Goal: Information Seeking & Learning: Understand process/instructions

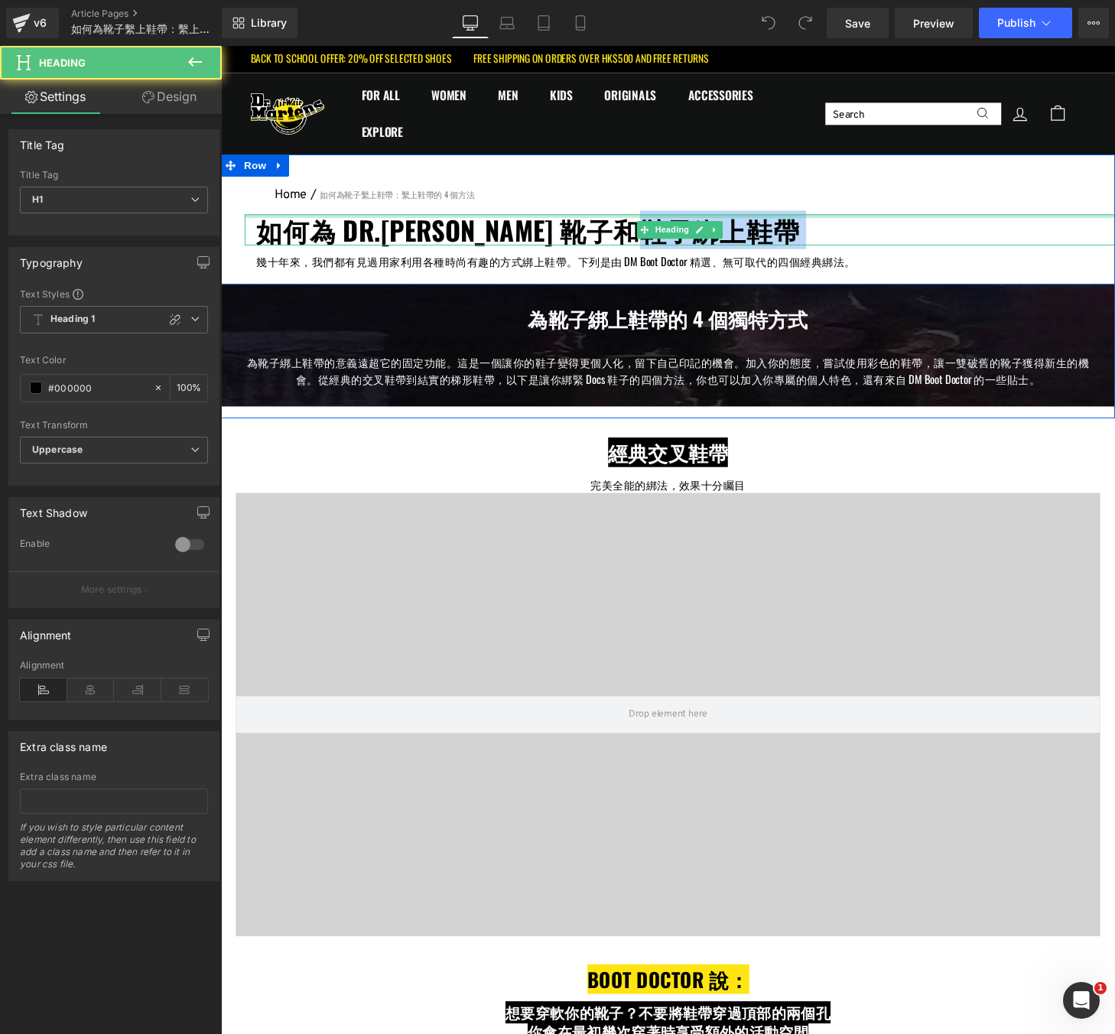
drag, startPoint x: 750, startPoint y: 236, endPoint x: 506, endPoint y: 220, distance: 243.7
click at [506, 221] on div "如何為 DR.[PERSON_NAME] 靴子和鞋子綁上鞋帶 Heading" at bounding box center [696, 236] width 901 height 33
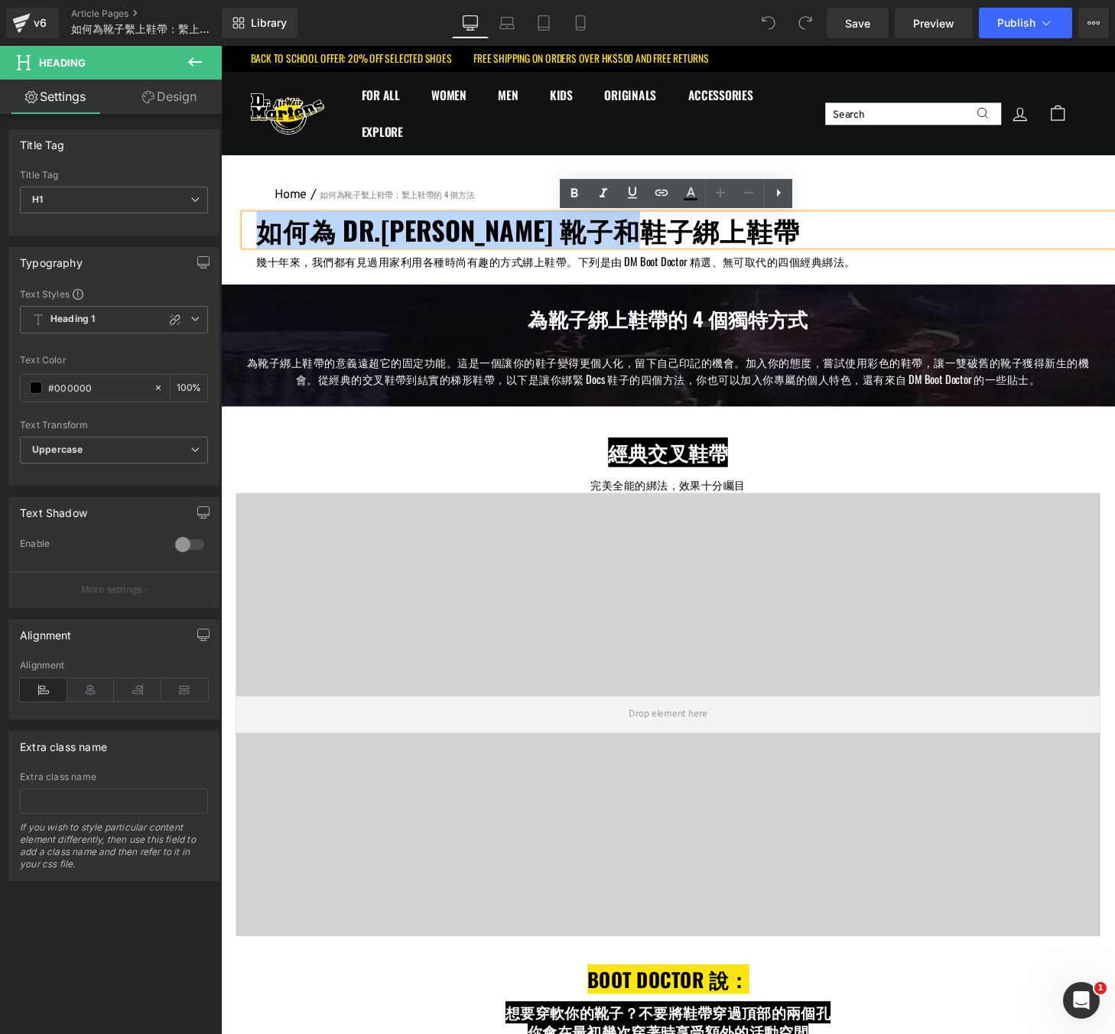
drag, startPoint x: 263, startPoint y: 237, endPoint x: 746, endPoint y: 235, distance: 482.6
click at [746, 235] on h1 "如何為 DR.[PERSON_NAME] 靴子和鞋子綁上鞋帶" at bounding box center [702, 236] width 889 height 33
copy h1 "如何為 DR.[PERSON_NAME] 靴子和鞋子綁上鞋帶"
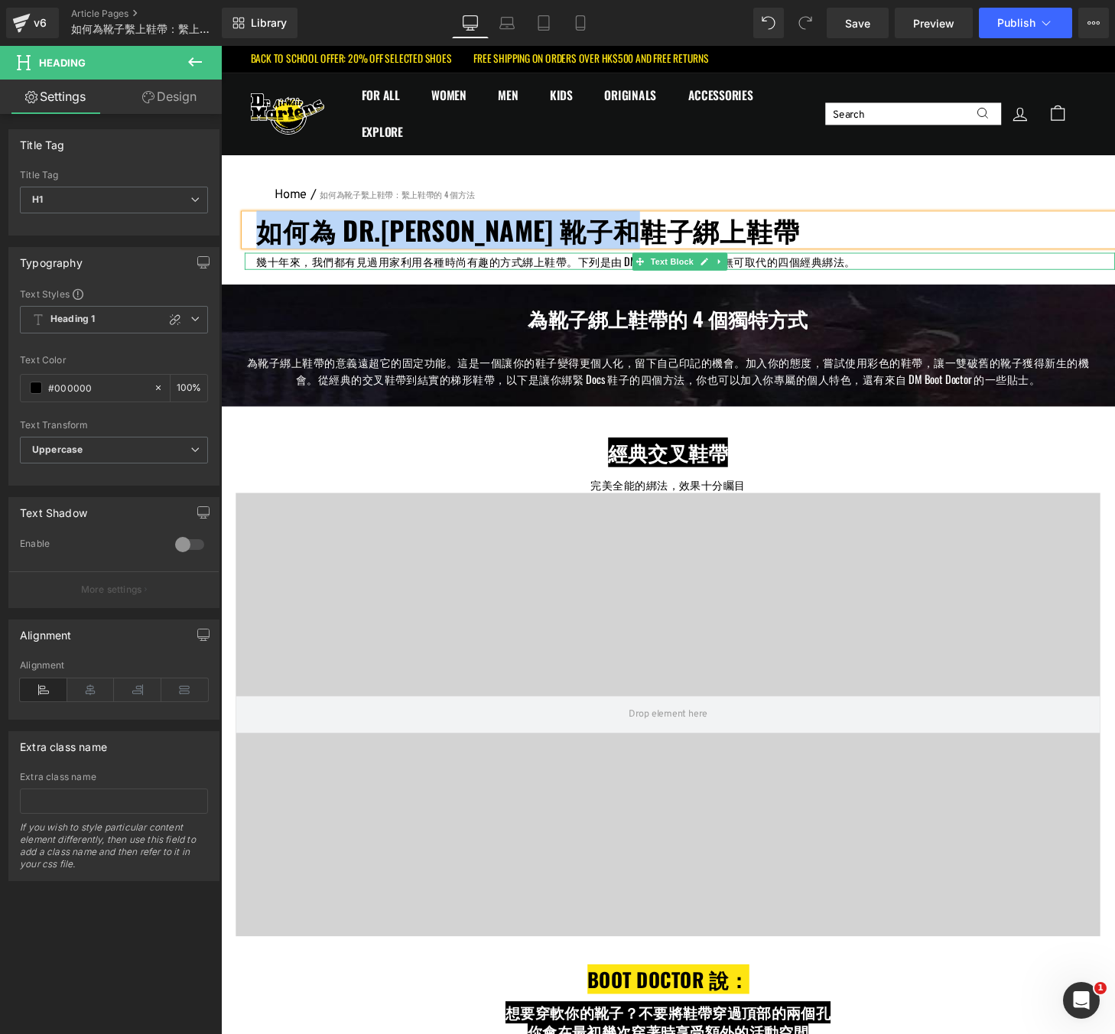
click at [873, 268] on p "幾十年來，我們都有見過用家利用各種時尚有趣的方式綁上鞋帶。下列是由 DM Boot Doctor 精選、無可取代的四個經典綁法。" at bounding box center [675, 269] width 834 height 18
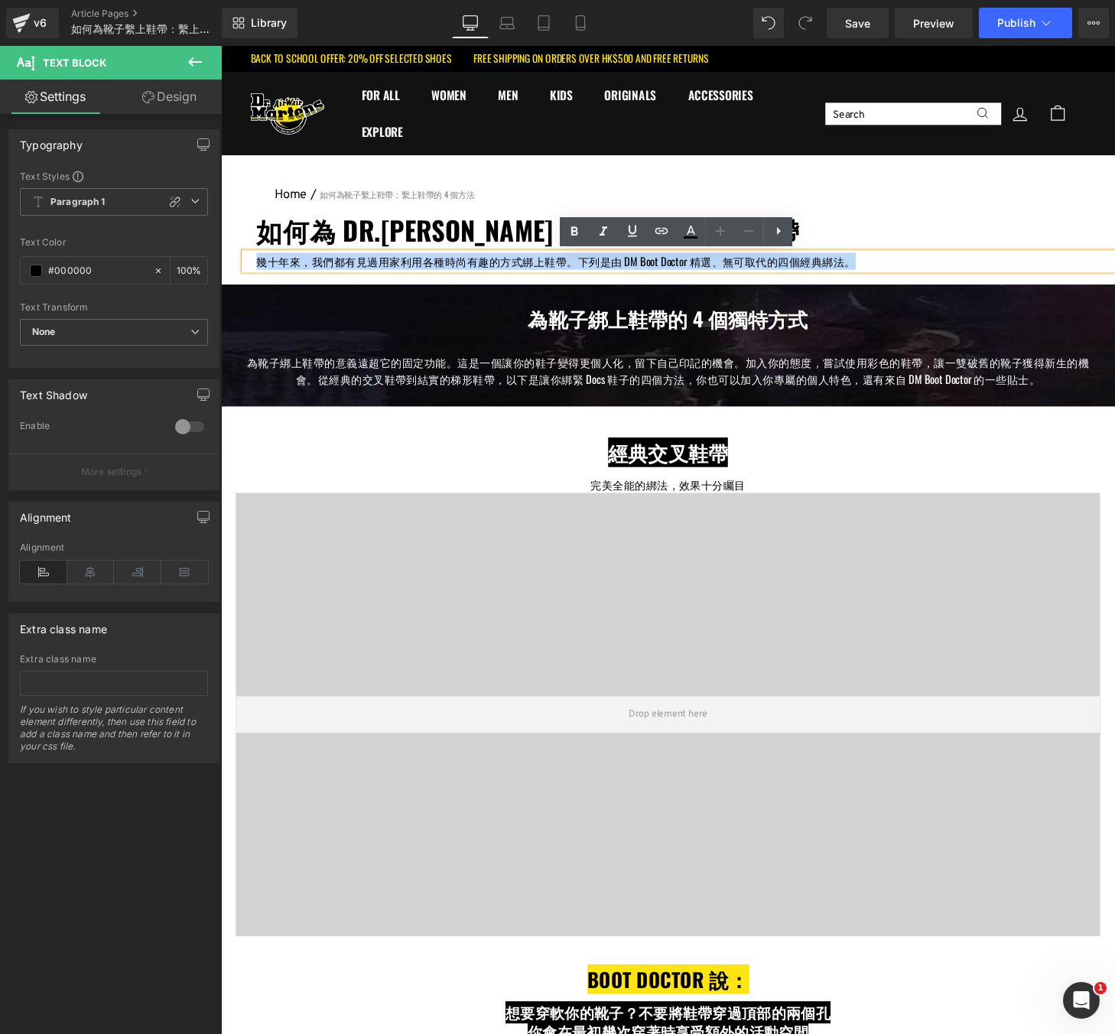
drag, startPoint x: 880, startPoint y: 269, endPoint x: 257, endPoint y: 275, distance: 622.6
click at [258, 275] on p "幾十年來，我們都有見過用家利用各種時尚有趣的方式綁上鞋帶。下列是由 DM Boot Doctor 精選、無可取代的四個經典綁法。" at bounding box center [675, 269] width 834 height 18
copy p "幾十年來，我們都有見過用家利用各種時尚有趣的方式綁上鞋帶。下列是由 DM Boot Doctor 精選、無可取代的四個經典綁法。"
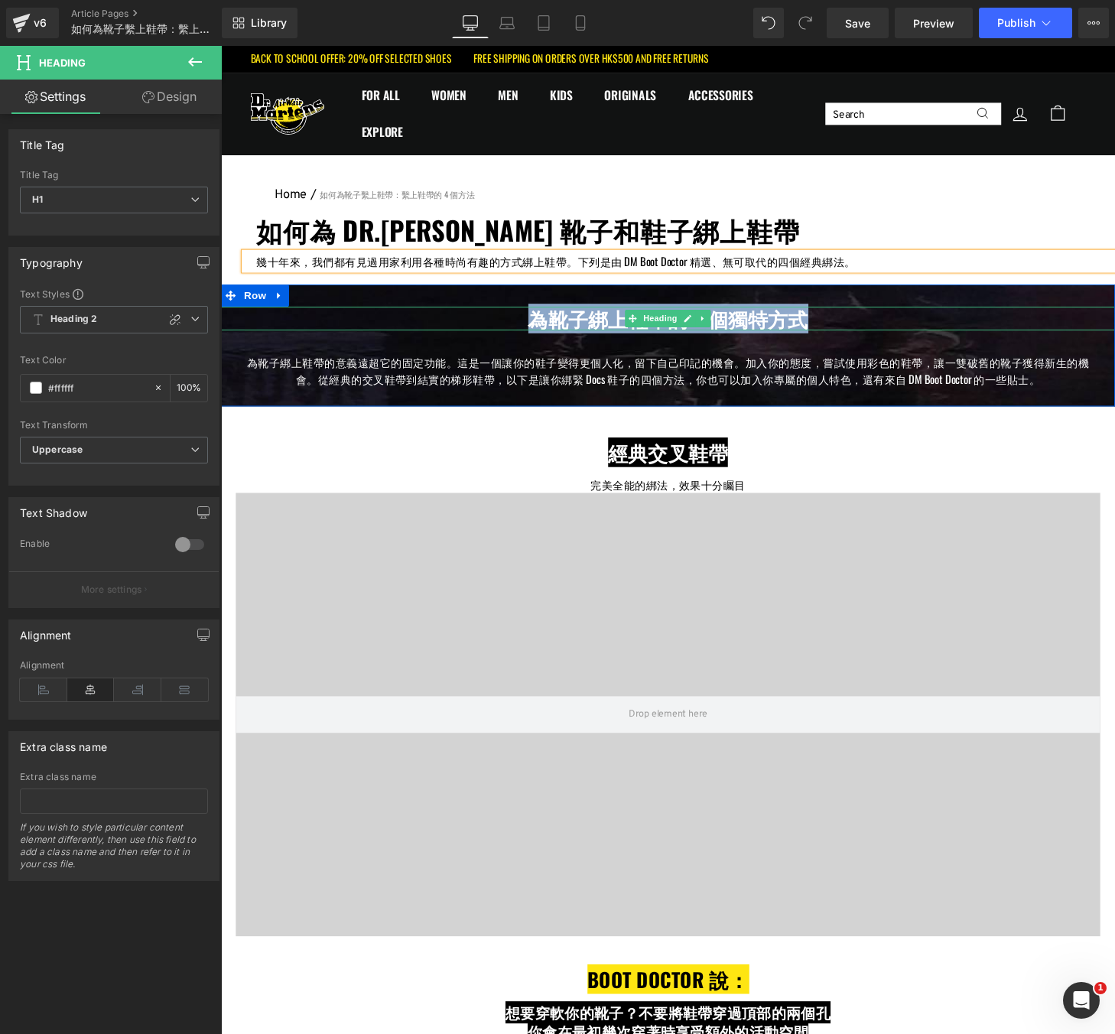
drag, startPoint x: 828, startPoint y: 330, endPoint x: 539, endPoint y: 330, distance: 289.1
click at [539, 330] on h1 "為靴子綁上鞋帶的 4 個獨特方式" at bounding box center [683, 328] width 925 height 24
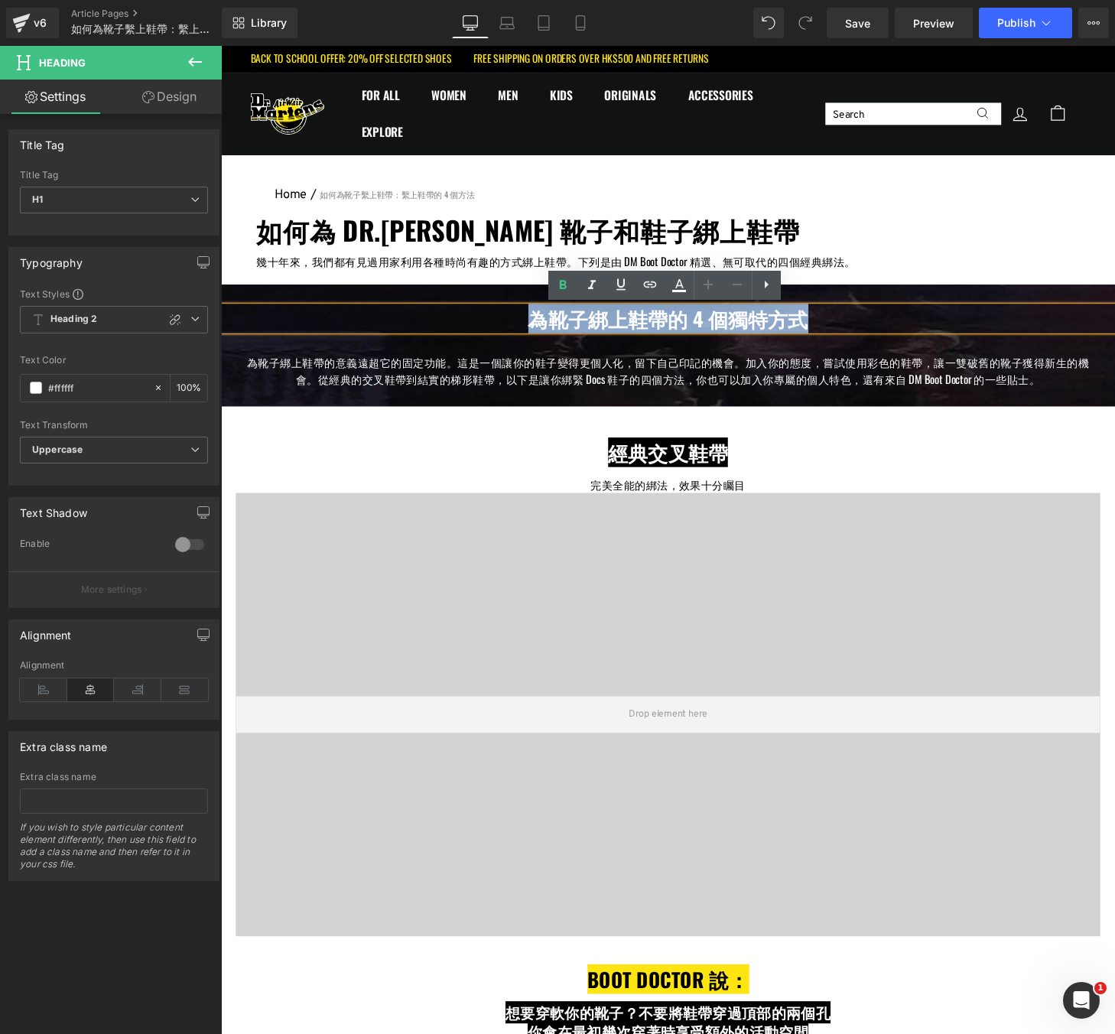
copy h1 "為靴子綁上鞋帶的 4 個獨特方式"
click at [850, 413] on div "為靴子綁上鞋帶的 4 個獨特方式 Heading 為靴子綁上鞋帶的意義遠超它的固定功能。這是一個讓你的鞋子變得更個人化，留下自己印記的機會。加入你的態度，嘗試…" at bounding box center [683, 356] width 925 height 126
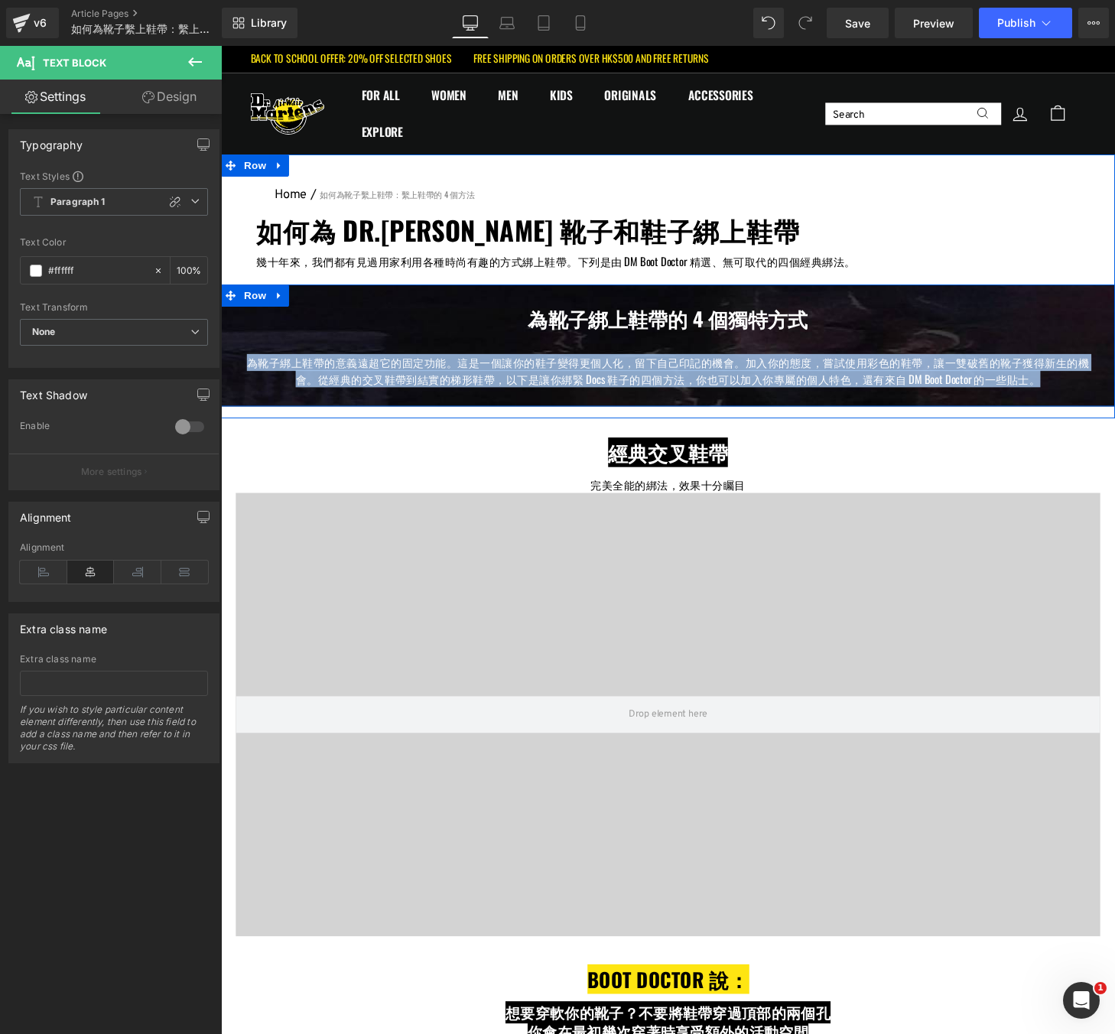
drag, startPoint x: 1073, startPoint y: 395, endPoint x: 247, endPoint y: 350, distance: 827.2
click at [247, 350] on div "為靴子綁上鞋帶的 4 個獨特方式 Heading 為靴子綁上鞋帶的意義遠超它的固定功能。這是一個讓你的鞋子變得更個人化，留下自己印記的機會。加入你的態度，嘗試…" at bounding box center [683, 364] width 925 height 96
copy p "為靴子綁上鞋帶的意義遠超它的固定功能。這是一個讓你的鞋子變得更個人化，留下自己印記的機會。加入你的態度，嘗試使用彩色的鞋帶，讓一雙破舊的靴子獲得新生的機會。從…"
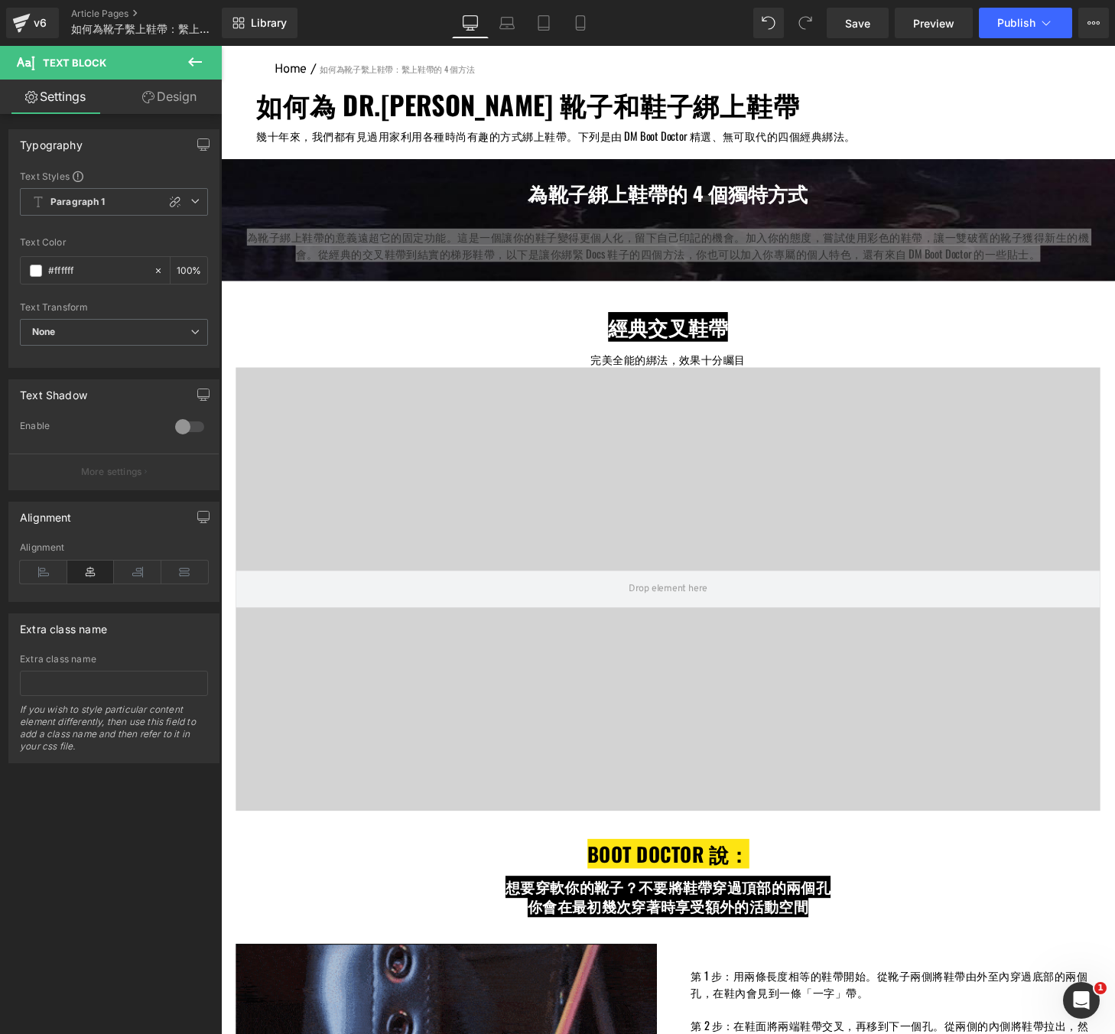
scroll to position [135, 0]
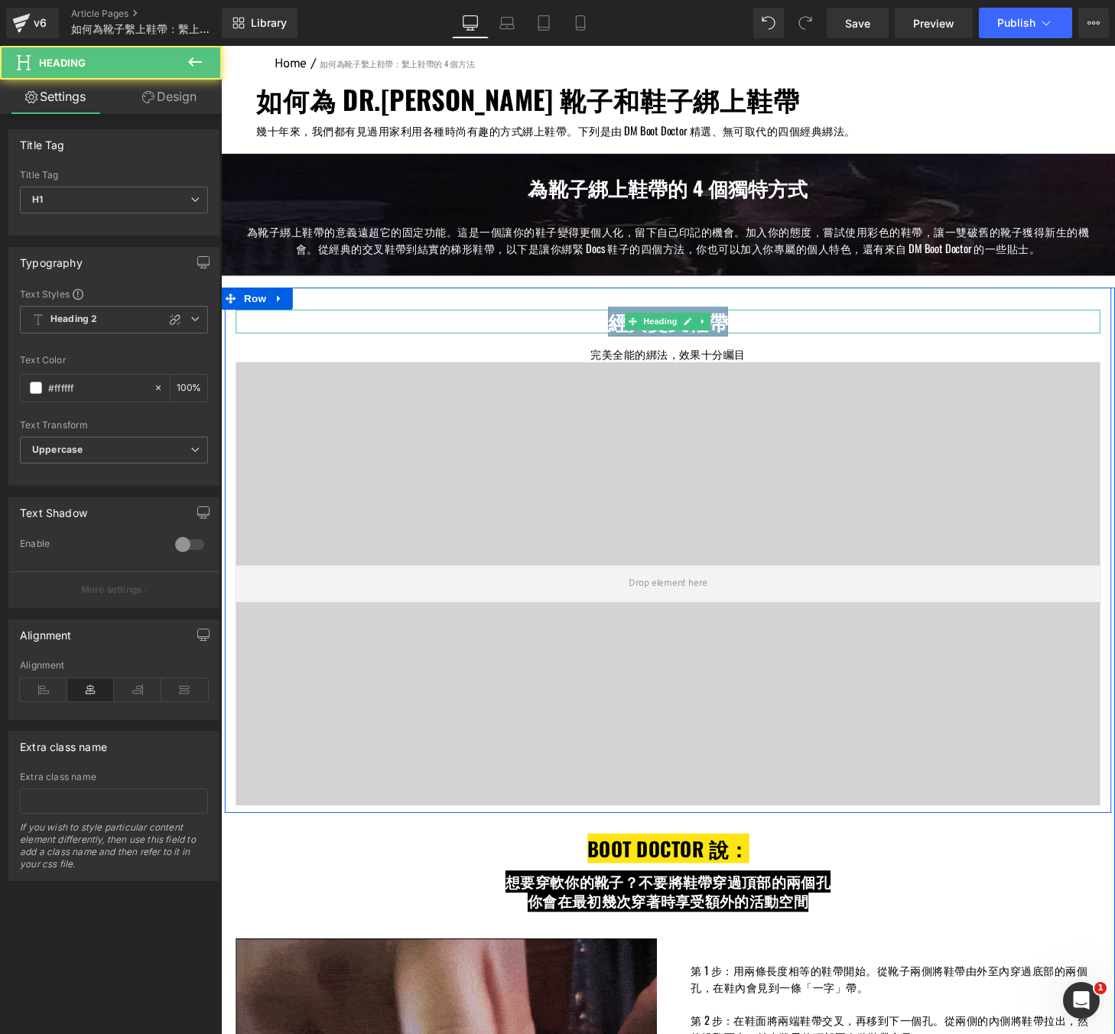
drag, startPoint x: 740, startPoint y: 334, endPoint x: 625, endPoint y: 337, distance: 114.7
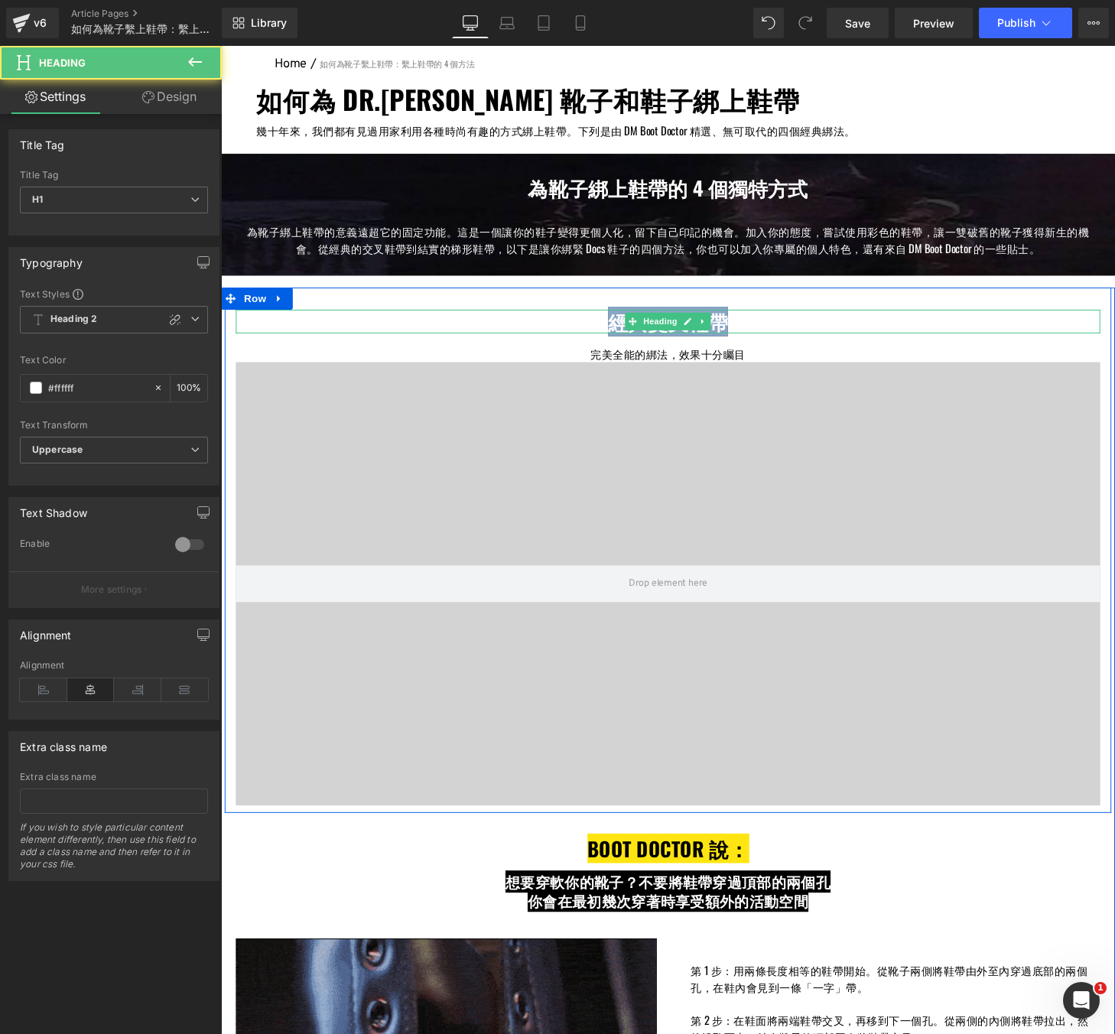
click at [625, 337] on span "經典交叉鞋帶" at bounding box center [684, 331] width 124 height 31
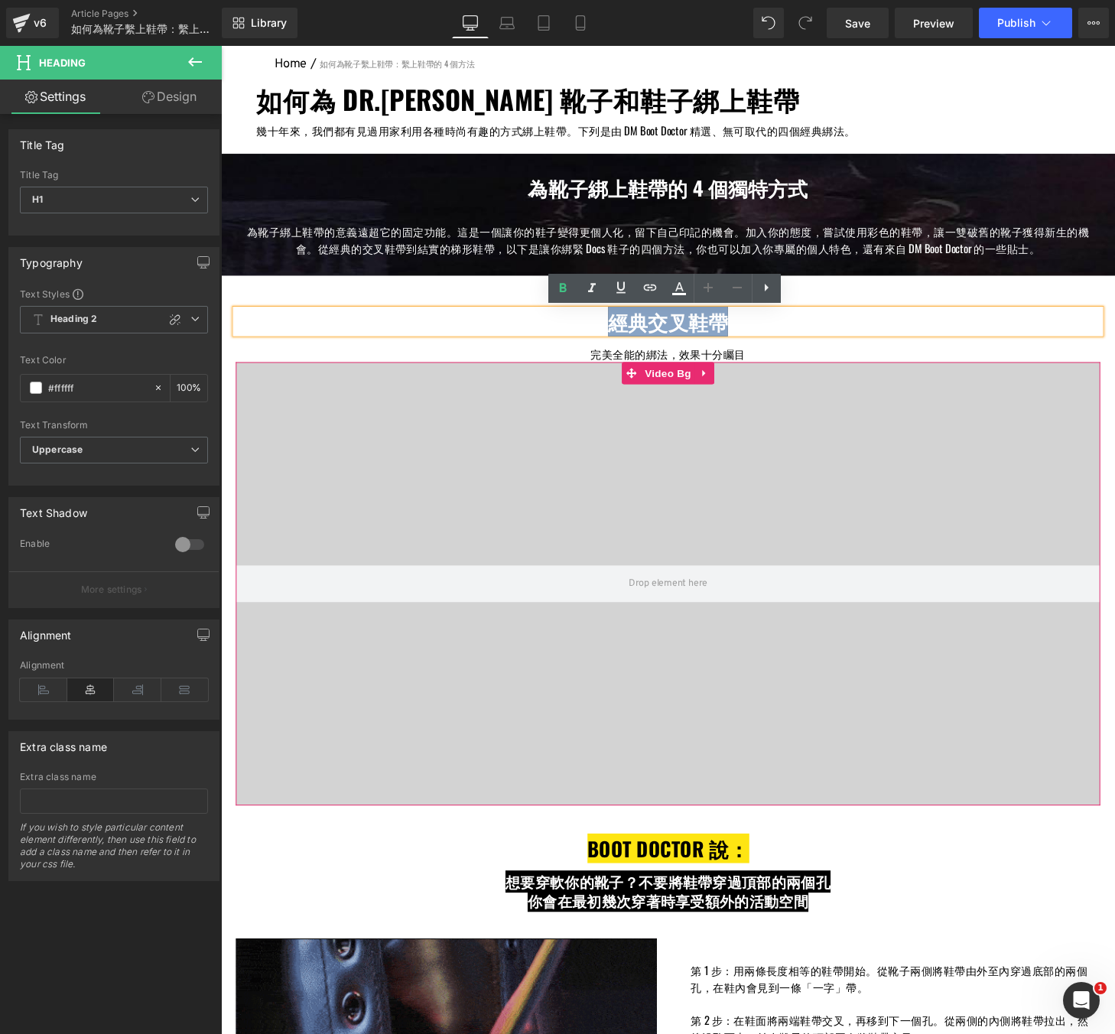
copy span "經典交叉鞋帶"
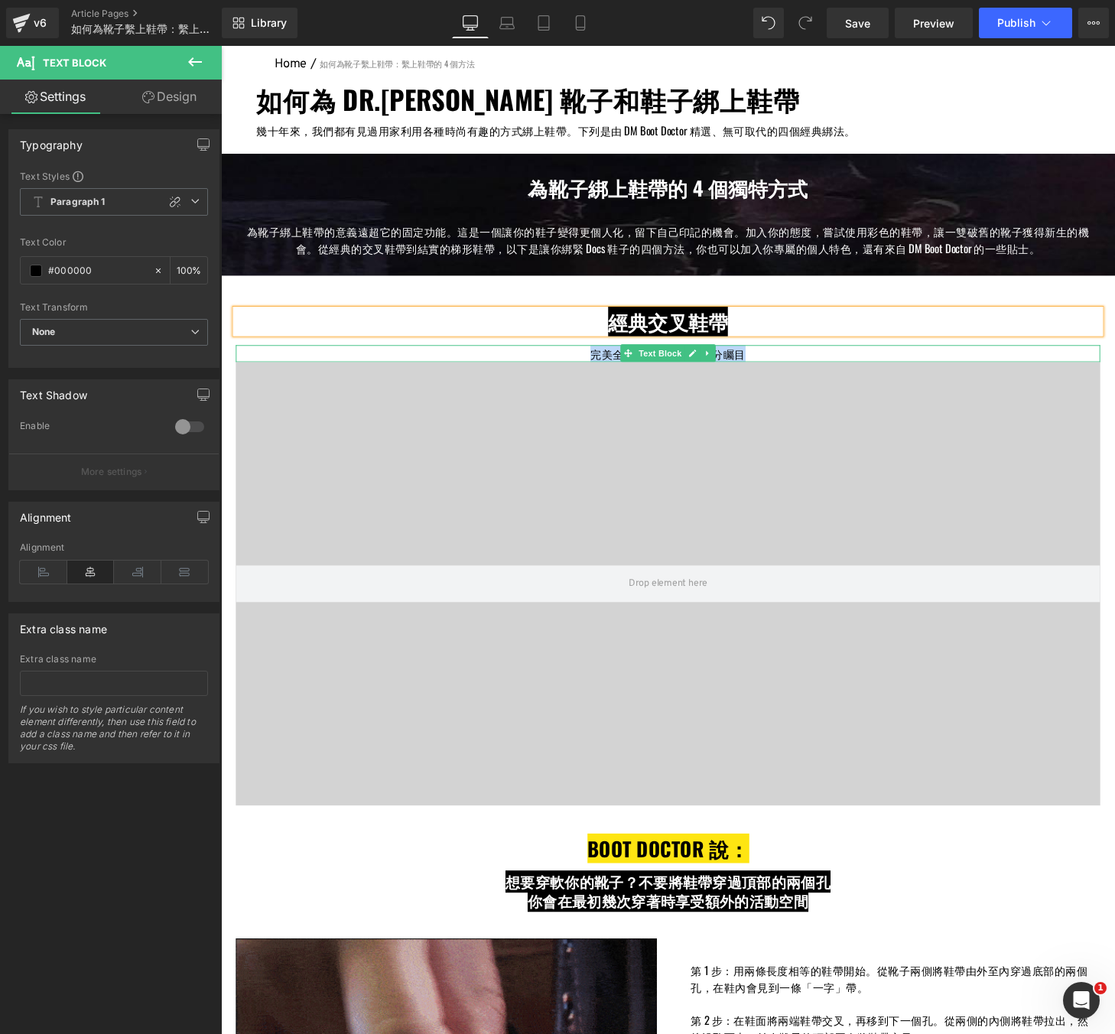
drag, startPoint x: 768, startPoint y: 365, endPoint x: 597, endPoint y: 362, distance: 170.6
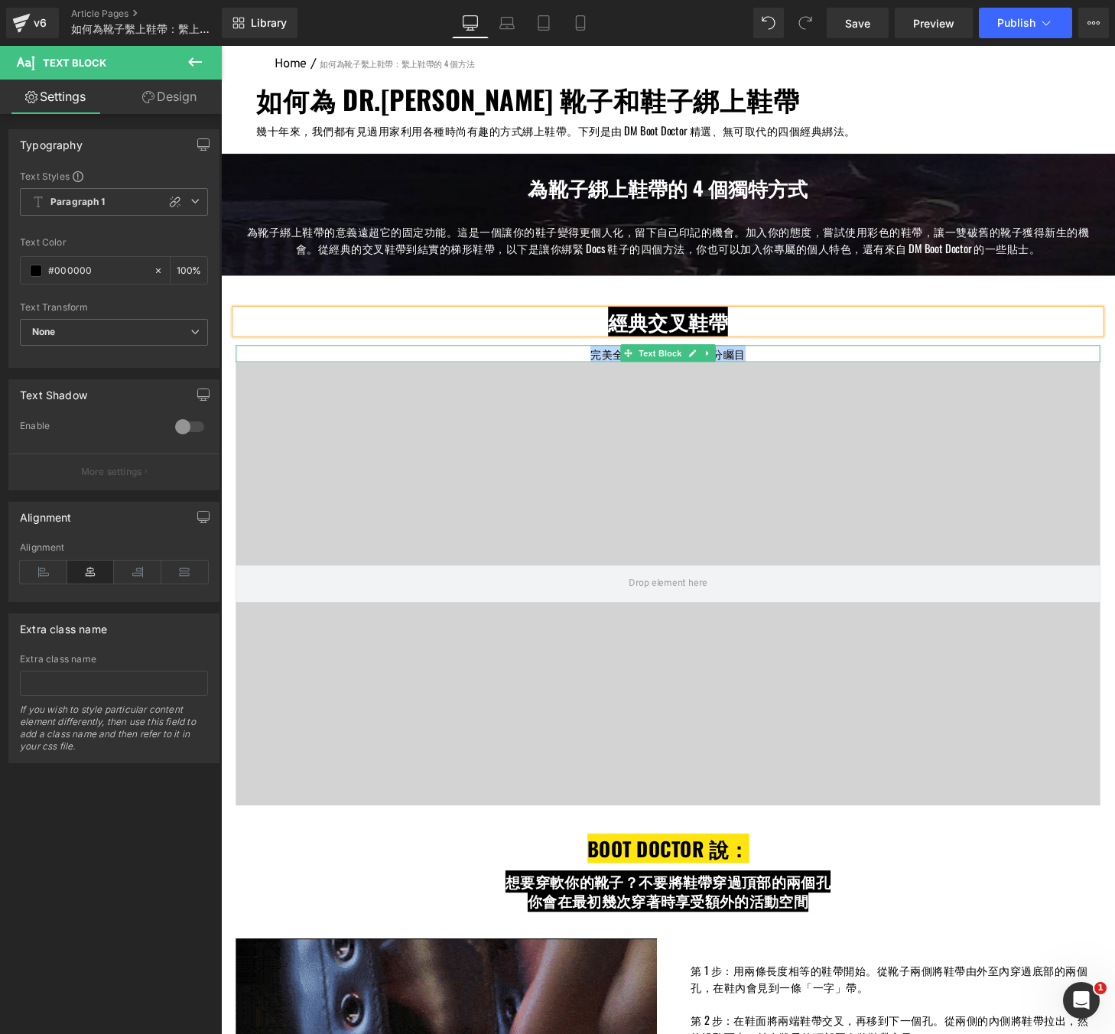
click at [597, 362] on p "完美全能的綁法，效果十分矚目" at bounding box center [683, 365] width 895 height 18
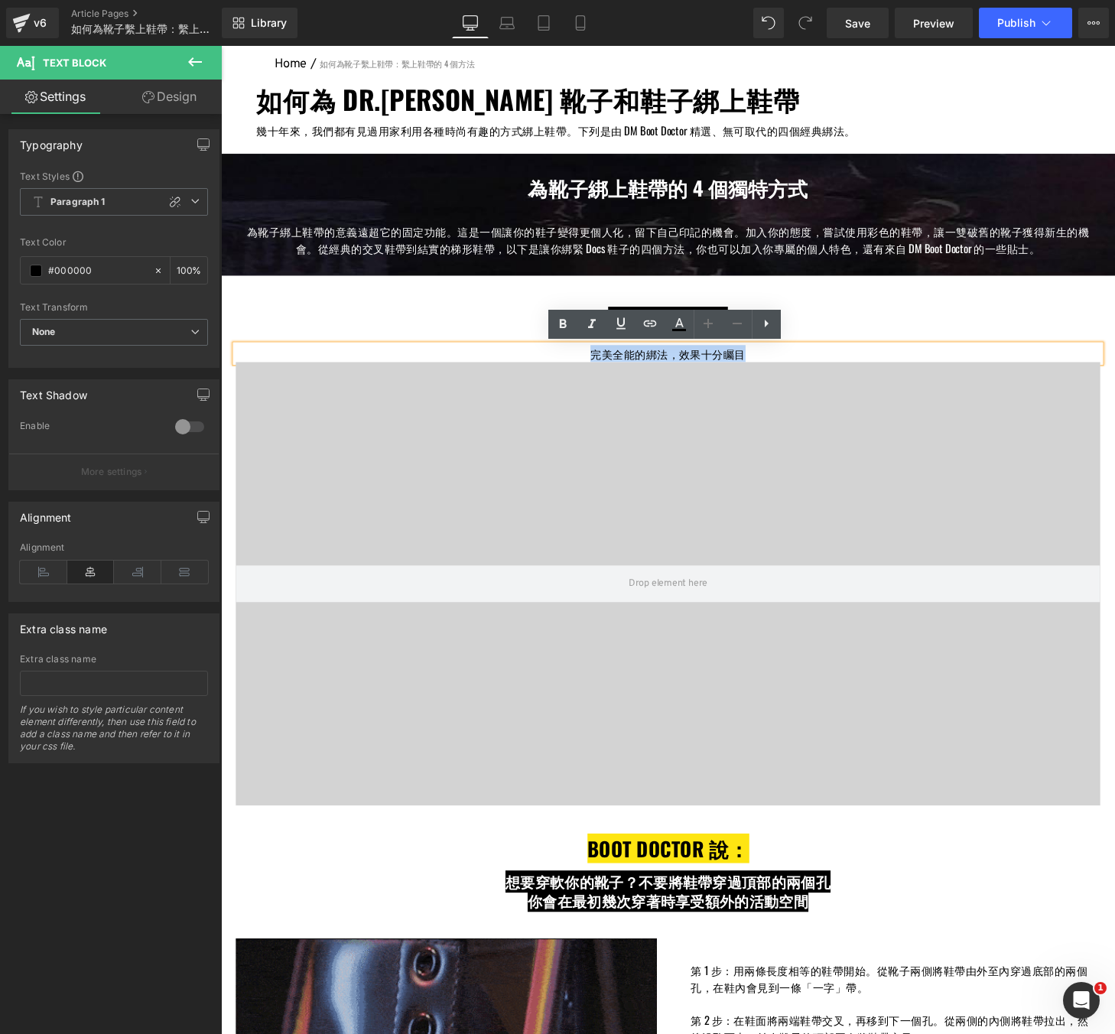
copy p "完美全能的綁法，效果十分矚目"
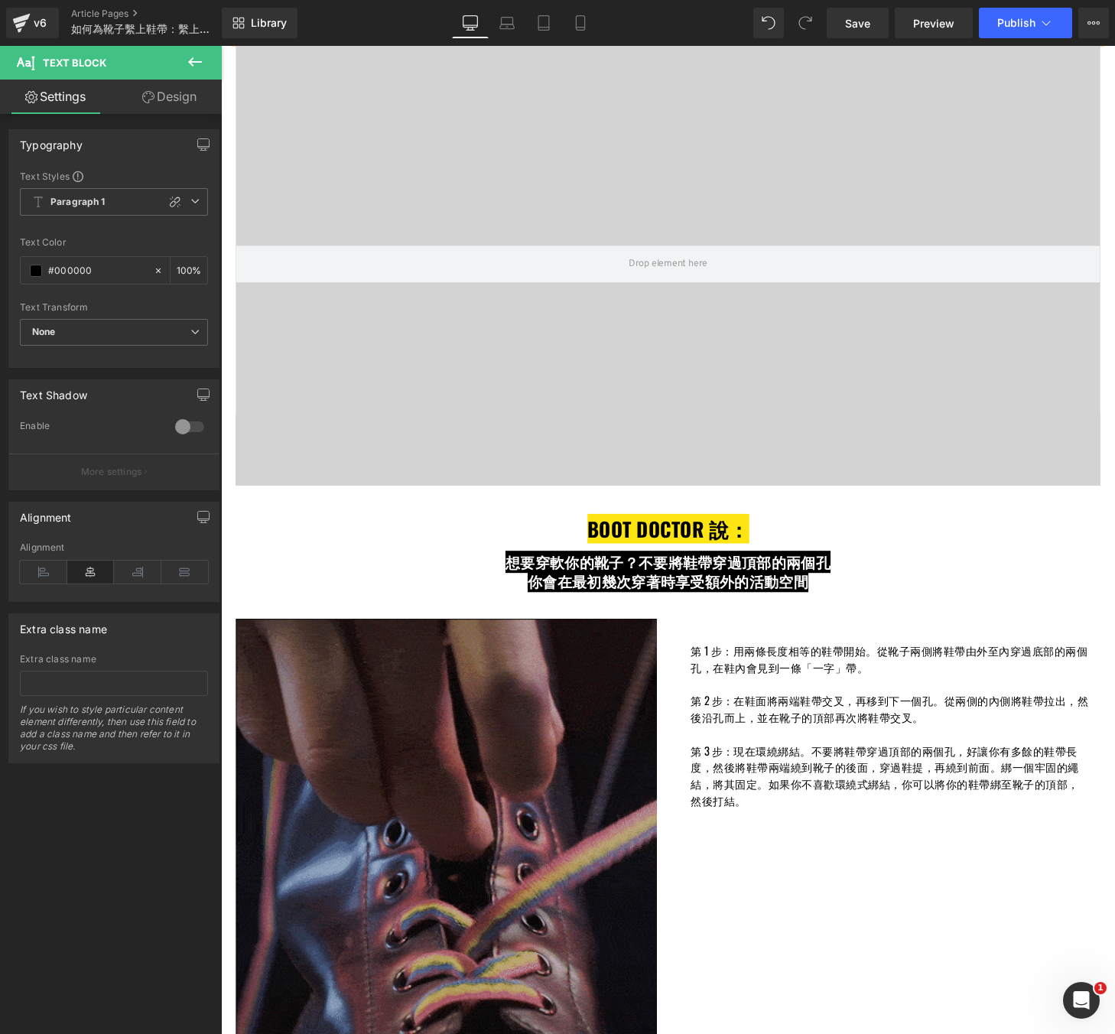
scroll to position [662, 0]
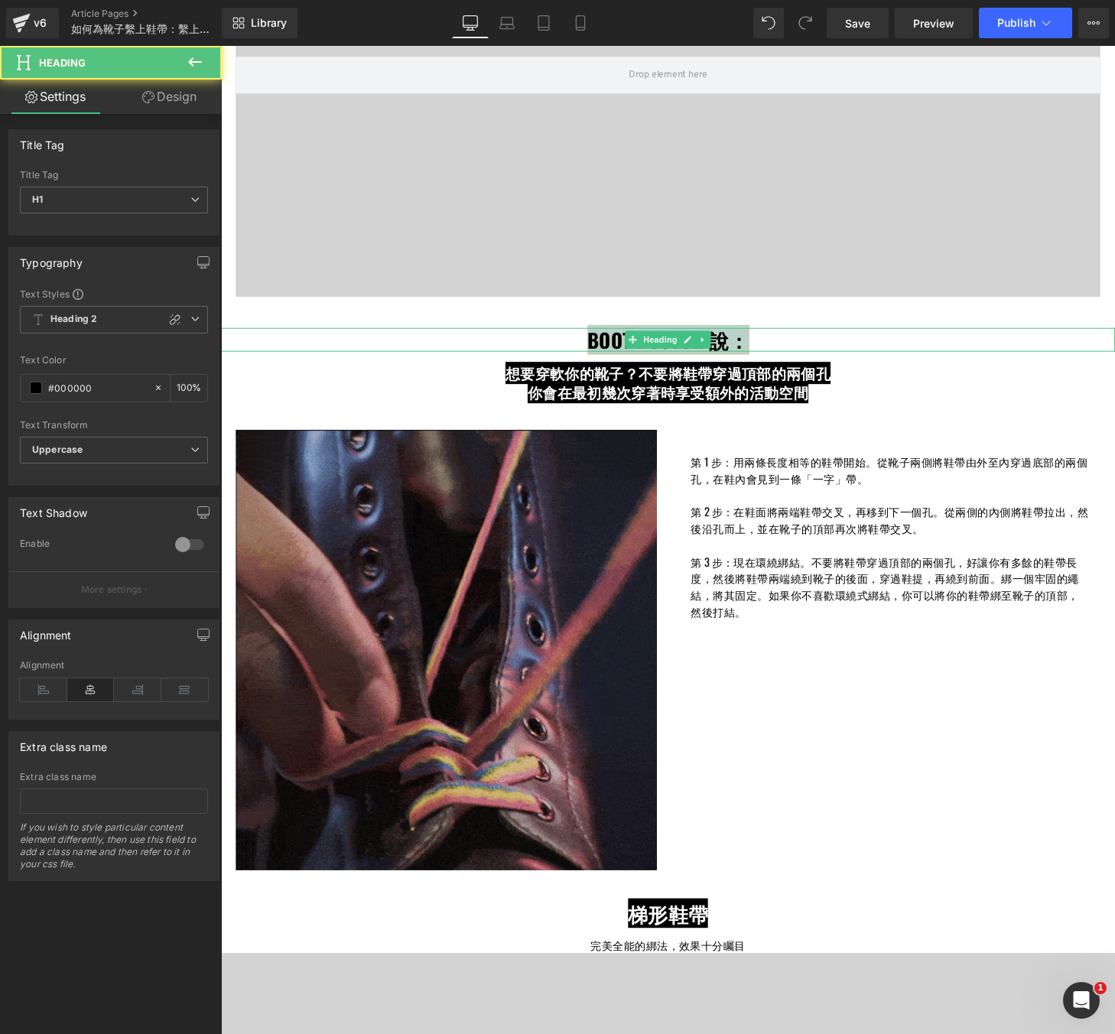
drag, startPoint x: 747, startPoint y: 346, endPoint x: 574, endPoint y: 343, distance: 173.6
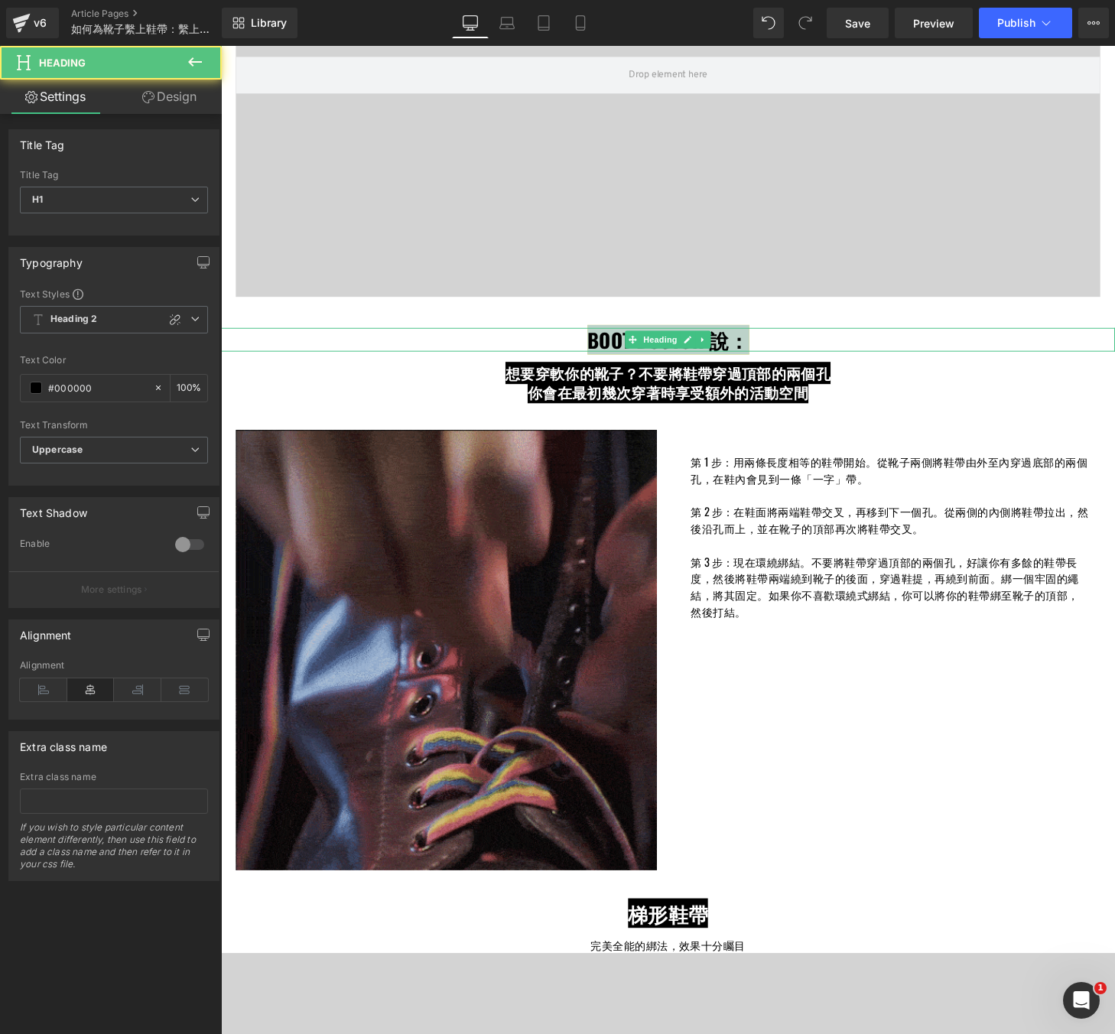
click at [574, 343] on h1 "BOOT DOCTOR 說：" at bounding box center [683, 350] width 925 height 24
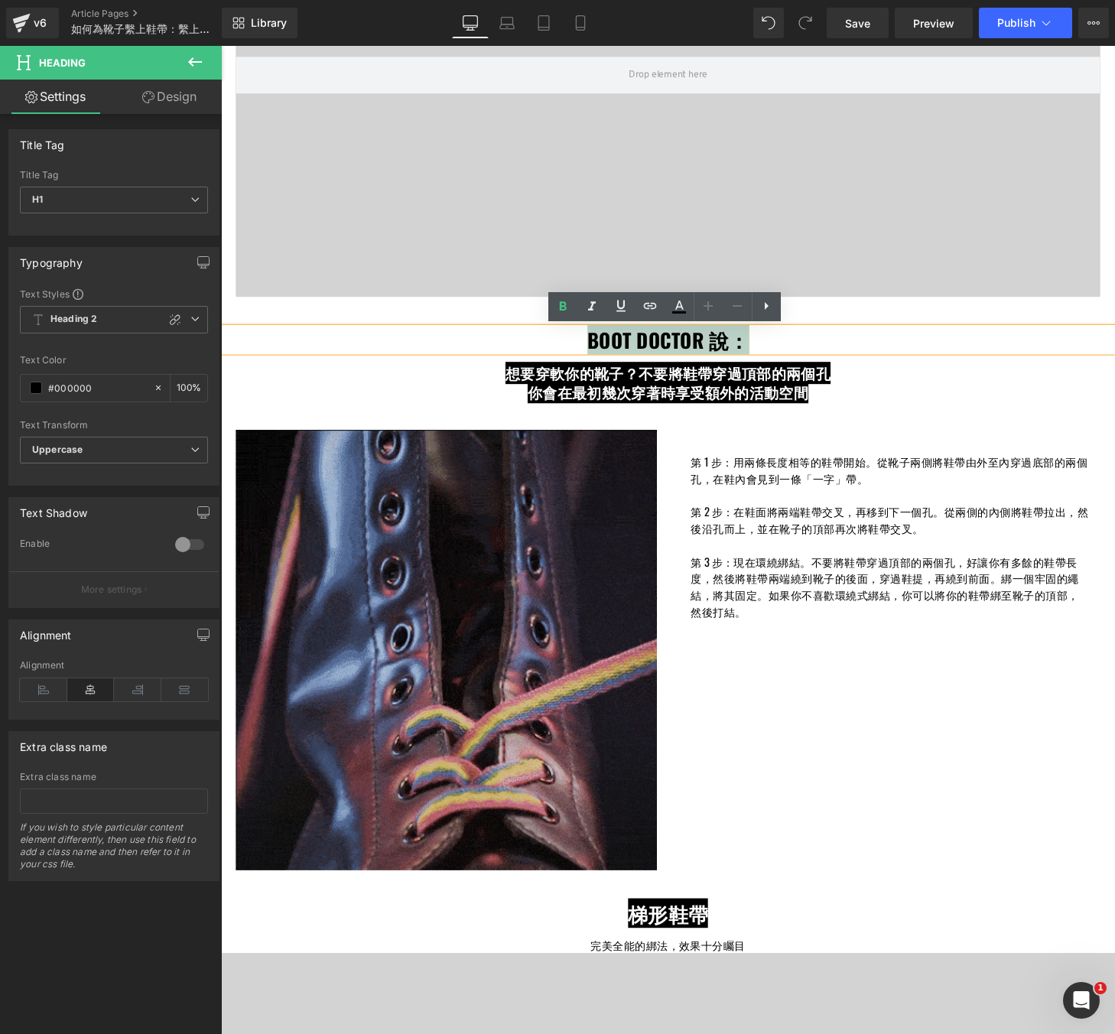
copy span "BOOT DOCTOR 說："
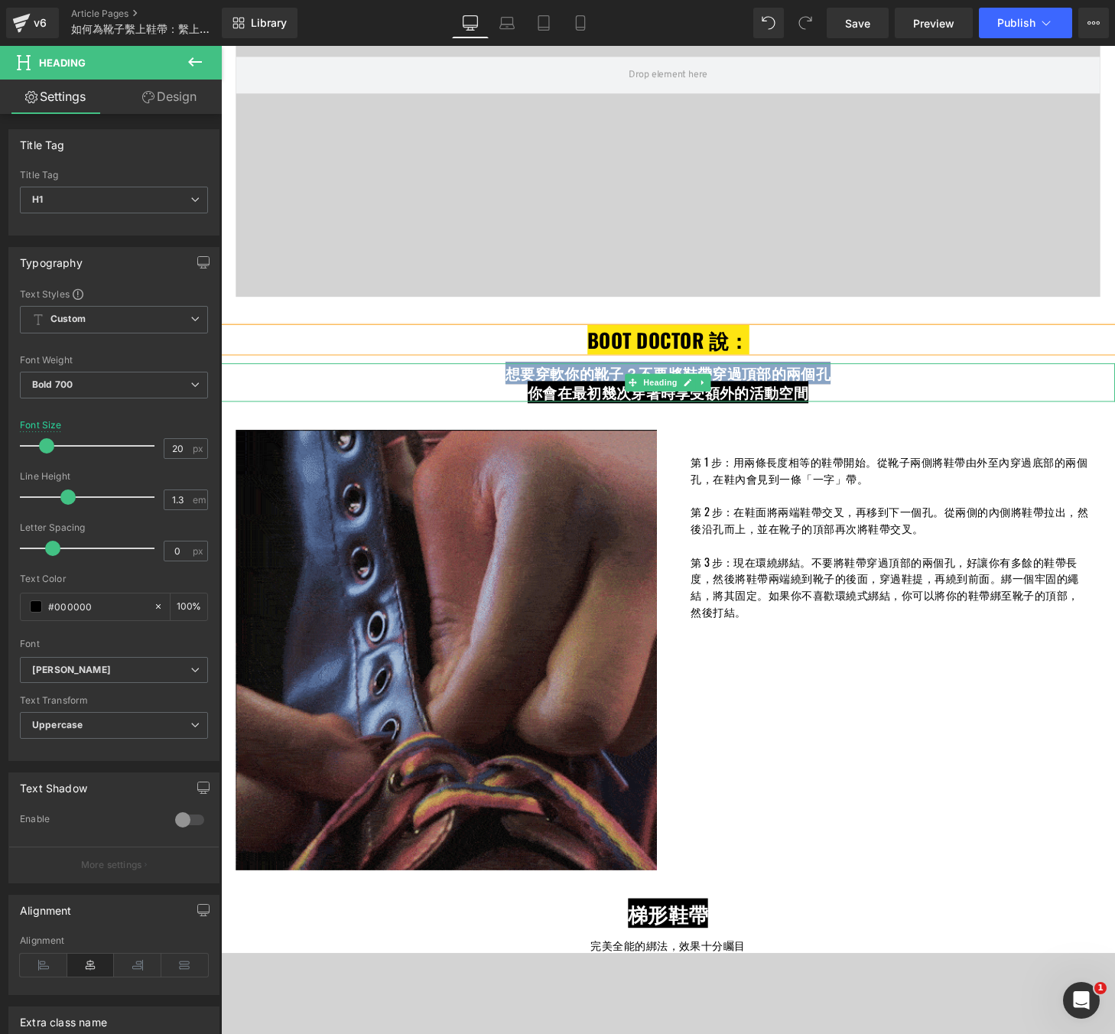
drag, startPoint x: 849, startPoint y: 388, endPoint x: 512, endPoint y: 393, distance: 336.6
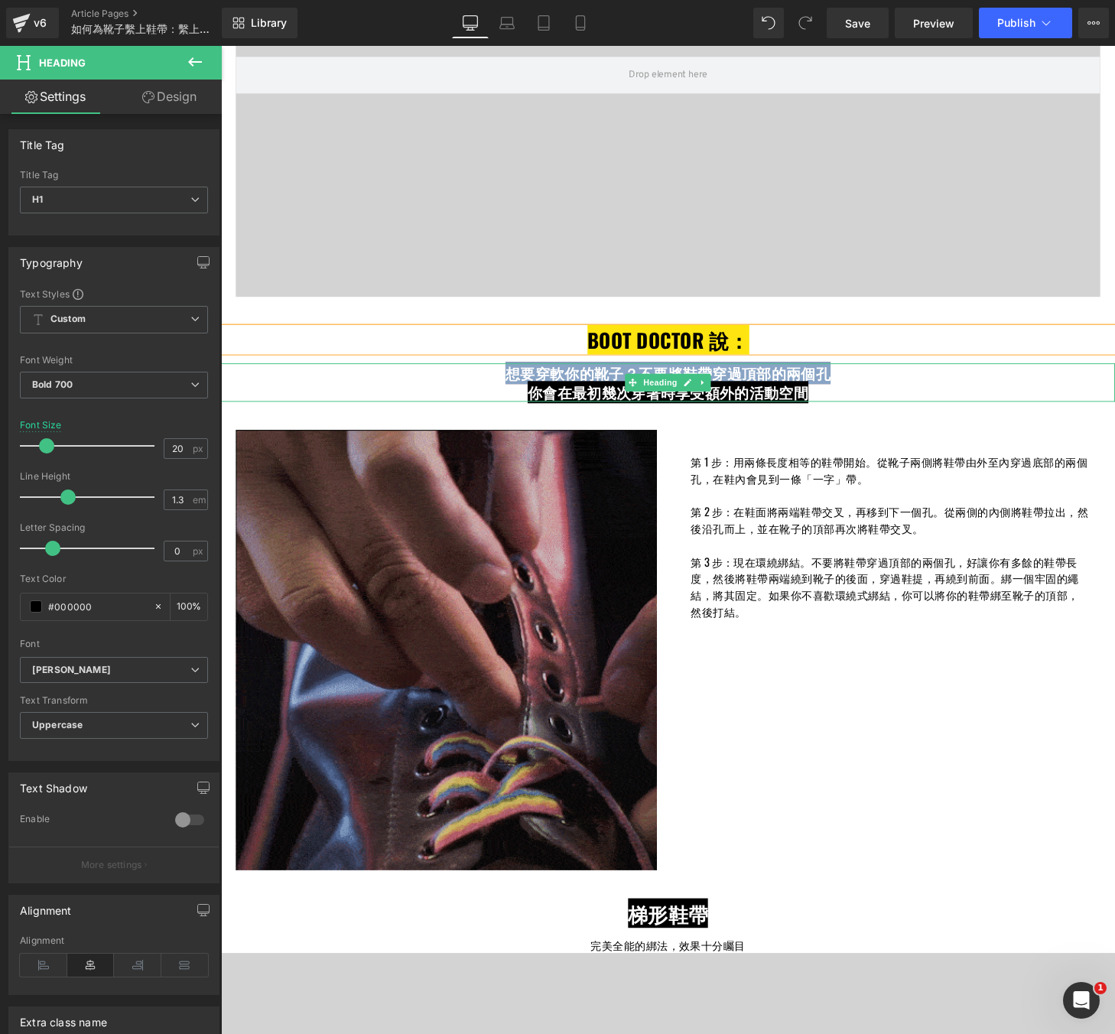
click at [512, 393] on div "想要穿軟你的靴子？不要將鞋帶穿過頂部的兩個孔 你會在最初幾次穿著時享受額外的活動空間" at bounding box center [683, 395] width 925 height 40
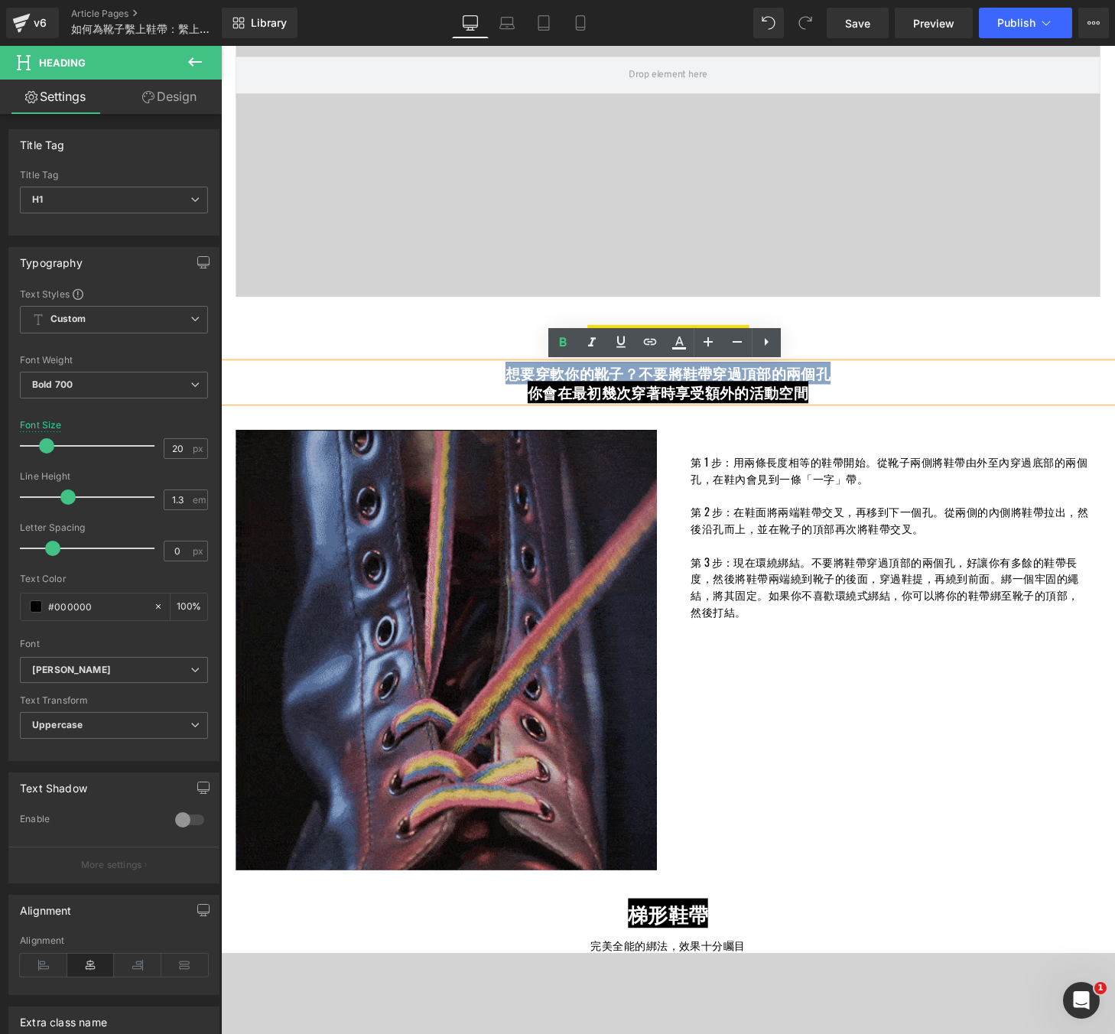
copy span "想要穿軟你的靴子？不要將鞋帶穿過頂部的兩個孔"
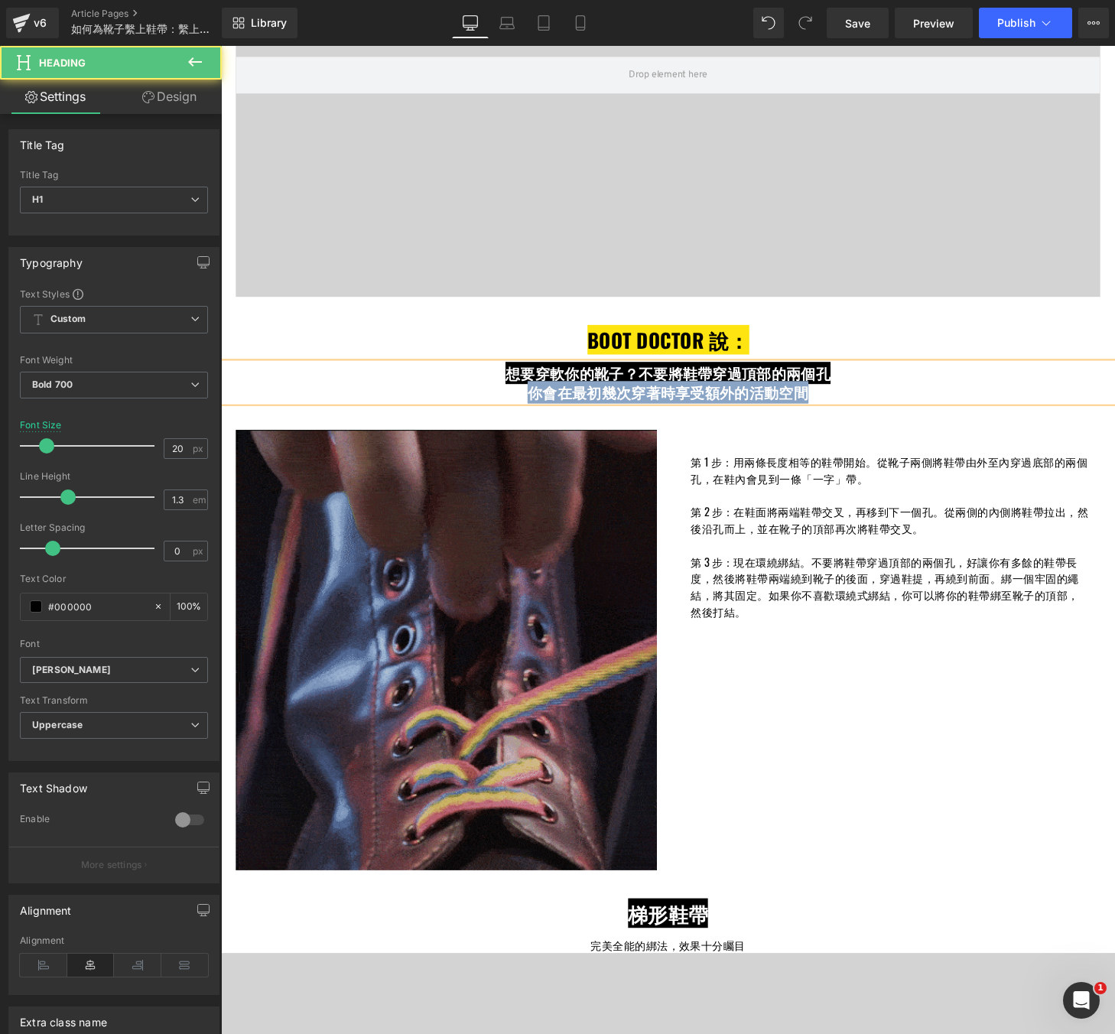
drag, startPoint x: 829, startPoint y: 406, endPoint x: 532, endPoint y: 409, distance: 296.8
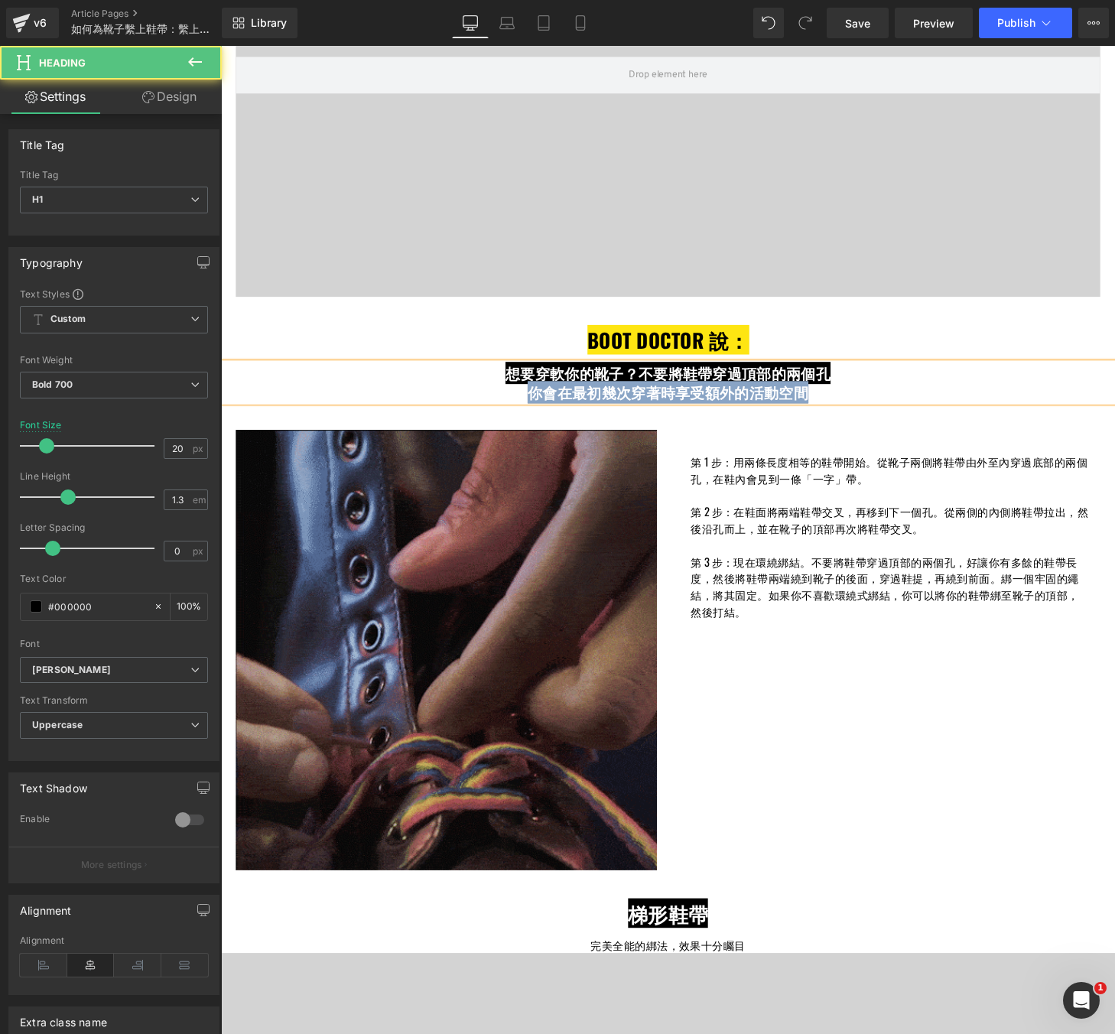
click at [532, 409] on h1 "你會在最初幾次穿著時享受額外的活動空間" at bounding box center [683, 405] width 925 height 20
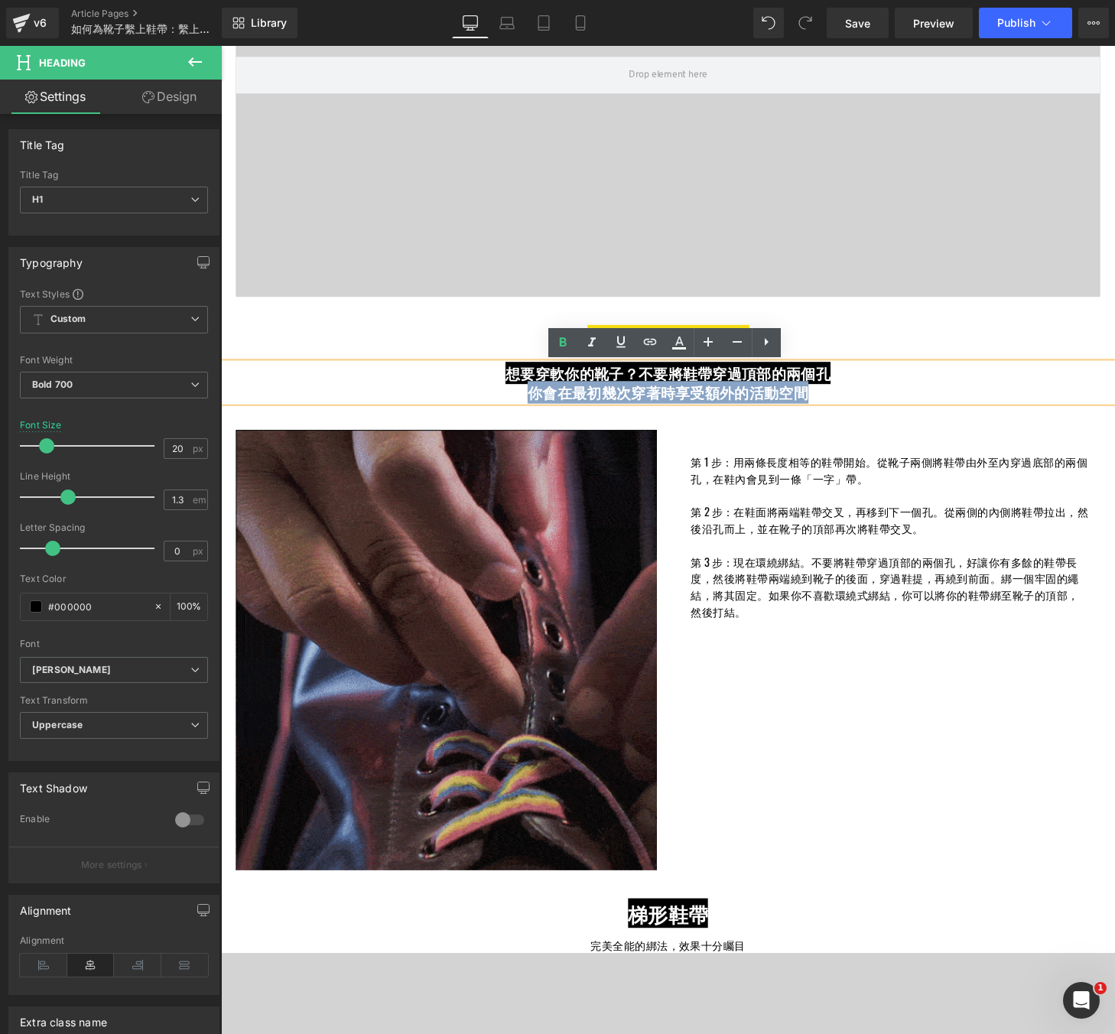
copy span "你會在最初幾次穿著時享受額外的活動空間"
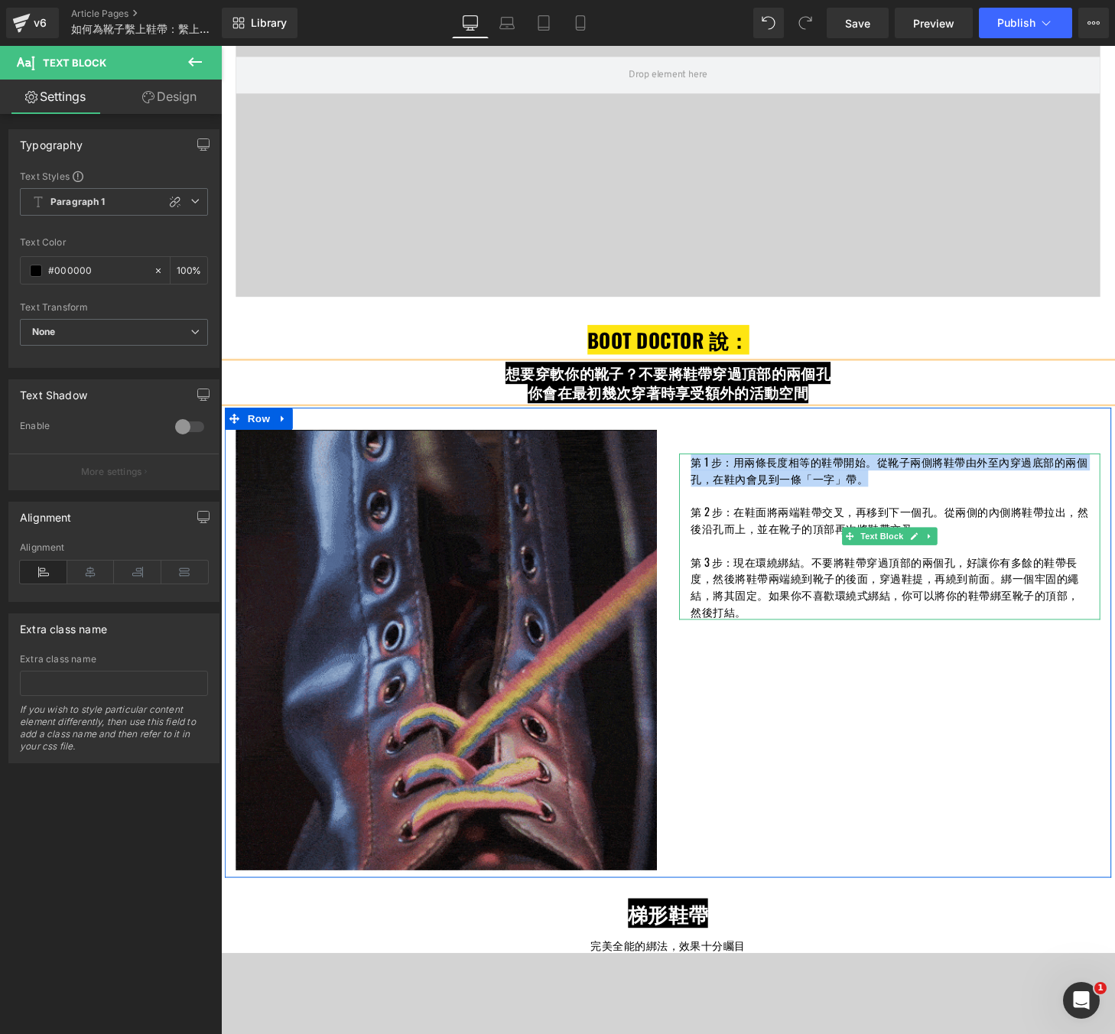
drag, startPoint x: 893, startPoint y: 496, endPoint x: 701, endPoint y: 476, distance: 192.2
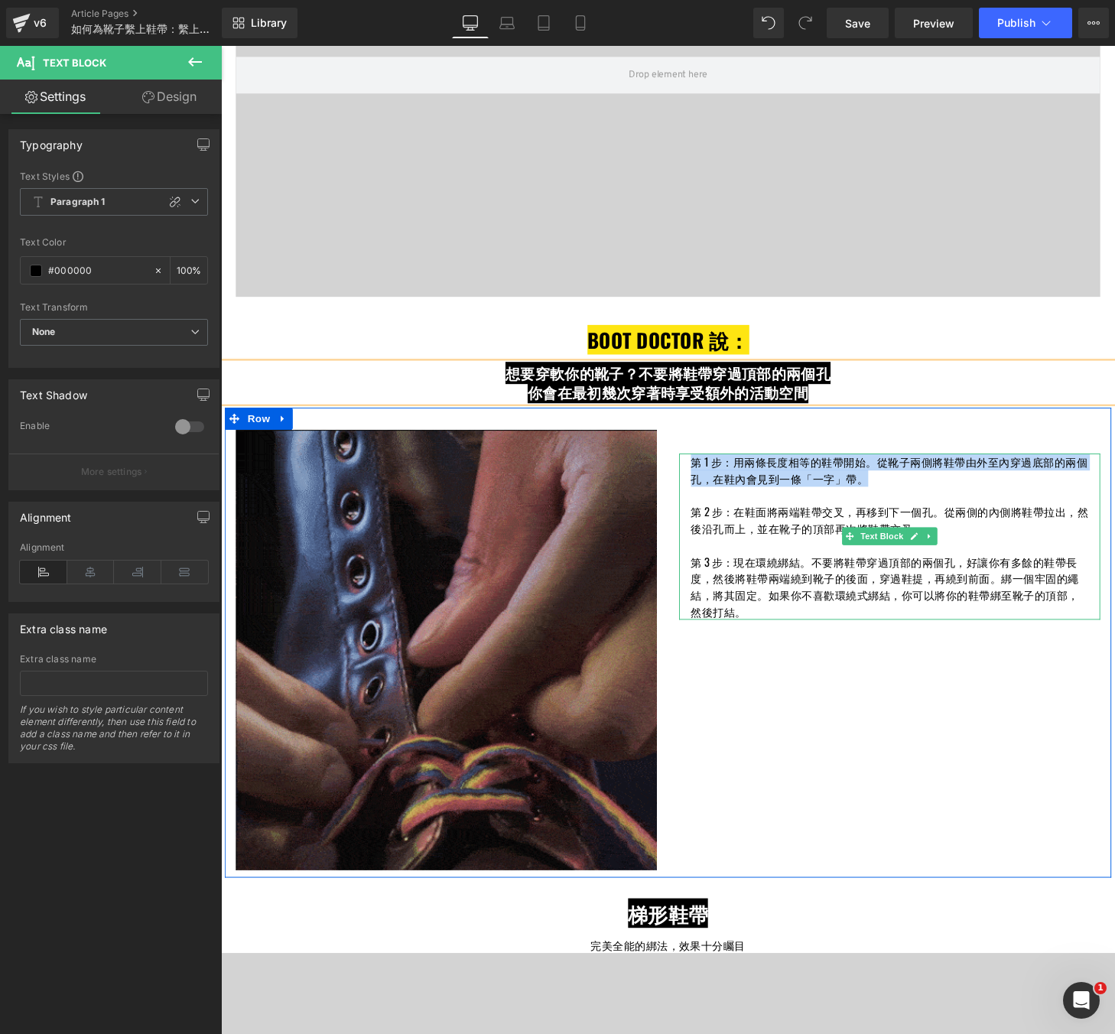
click at [701, 476] on div "第 1 步：用兩條長度相等的鞋帶開始。從靴子兩側將鞋帶由外至內穿過底部的兩個孔，在鞋內會見到一條「一字」帶。 第 2 步：在鞋面將兩端鞋帶交叉，再移到下一個孔…" at bounding box center [913, 554] width 436 height 172
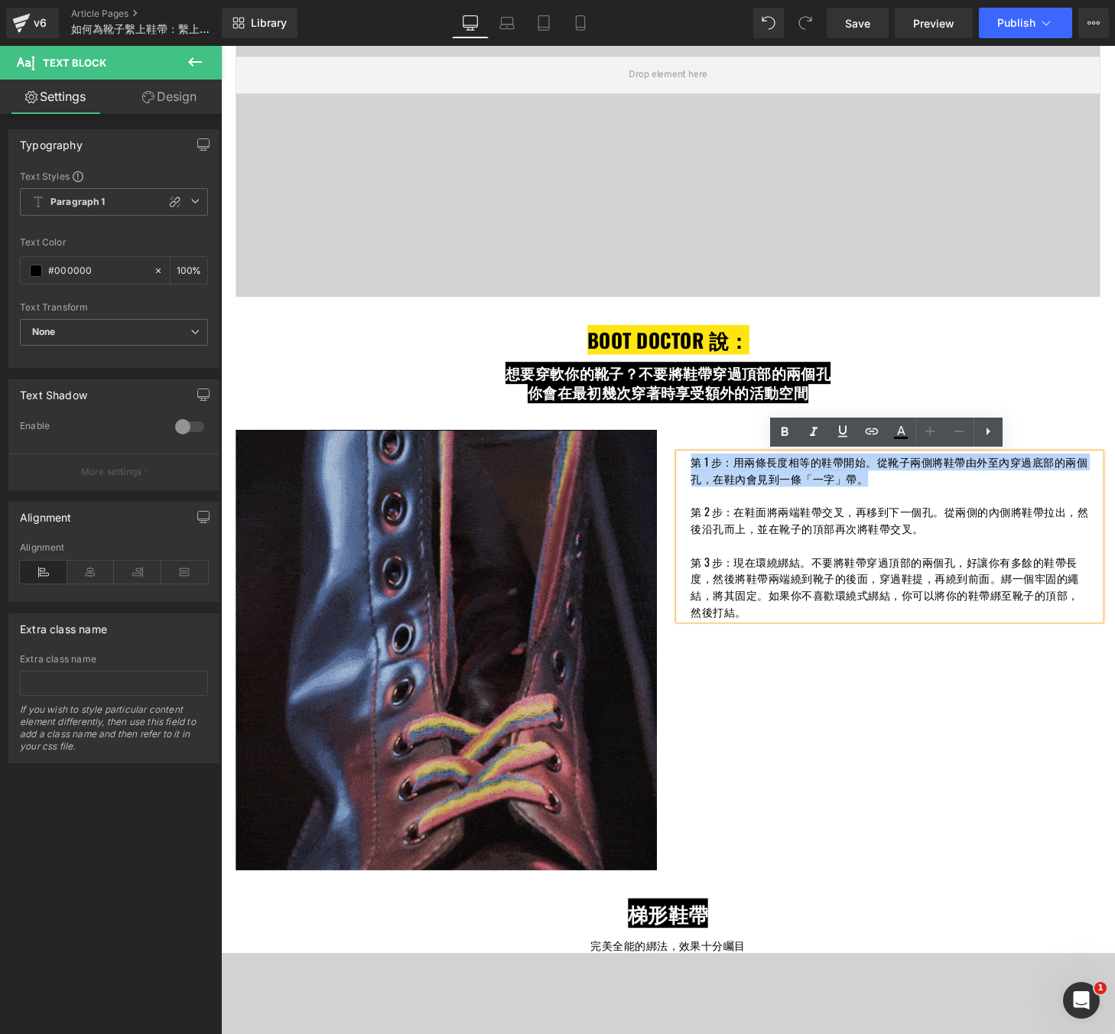
copy p "第 1 步：用兩條長度相等的鞋帶開始。從靴子兩側將鞋帶由外至內穿過底部的兩個孔，在鞋內會見到一條「一字」帶。"
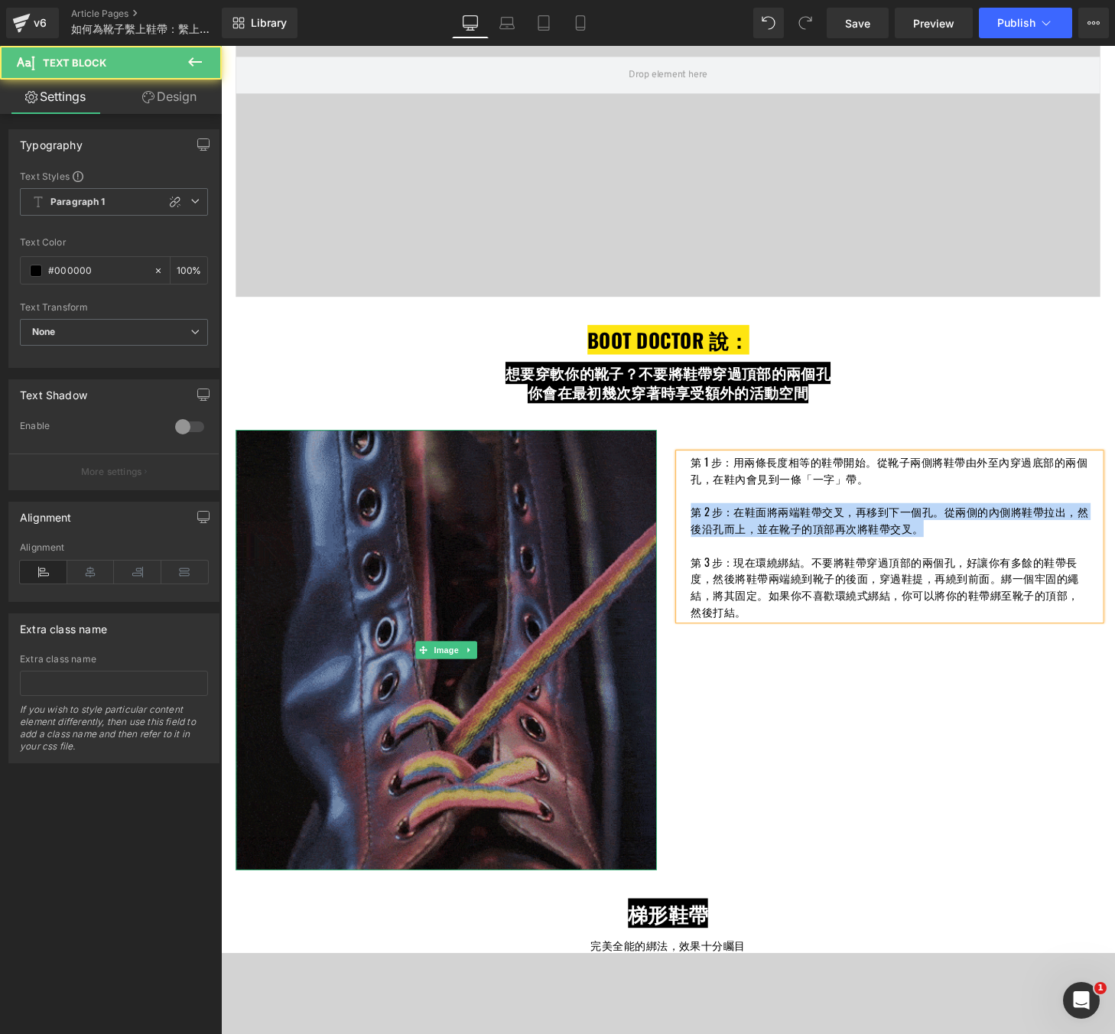
drag, startPoint x: 961, startPoint y: 551, endPoint x: 643, endPoint y: 526, distance: 319.2
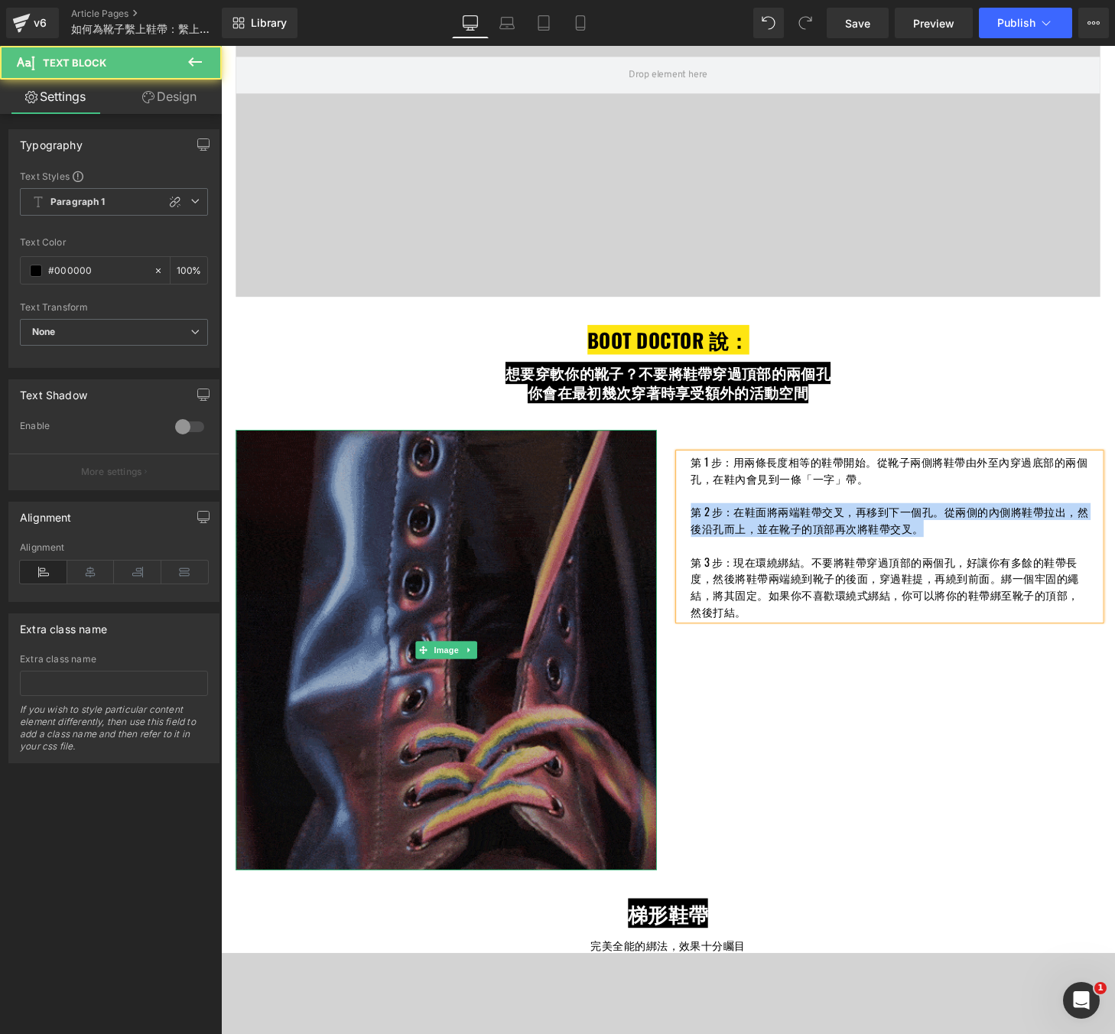
click at [643, 526] on div "Image 第 1 步：用兩條長度相等的鞋帶開始。從靴子兩側將鞋帶由外至內穿過底部的兩個孔，在鞋內會見到一條「一字」帶。 第 2 步：在鞋面將兩端鞋帶交叉，再…" at bounding box center [684, 664] width 918 height 486
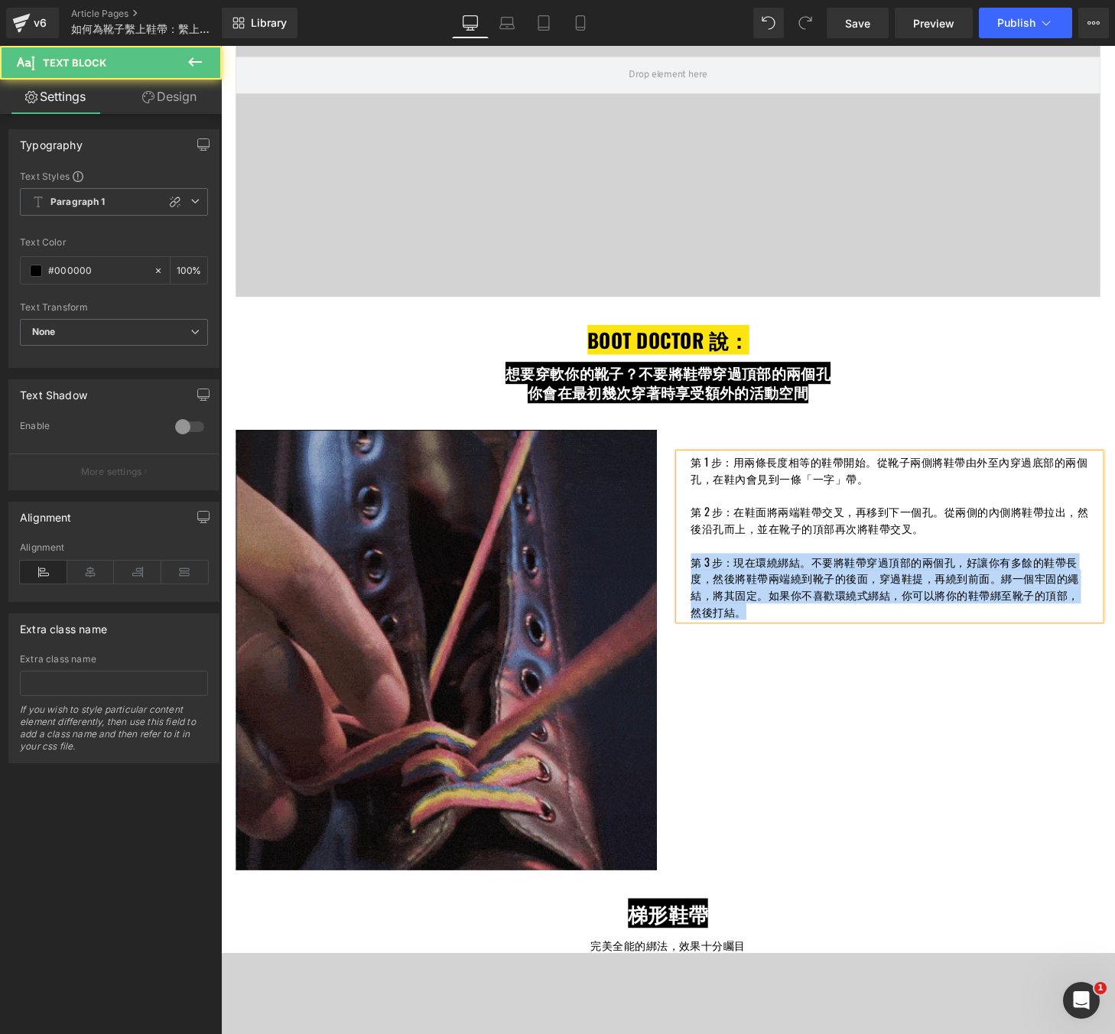
drag, startPoint x: 765, startPoint y: 629, endPoint x: 707, endPoint y: 576, distance: 79.0
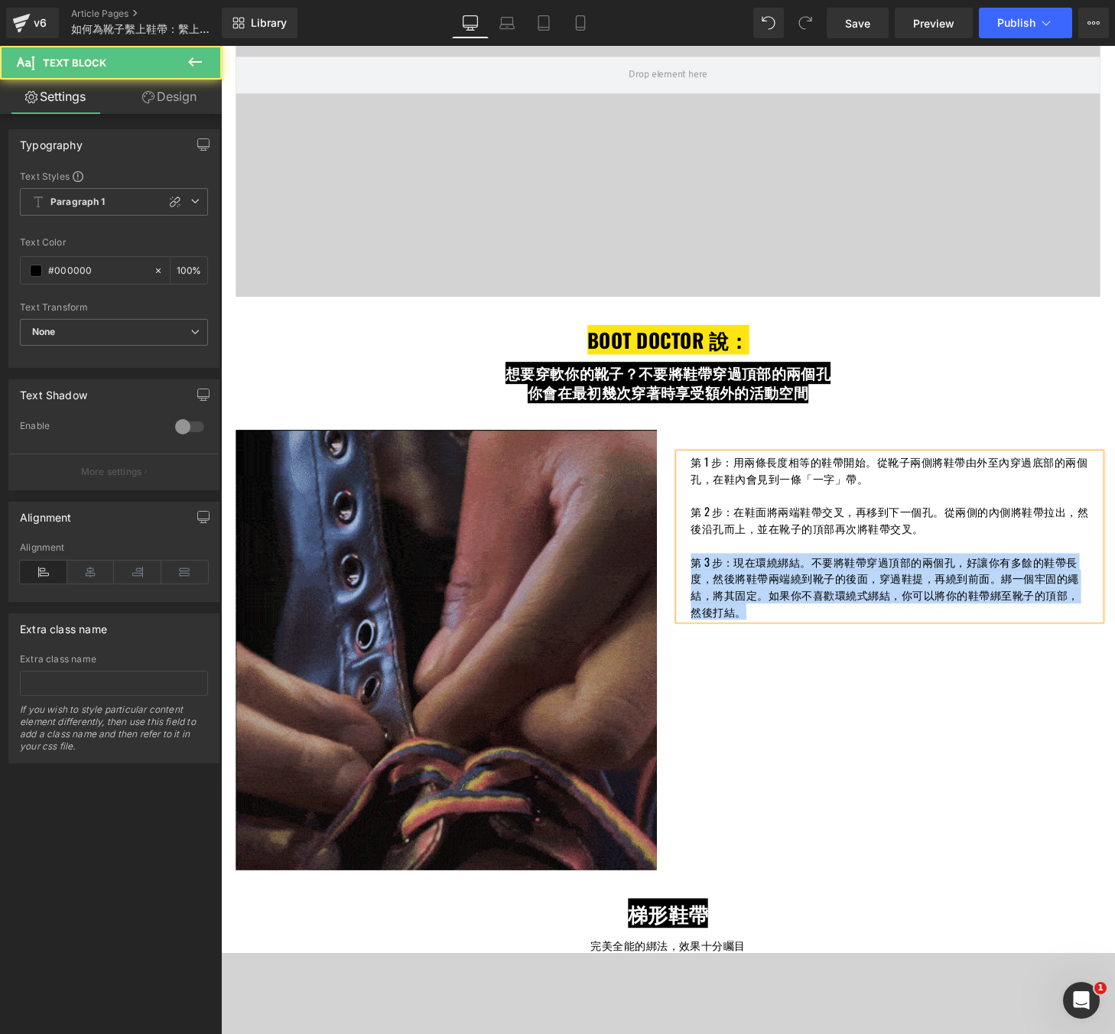
click at [707, 576] on p "第 3 步：現在環繞綁結。不要將鞋帶穿過頂部的兩個孔，好讓你有多餘的鞋帶長度，然後將鞋帶兩端繞到靴子的後面，穿過鞋提，再繞到前面。綁一個牢固的繩結，將其固定。…" at bounding box center [912, 605] width 411 height 69
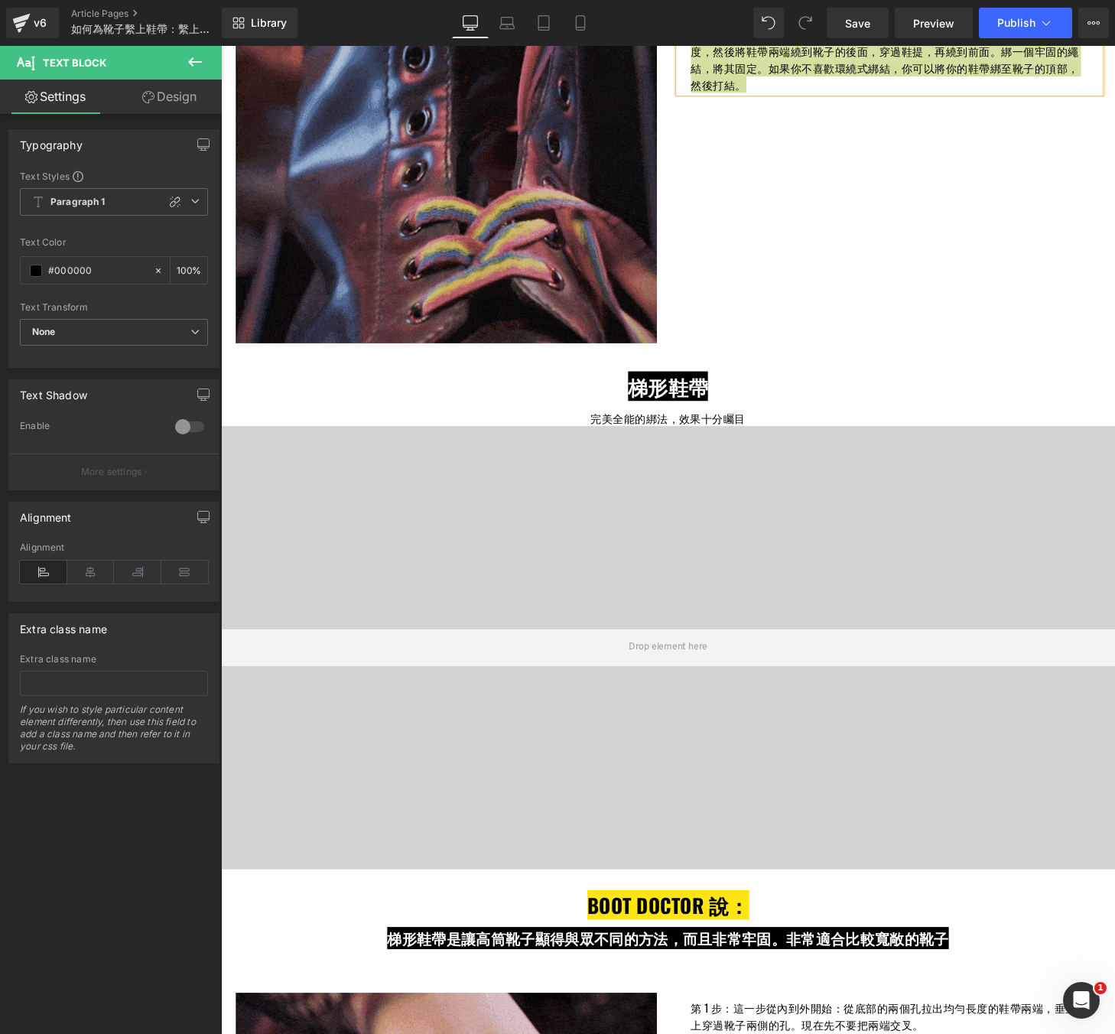
scroll to position [1205, 0]
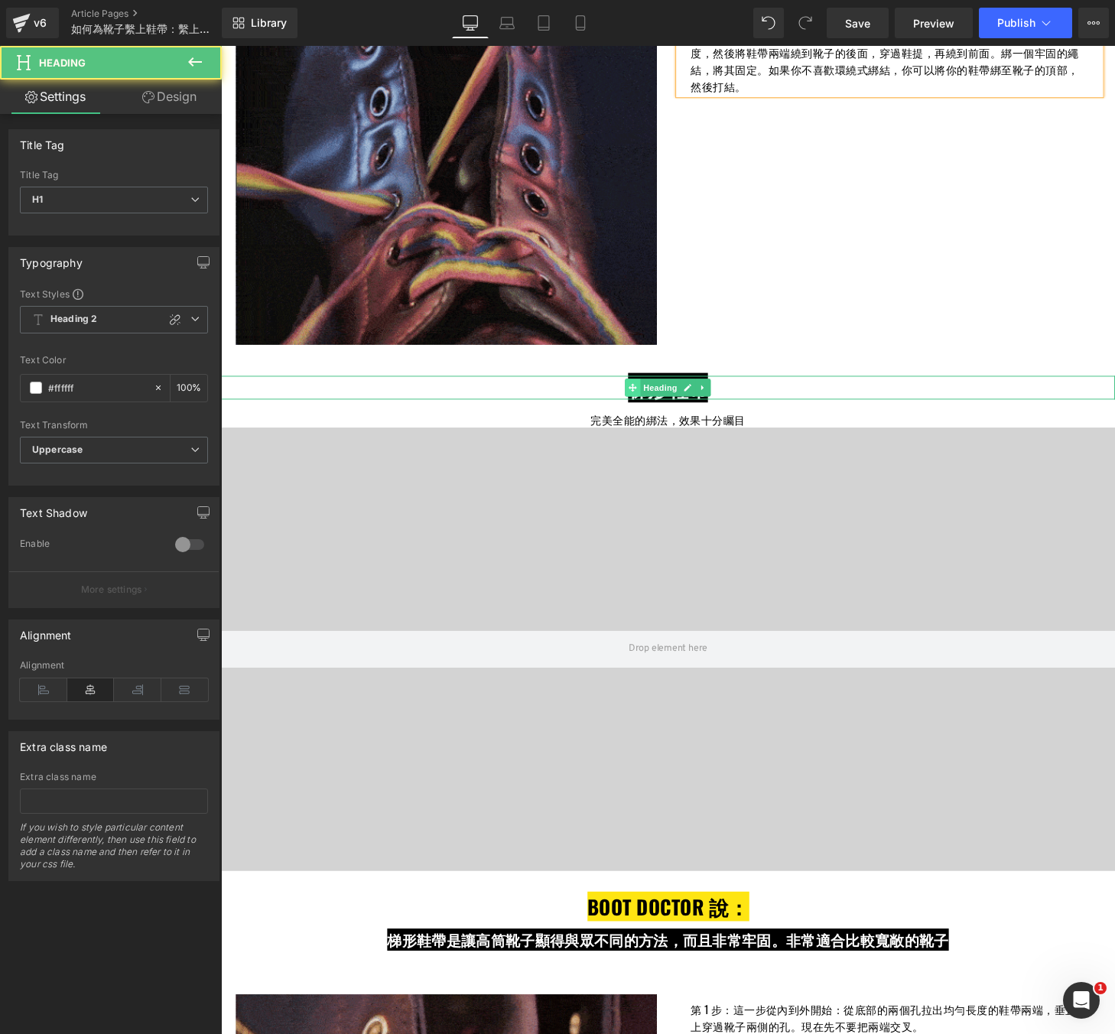
drag, startPoint x: 746, startPoint y: 399, endPoint x: 652, endPoint y: 405, distance: 94.3
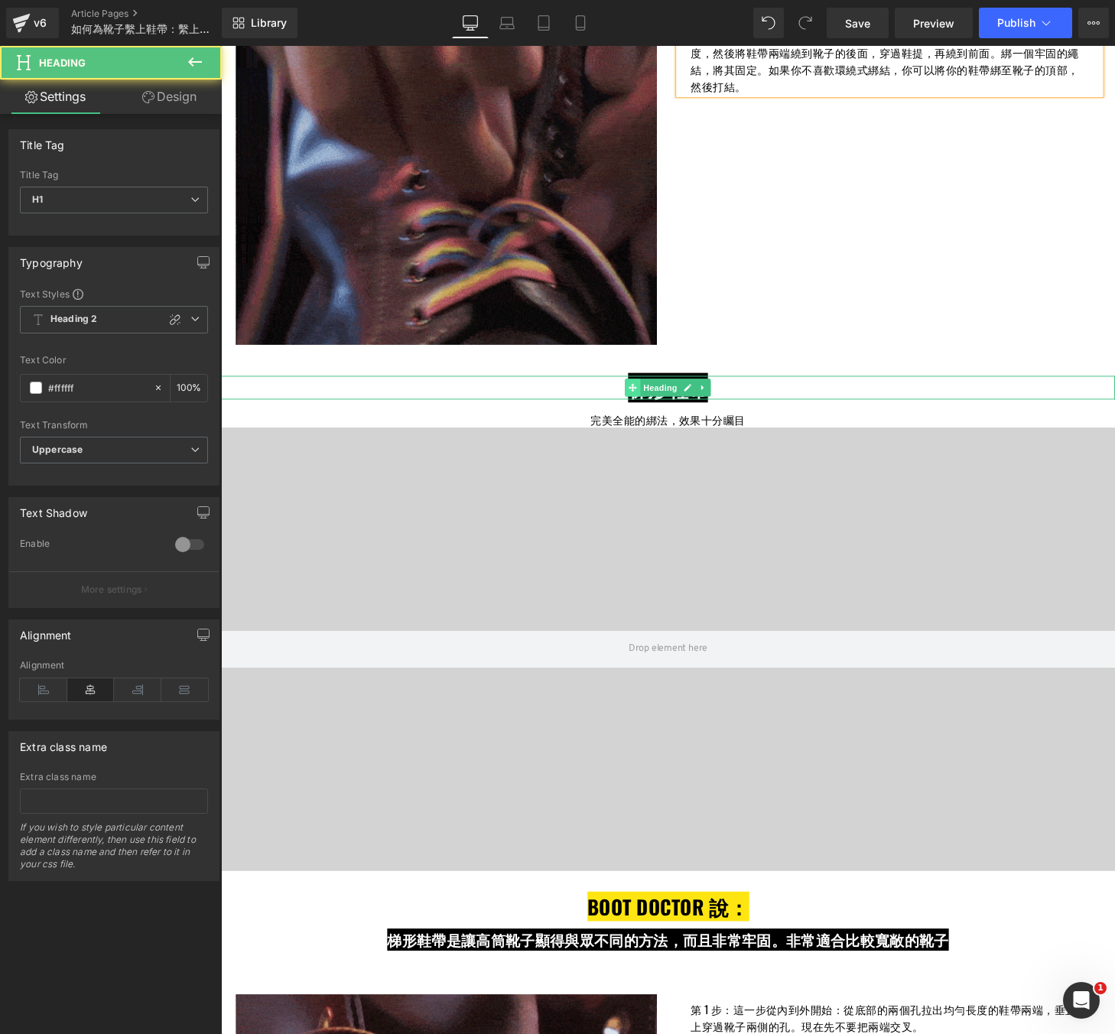
click at [652, 405] on div "梯形鞋帶 Heading" at bounding box center [683, 400] width 925 height 24
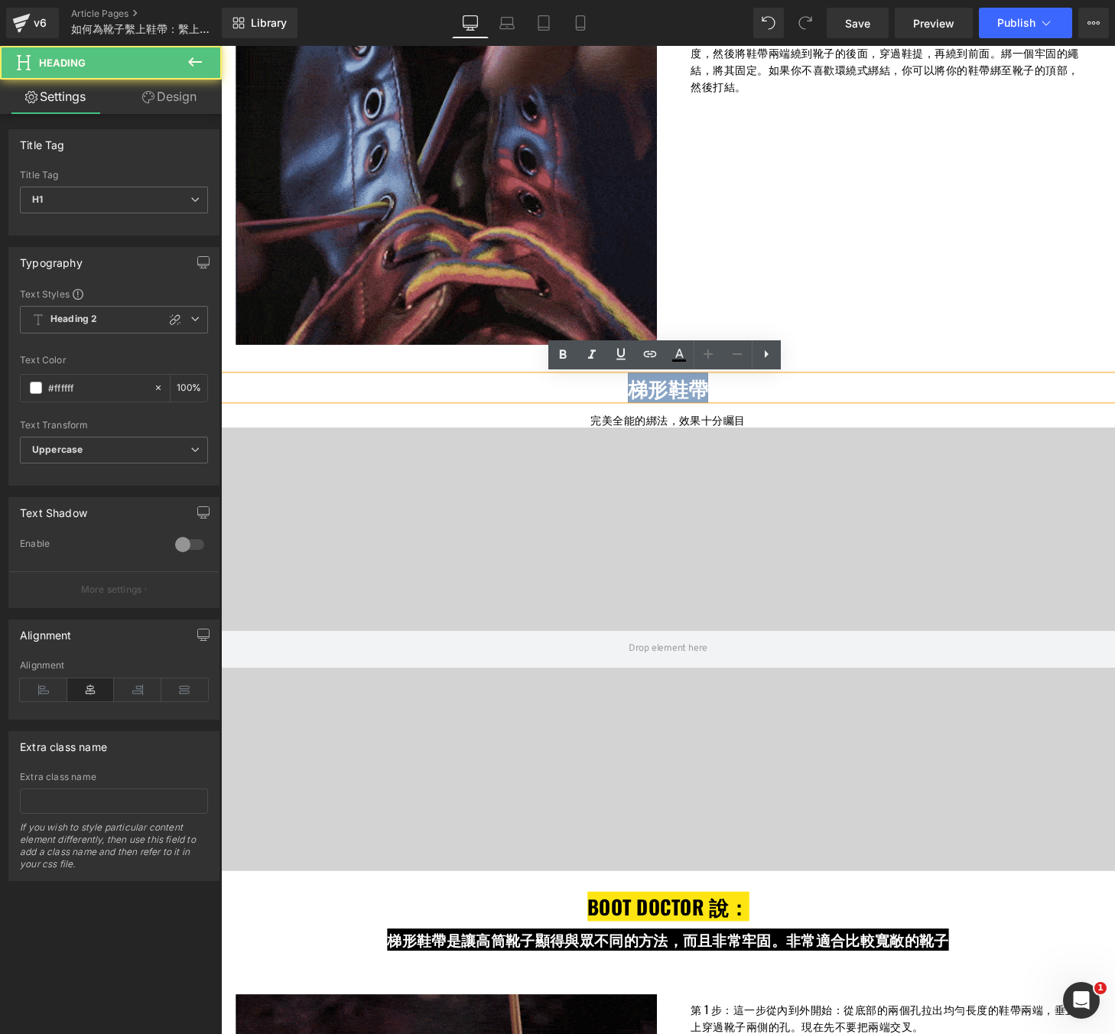
drag, startPoint x: 640, startPoint y: 403, endPoint x: 730, endPoint y: 401, distance: 90.3
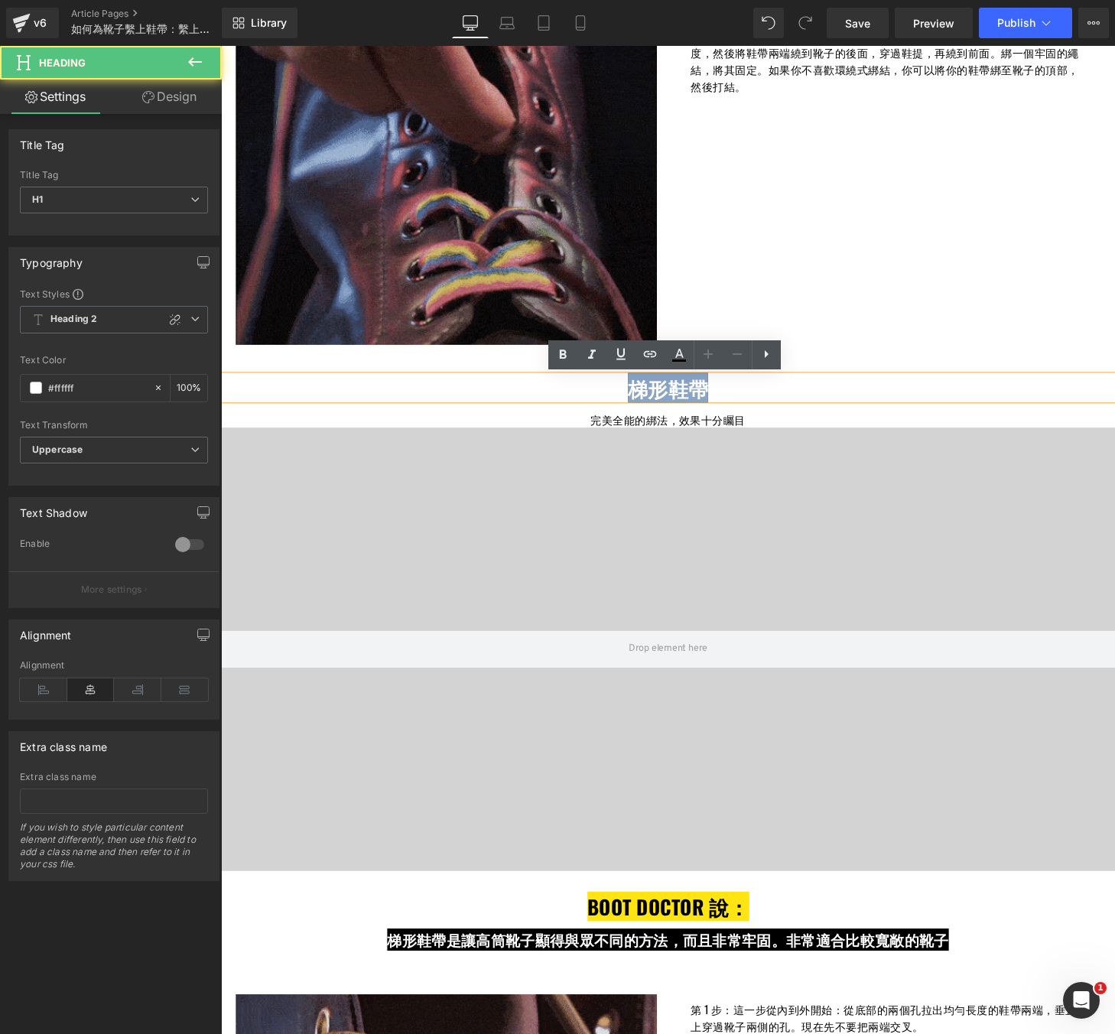
click at [730, 401] on h1 "梯形鞋帶" at bounding box center [683, 400] width 925 height 24
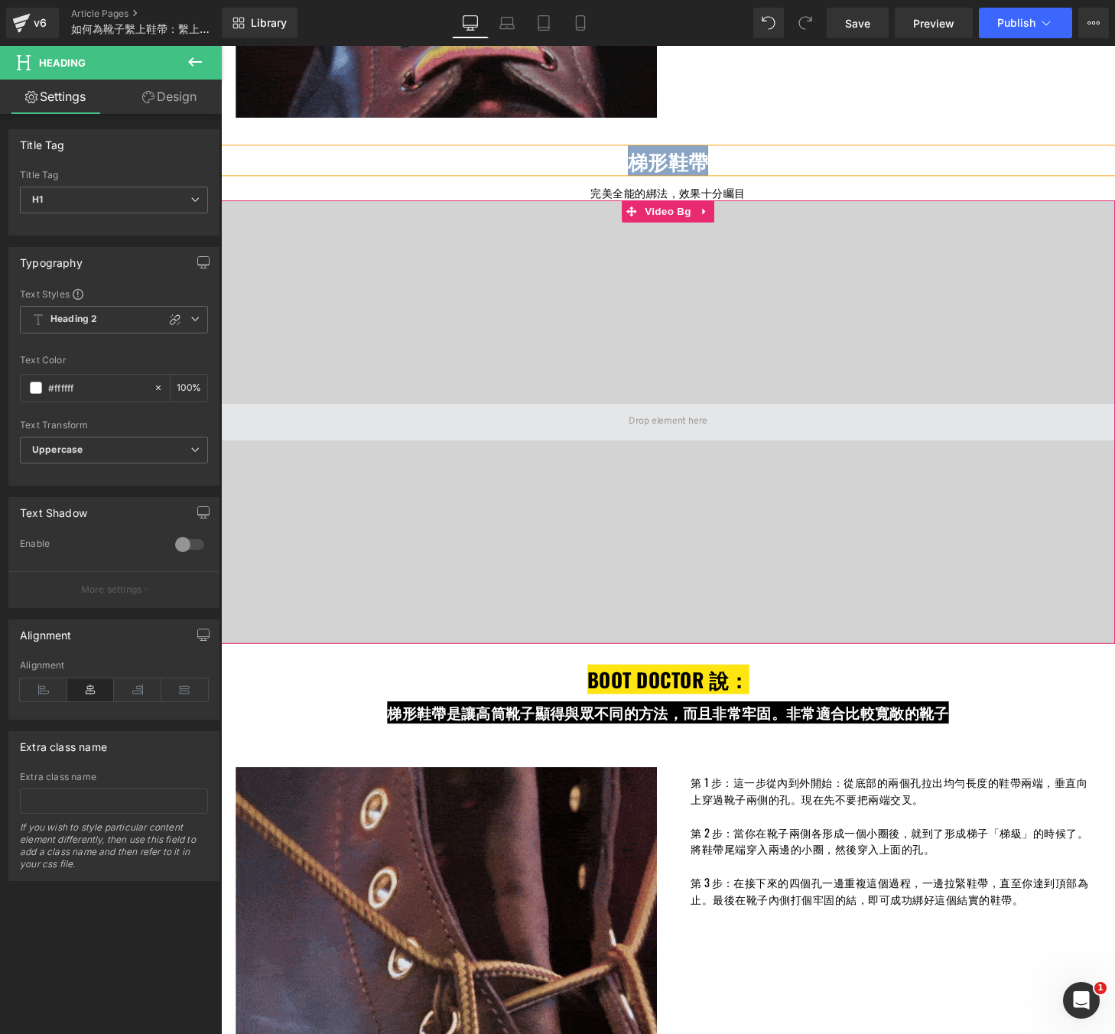
scroll to position [1442, 0]
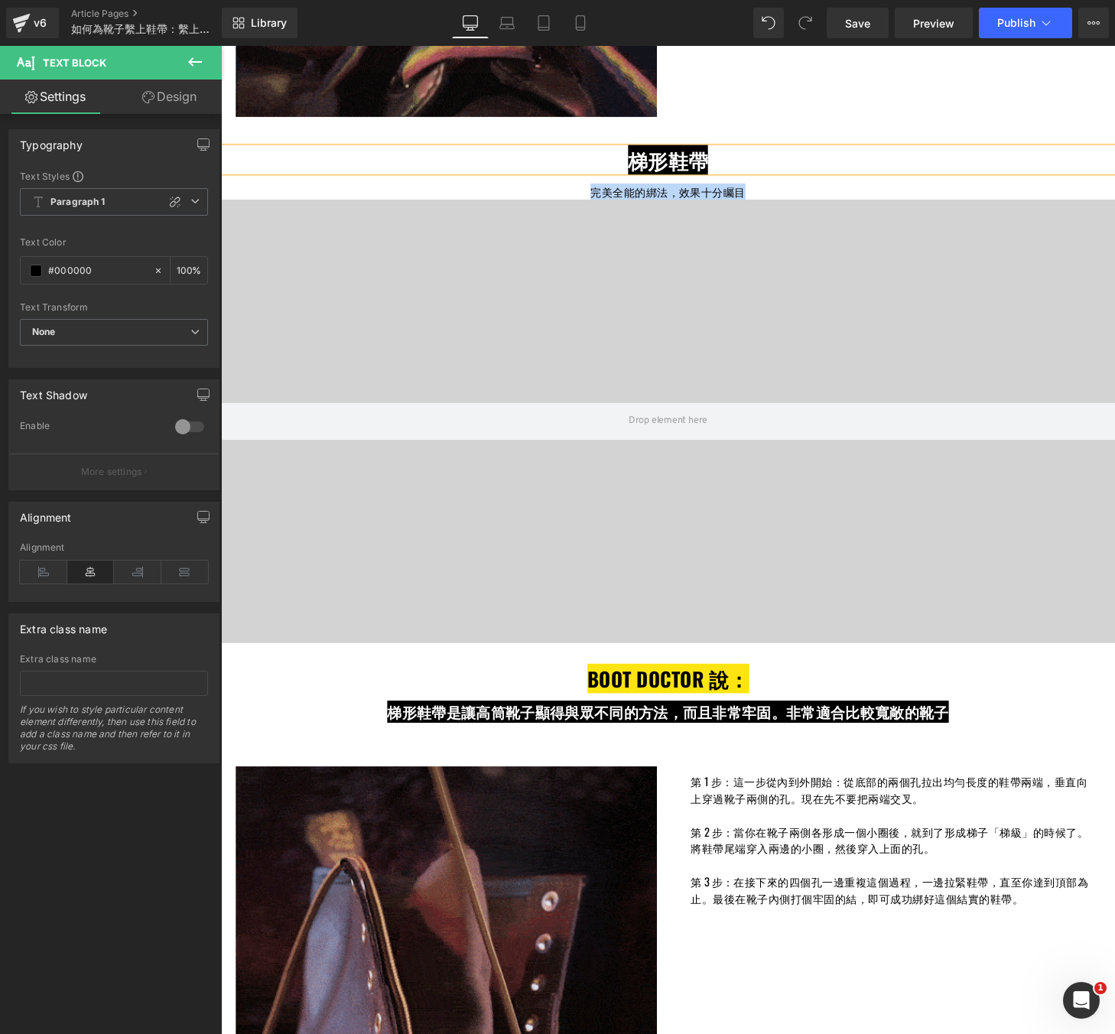
drag, startPoint x: 764, startPoint y: 194, endPoint x: 605, endPoint y: 187, distance: 159.3
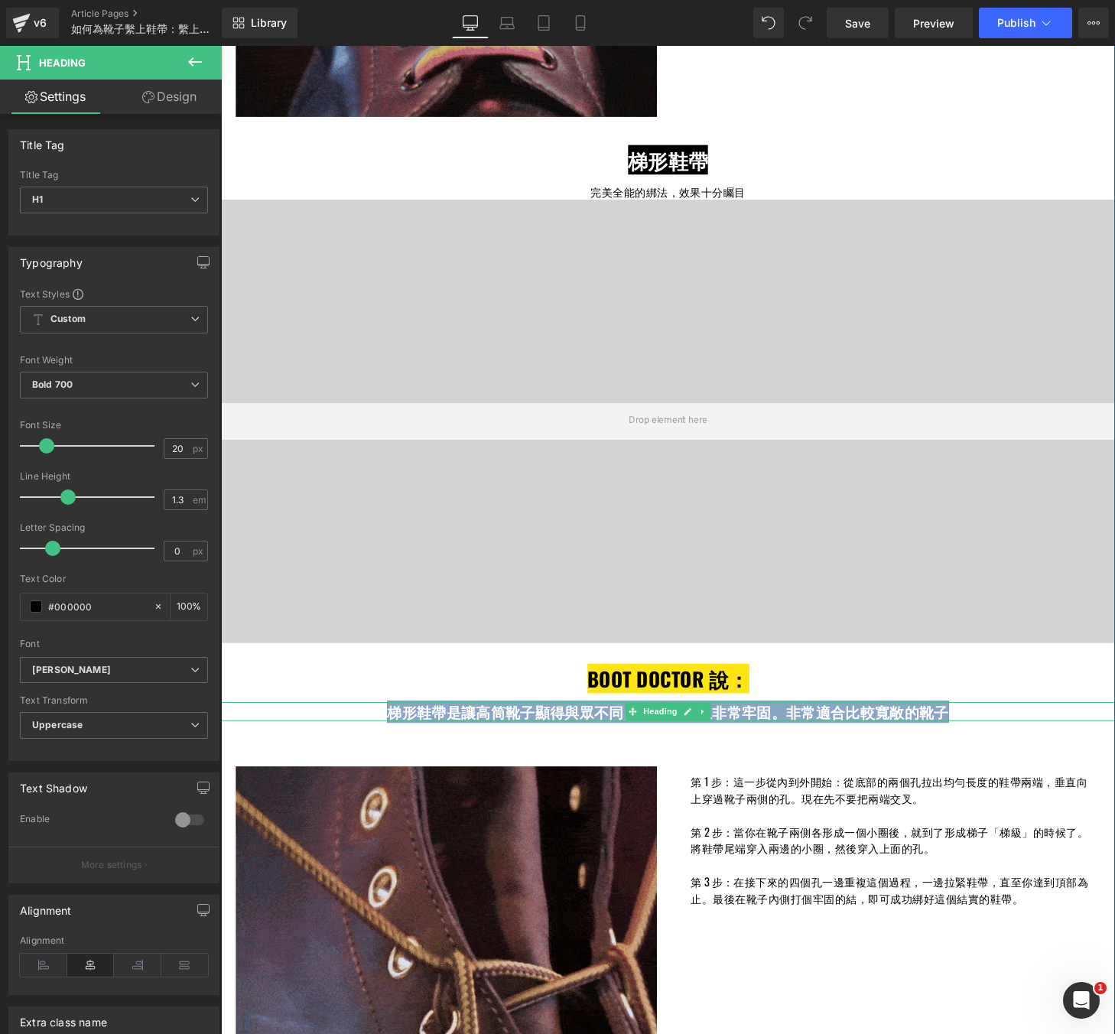
drag, startPoint x: 396, startPoint y: 736, endPoint x: 968, endPoint y: 733, distance: 571.3
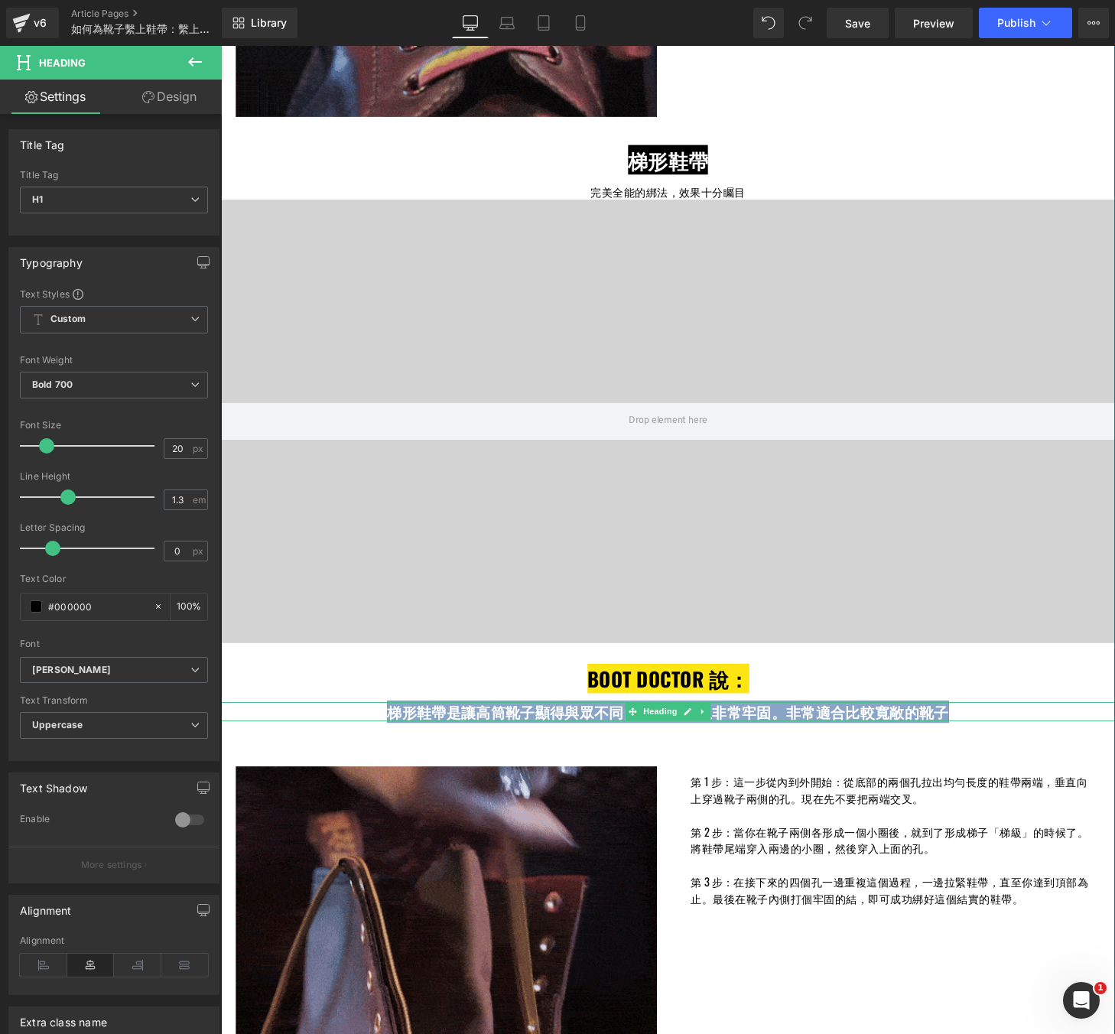
click at [968, 732] on span "梯形鞋帶是讓高筒靴子顯得與眾不同的方法，而且非常牢固。非常適合比較寬敞的靴子" at bounding box center [683, 735] width 581 height 23
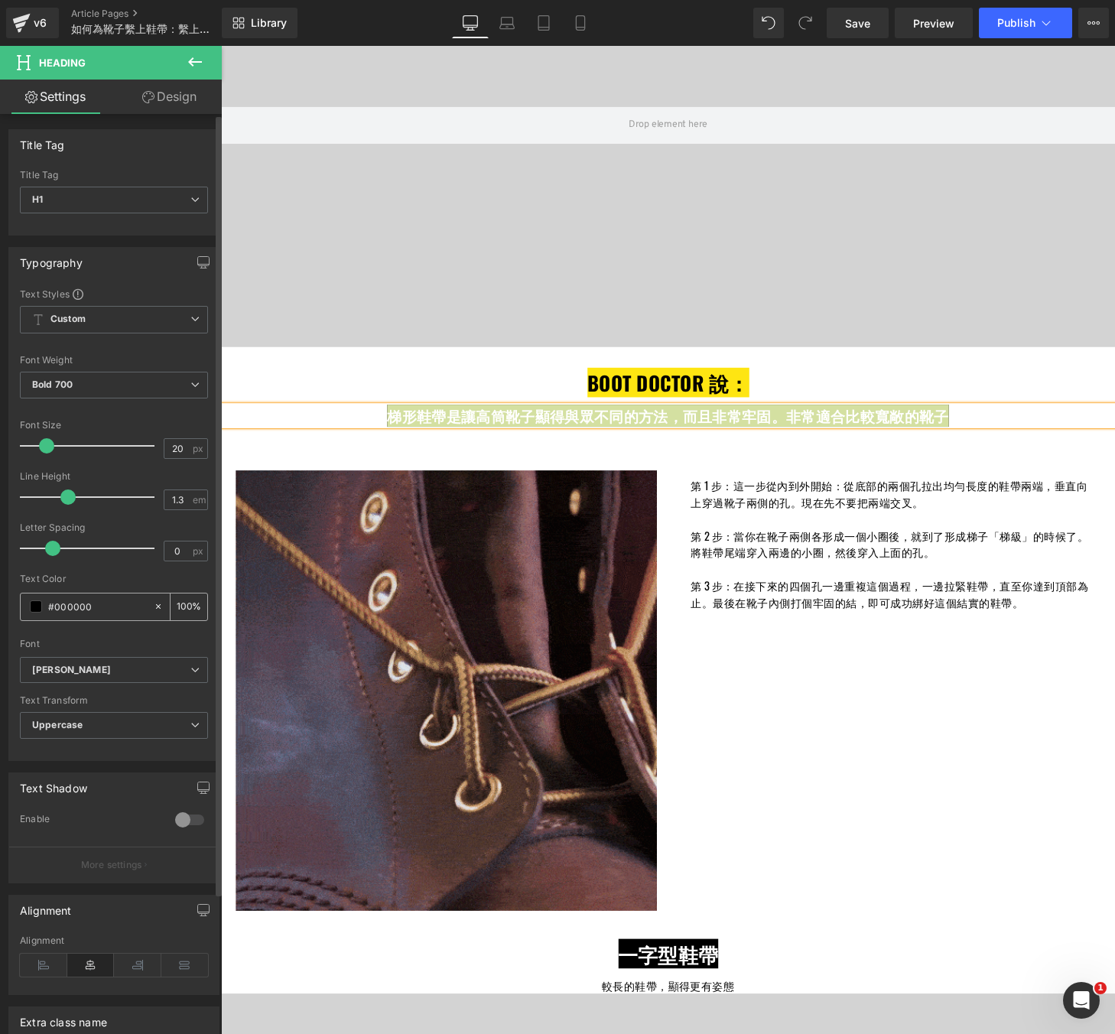
scroll to position [1663, 0]
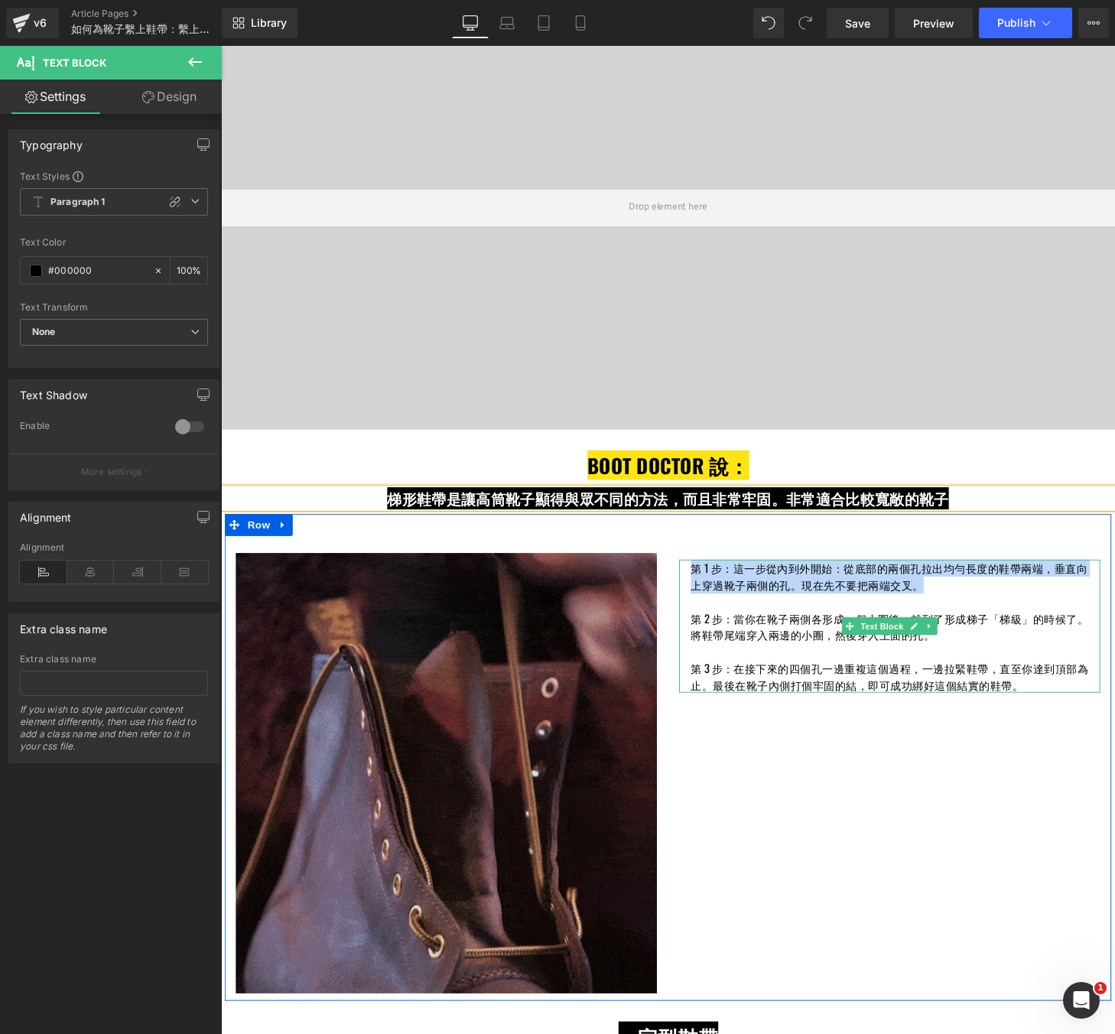
drag, startPoint x: 952, startPoint y: 600, endPoint x: 702, endPoint y: 585, distance: 250.6
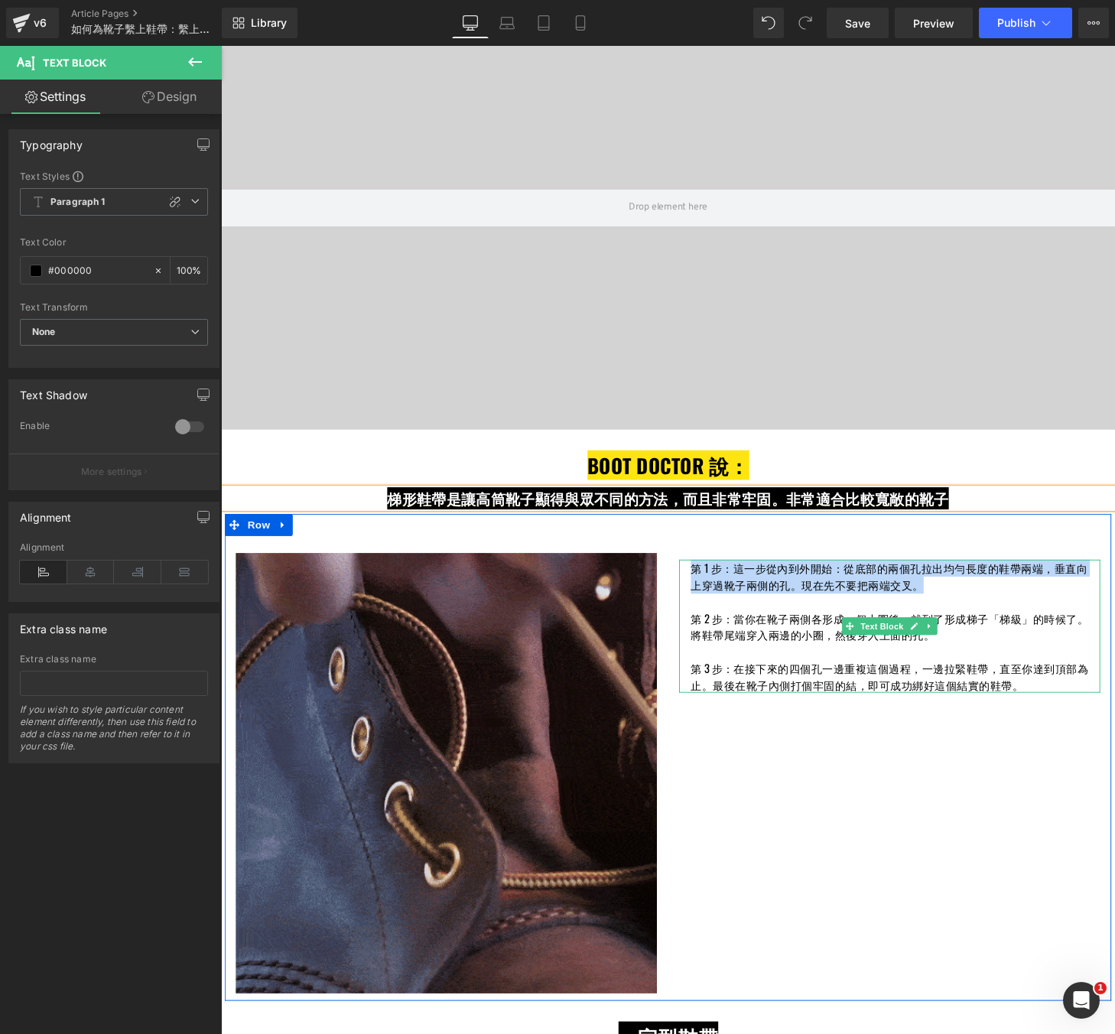
click at [702, 585] on div "第 1 步：這一步從內到外開始：從底部的兩個孔拉出均勻長度的鞋帶兩端，垂直向上穿過靴子兩側的孔。現在先不要把兩端交叉。 第 2 步：當你在靴子兩側各形成一個小…" at bounding box center [913, 646] width 436 height 138
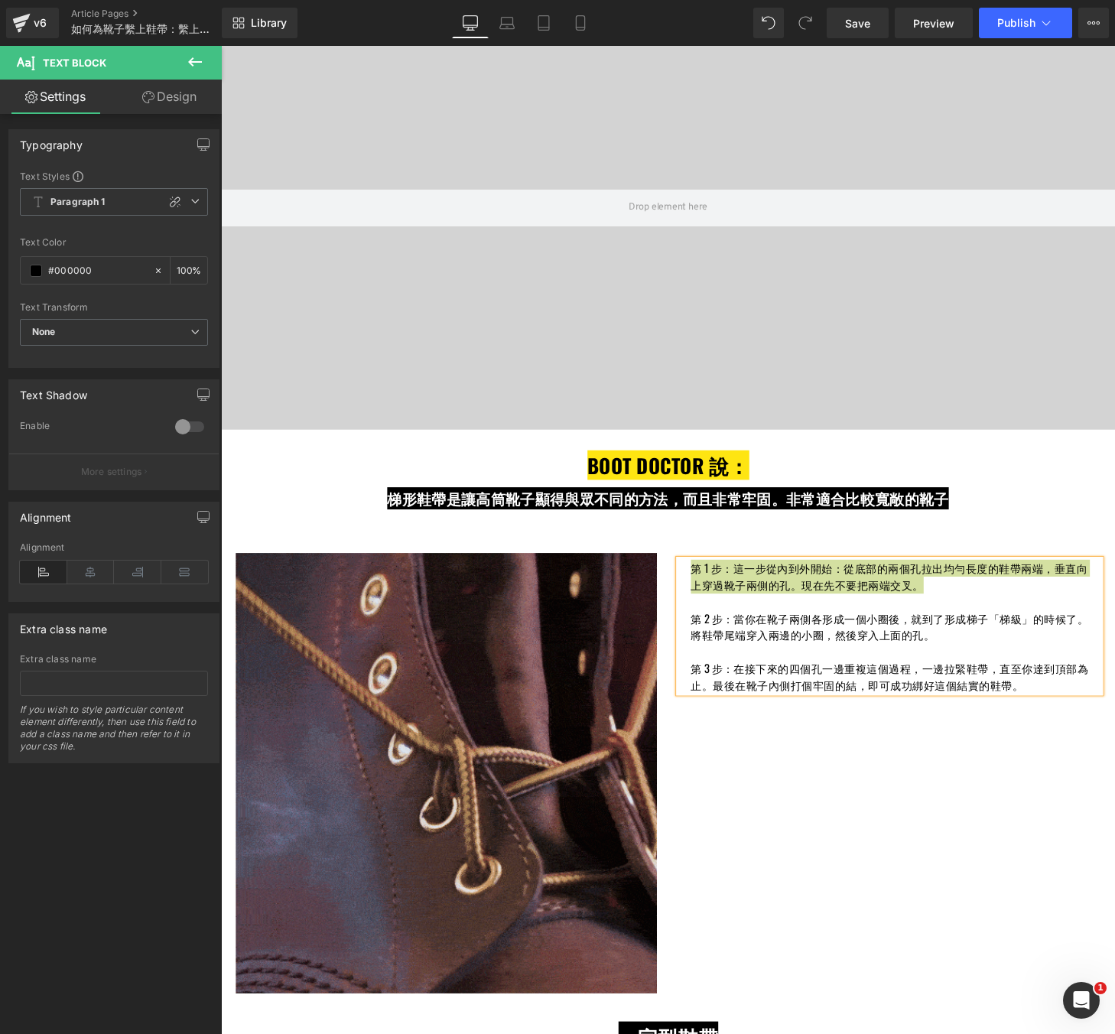
scroll to position [1805, 0]
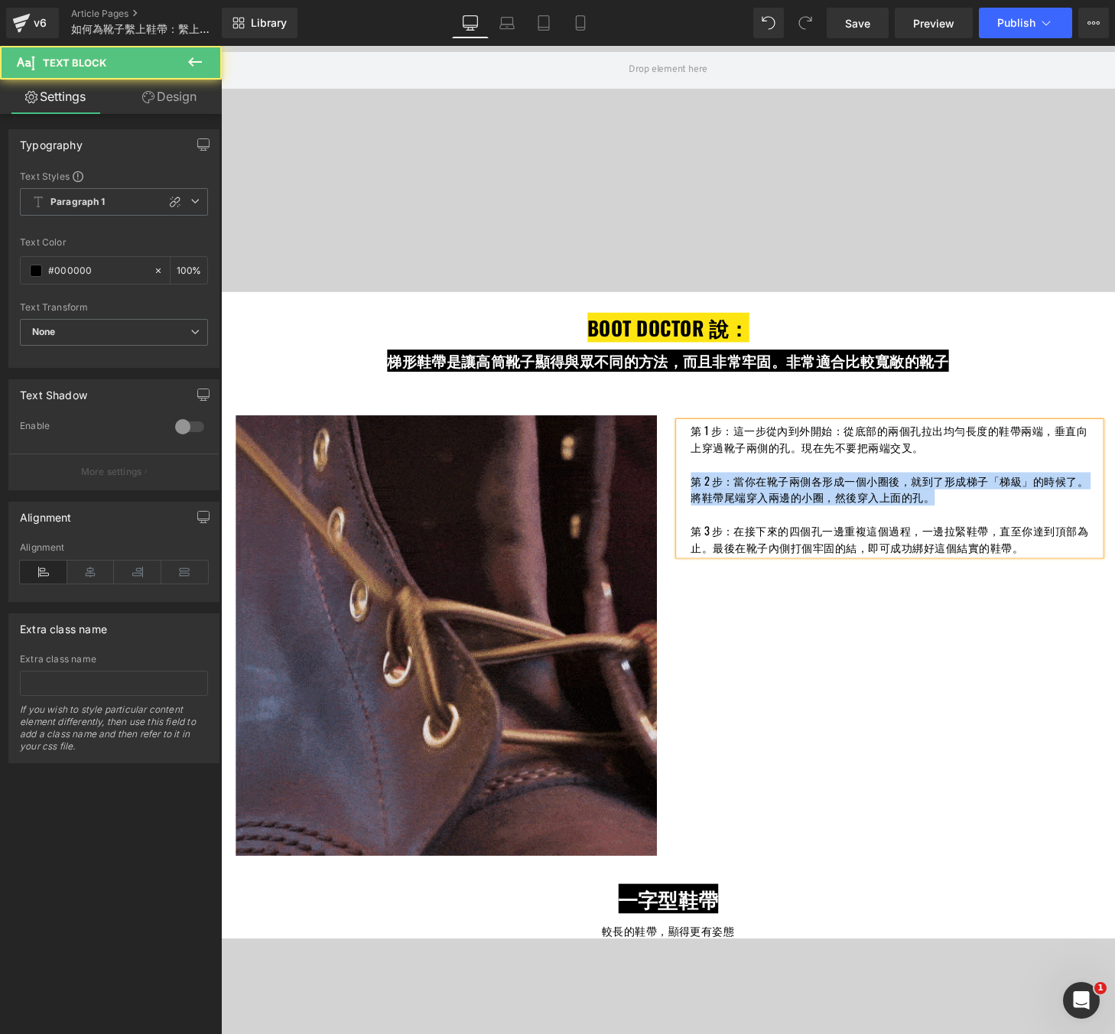
drag, startPoint x: 989, startPoint y: 510, endPoint x: 696, endPoint y: 500, distance: 293.1
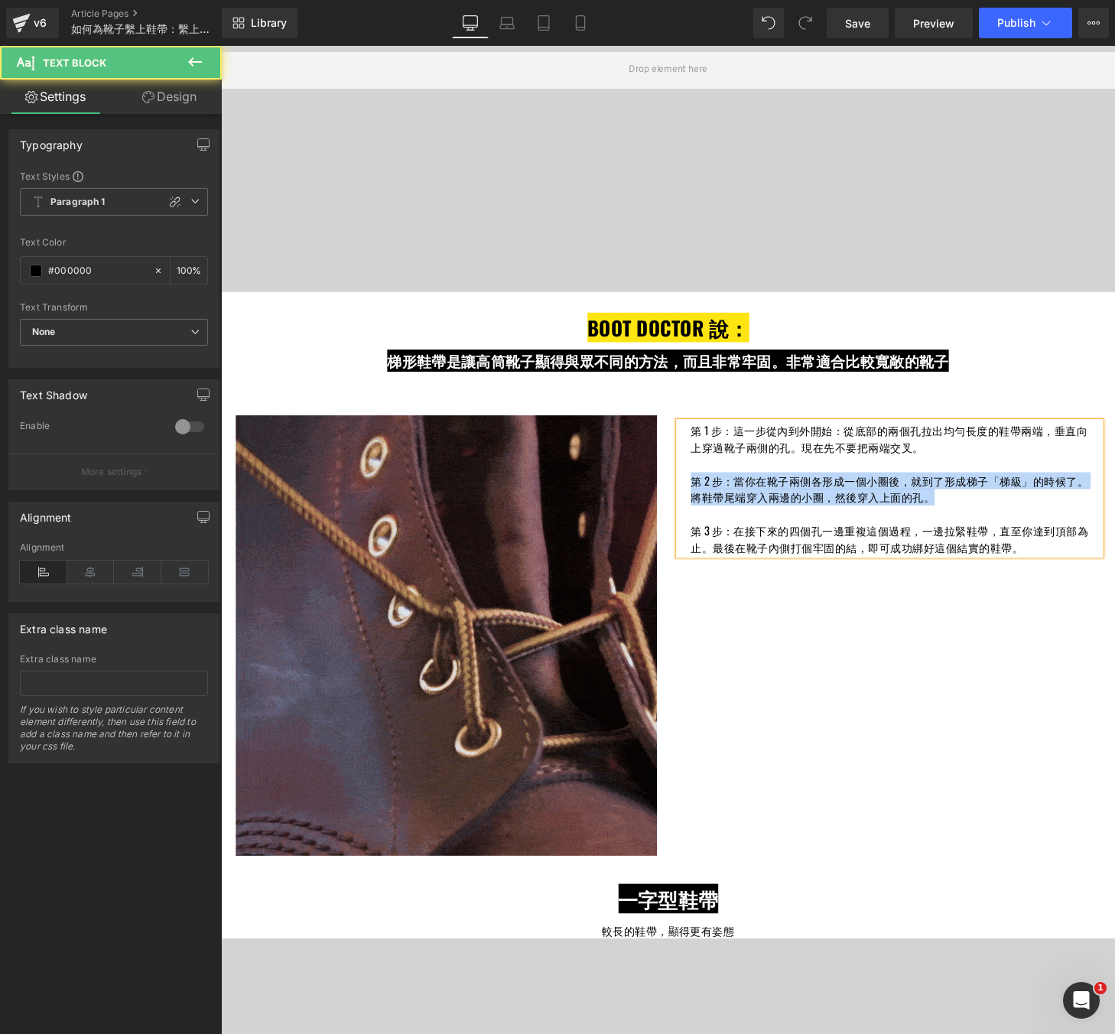
click at [696, 500] on div "第 1 步：這一步從內到外開始：從底部的兩個孔拉出均勻長度的鞋帶兩端，垂直向上穿過靴子兩側的孔。現在先不要把兩端交叉。 第 2 步：當你在靴子兩側各形成一個小…" at bounding box center [913, 504] width 436 height 138
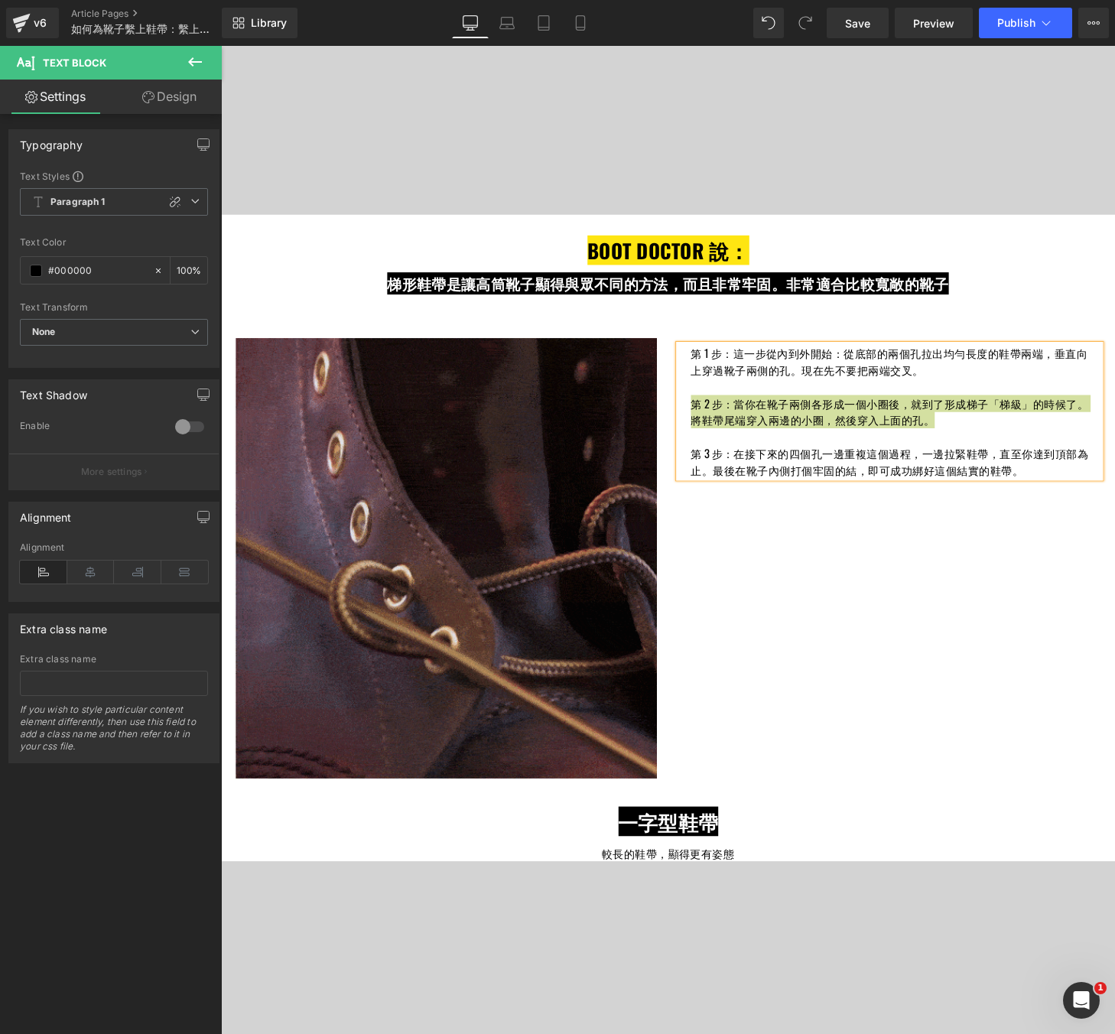
scroll to position [1899, 0]
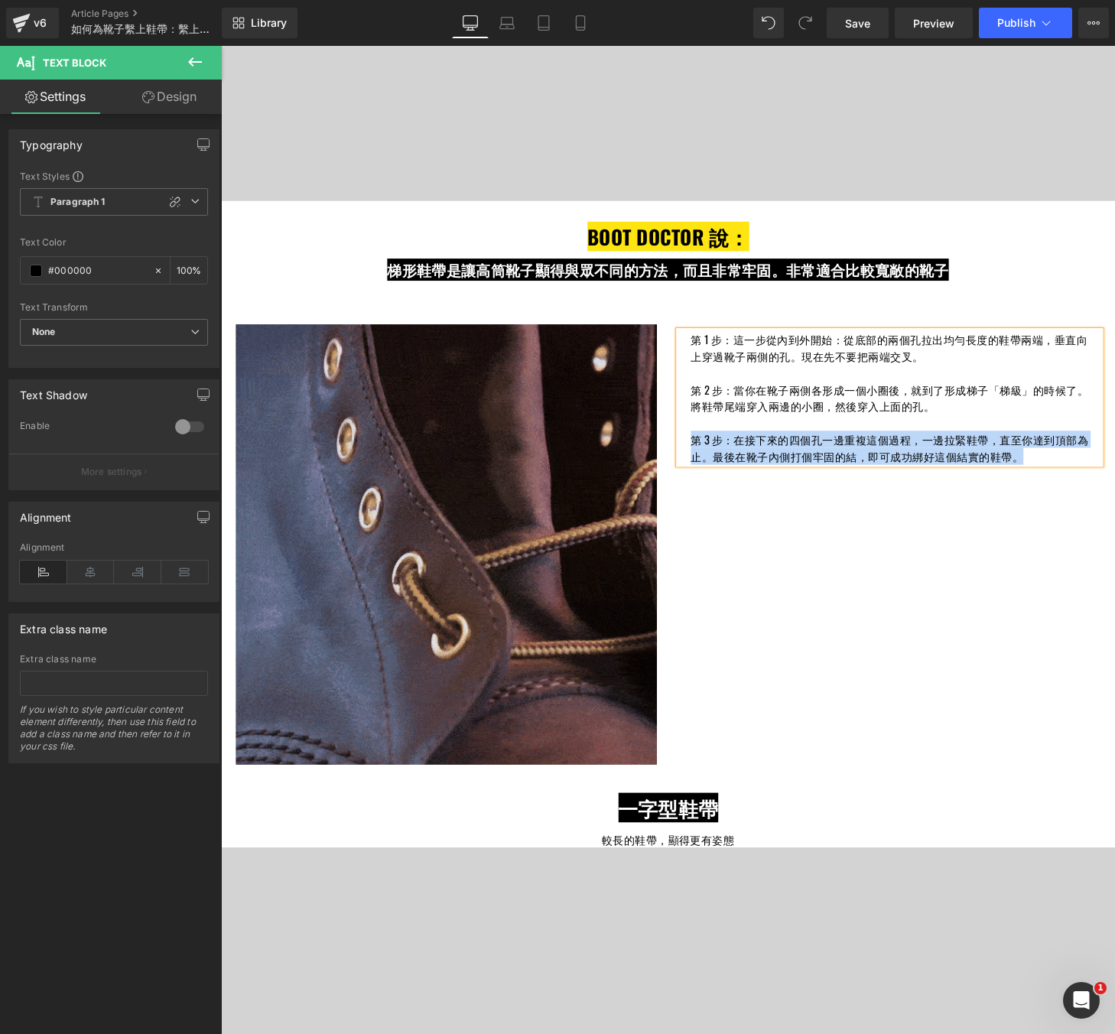
drag, startPoint x: 1068, startPoint y: 470, endPoint x: 704, endPoint y: 451, distance: 364.6
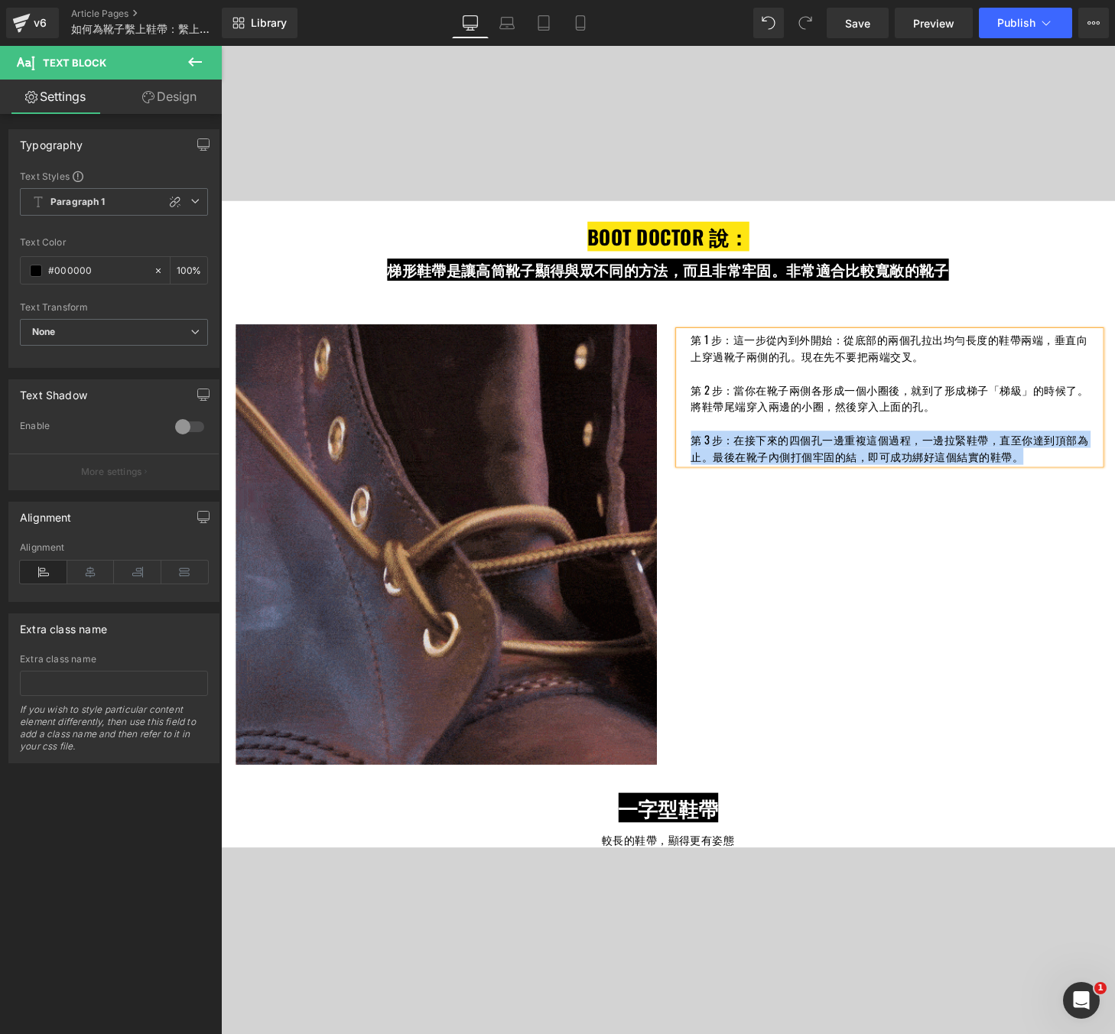
click at [704, 451] on div "第 1 步：這一步從內到外開始：從底部的兩個孔拉出均勻長度的鞋帶兩端，垂直向上穿過靴子兩側的孔。現在先不要把兩端交叉。 第 2 步：當你在靴子兩側各形成一個小…" at bounding box center [913, 410] width 436 height 138
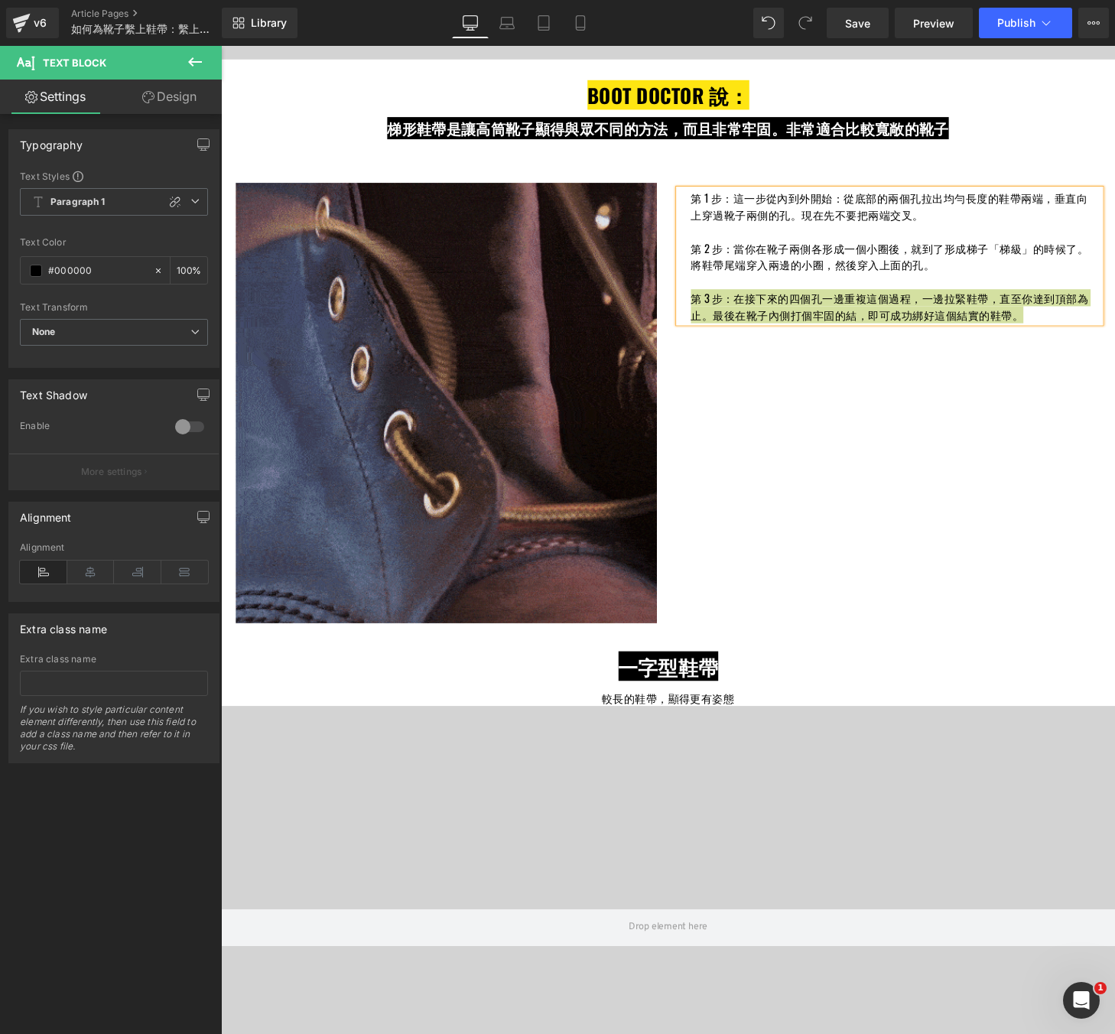
scroll to position [2085, 0]
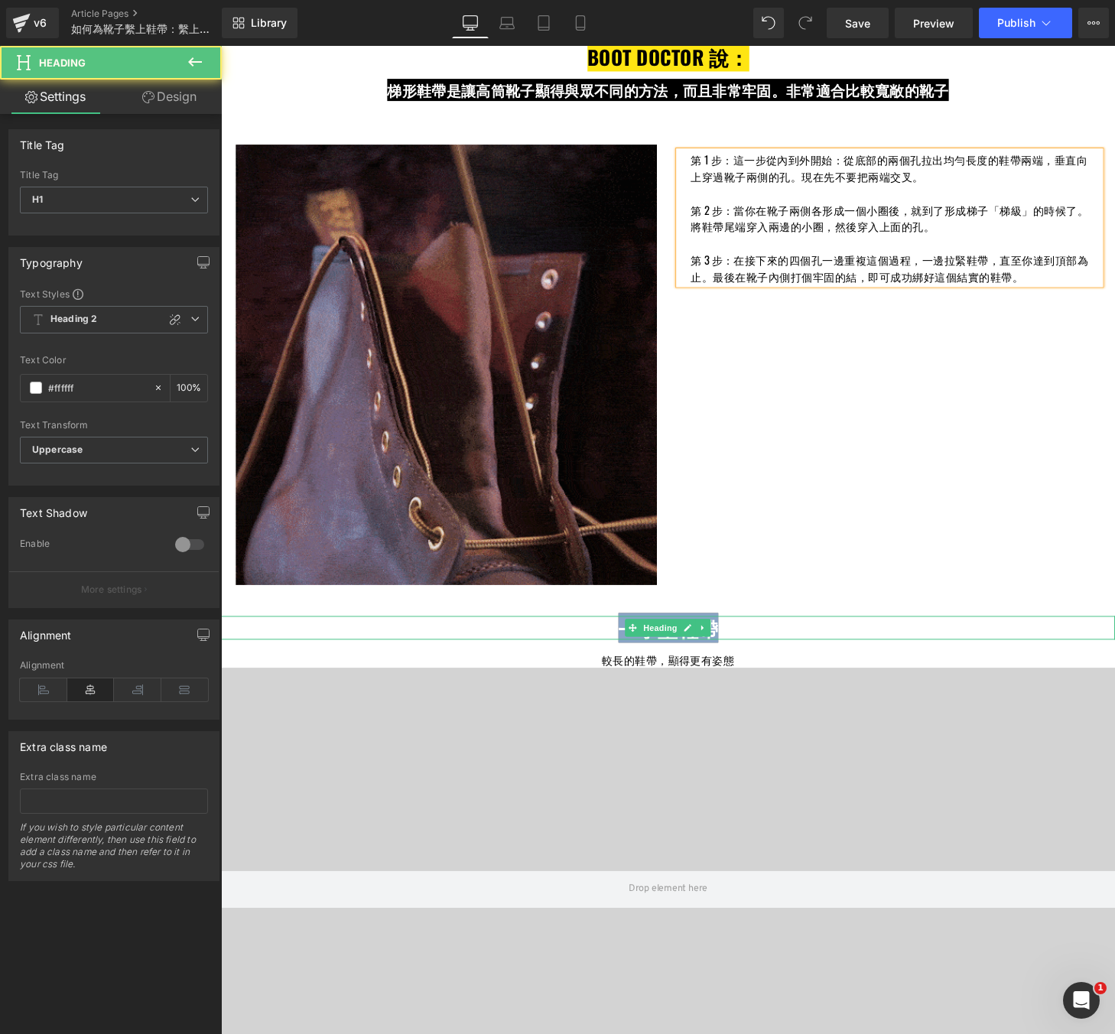
drag, startPoint x: 737, startPoint y: 648, endPoint x: 629, endPoint y: 649, distance: 107.1
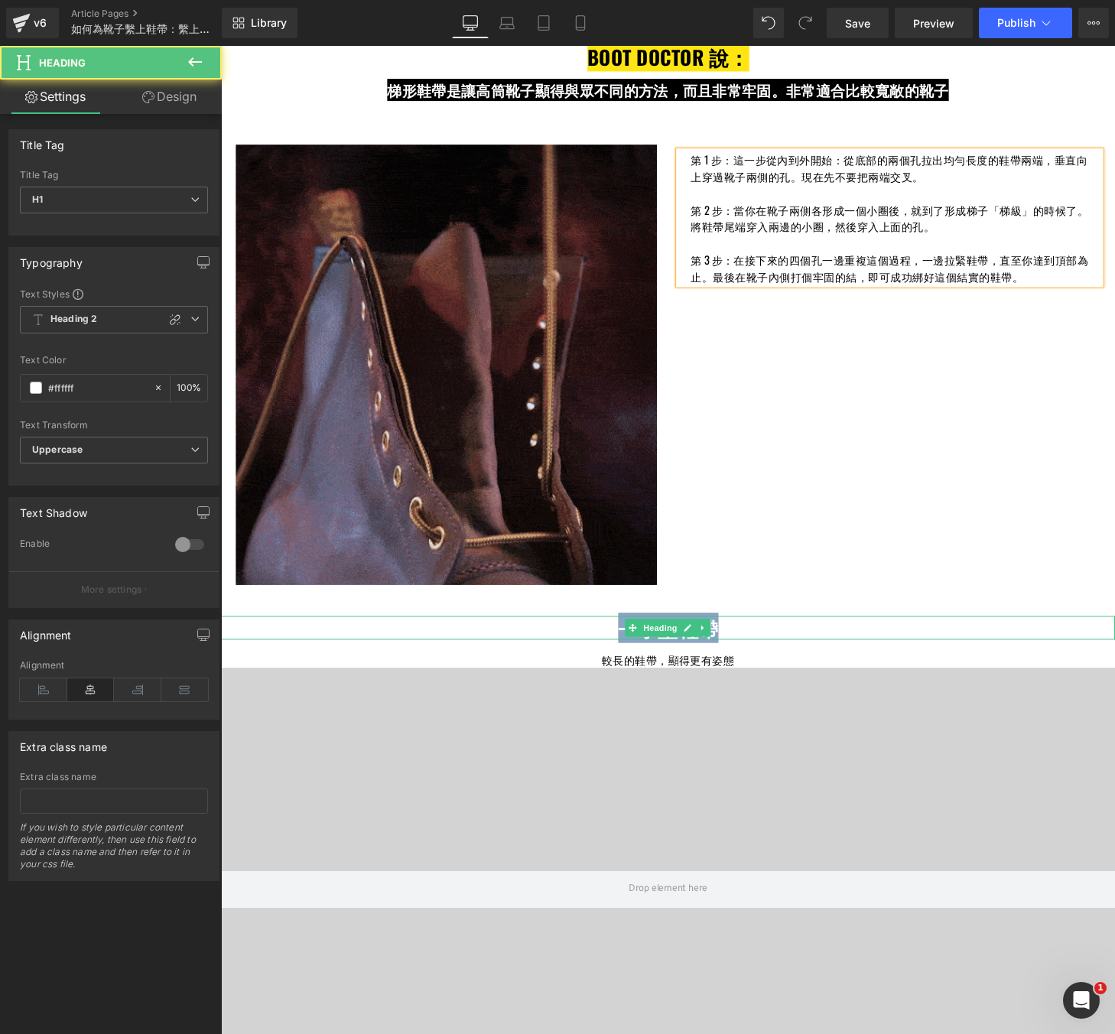
click at [629, 649] on h1 "一字型鞋帶" at bounding box center [683, 648] width 925 height 24
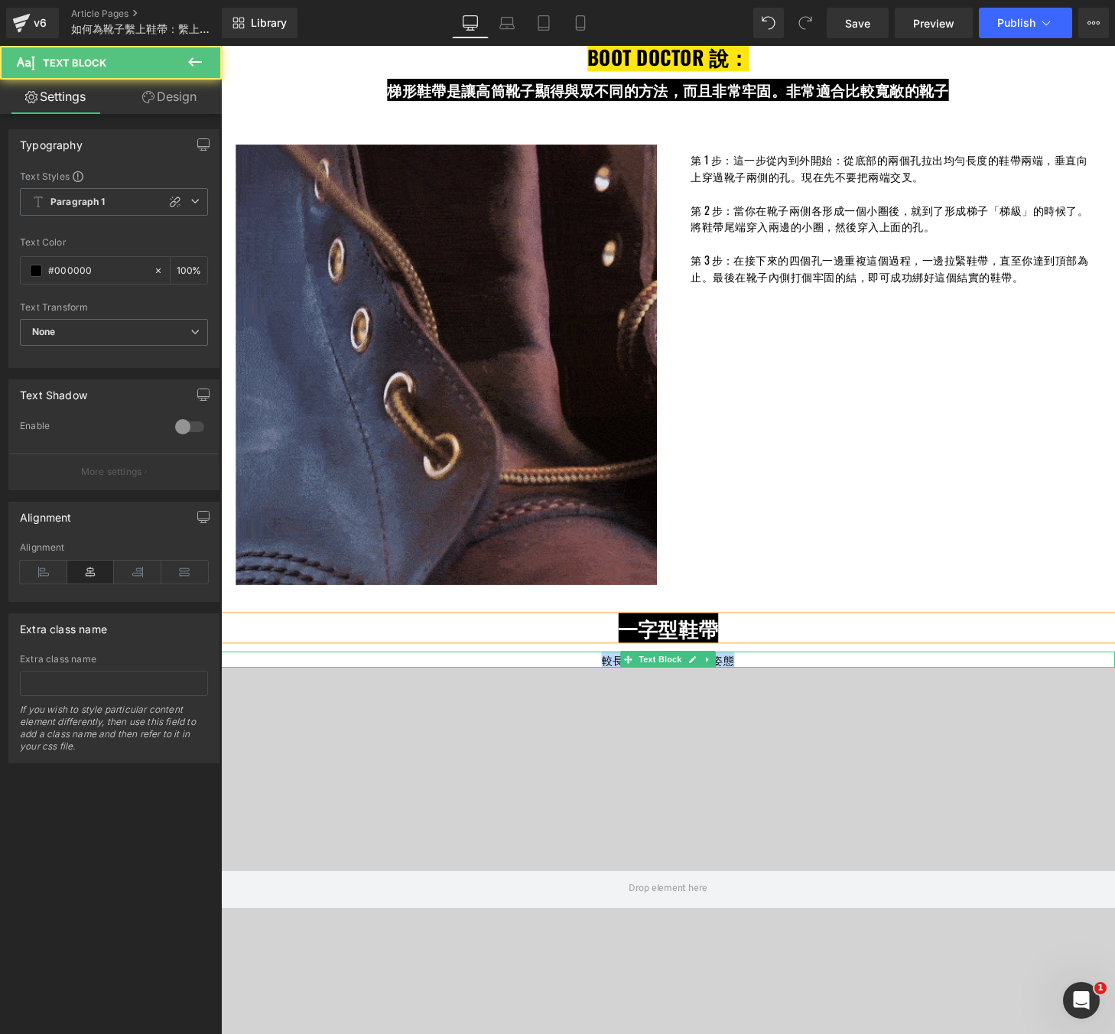
drag, startPoint x: 616, startPoint y: 678, endPoint x: 763, endPoint y: 678, distance: 147.6
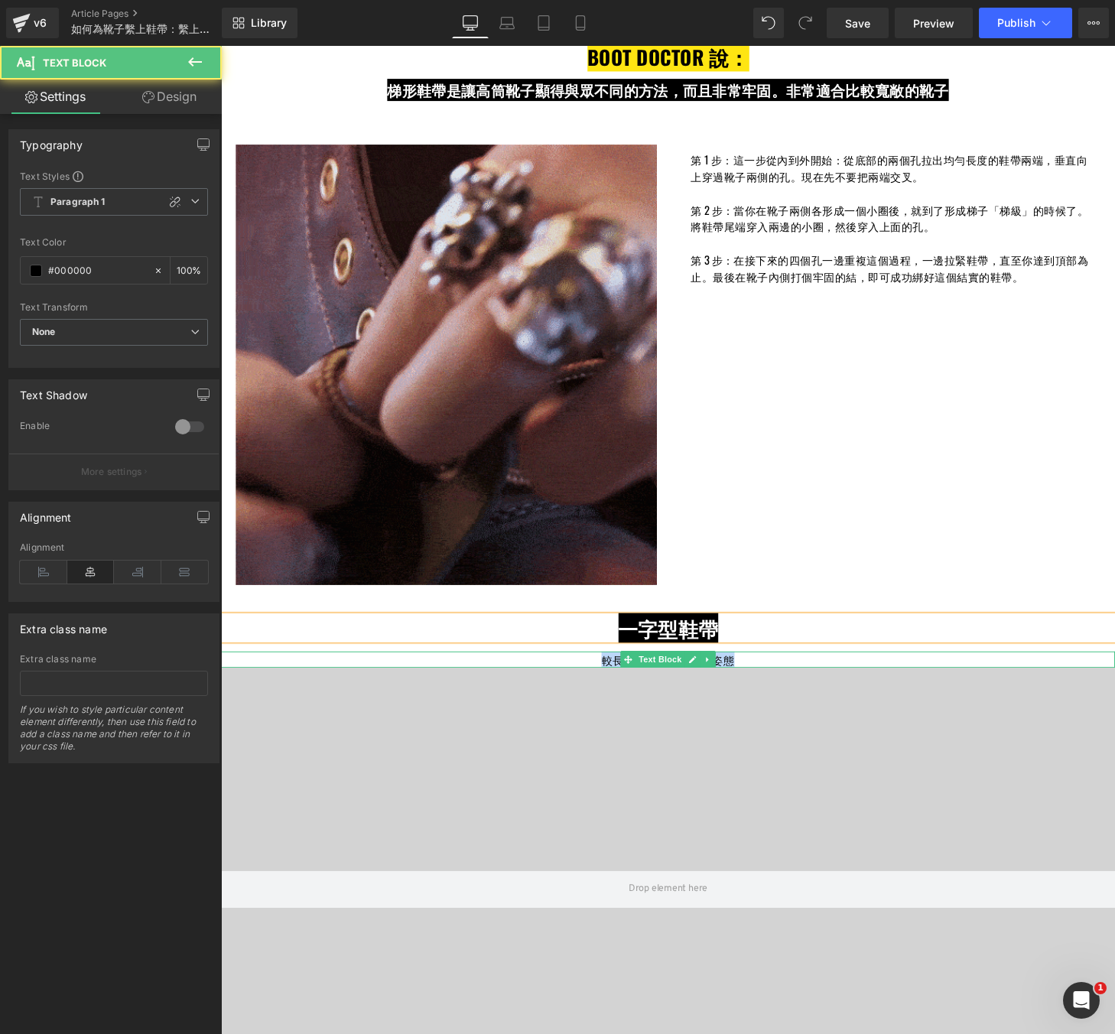
click at [763, 678] on p "較長的鞋帶，顯得更有姿態" at bounding box center [683, 682] width 925 height 18
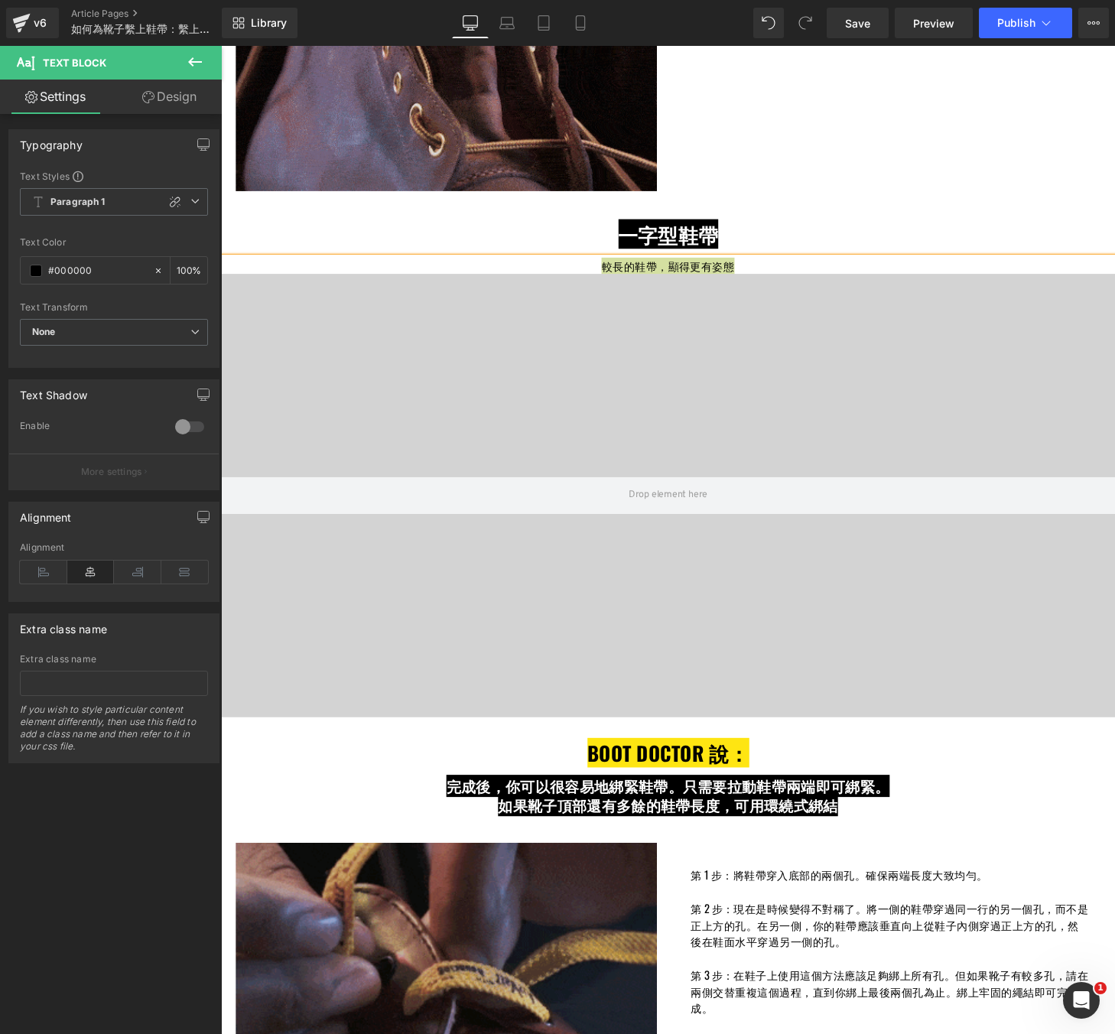
scroll to position [2493, 0]
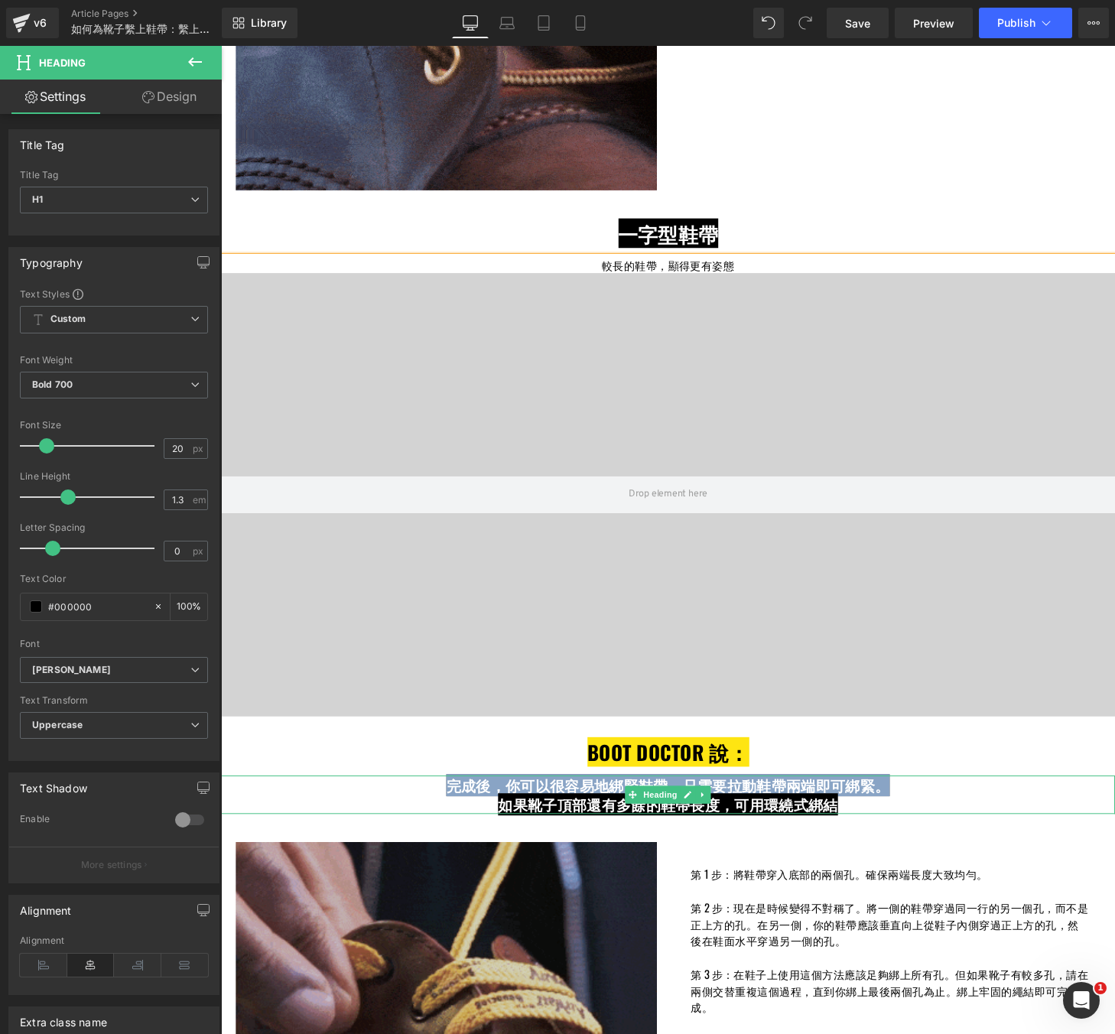
drag, startPoint x: 908, startPoint y: 811, endPoint x: 447, endPoint y: 816, distance: 461.2
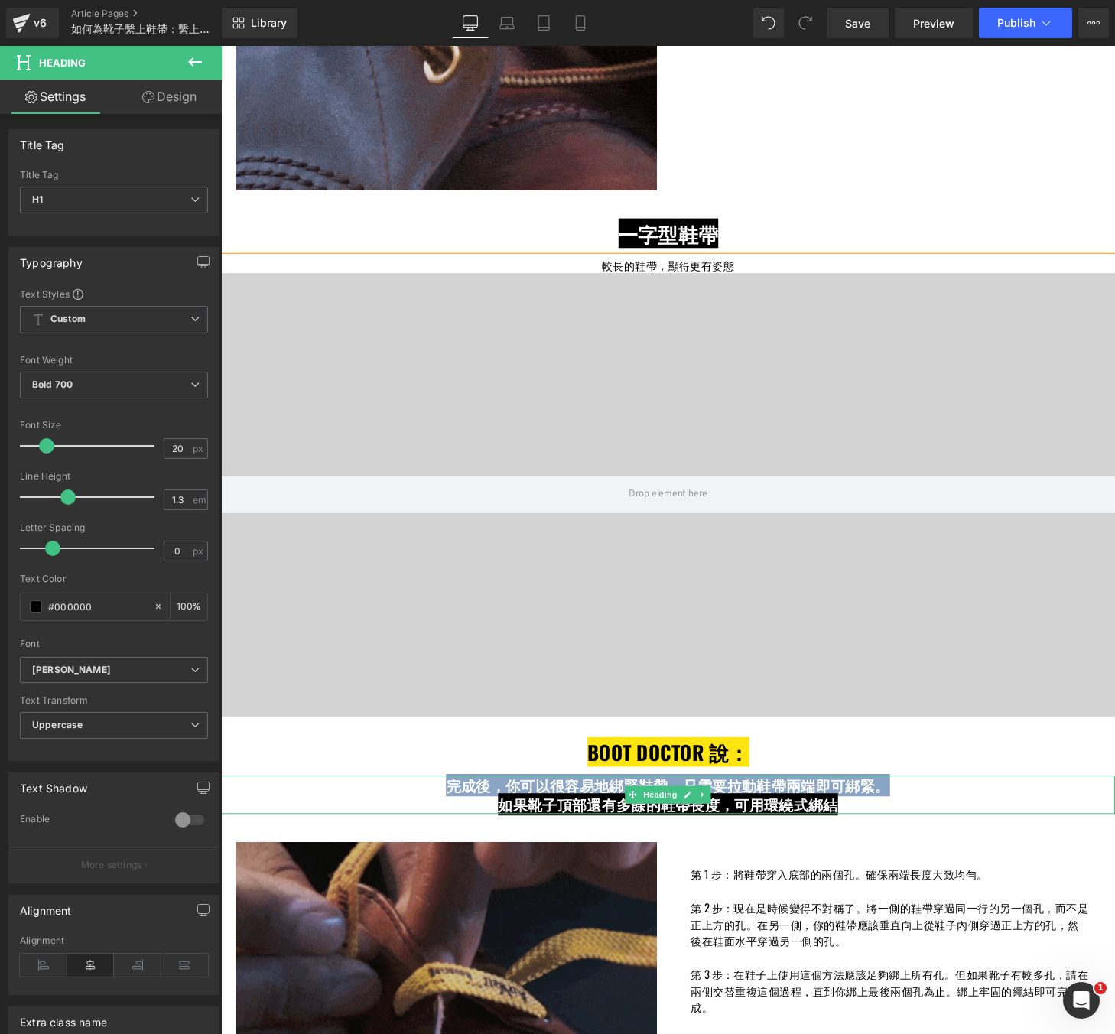
click at [447, 816] on h1 "完成後，你可以很容易地綁緊鞋帶。只需要拉動鞋帶兩端即可綁緊。" at bounding box center [683, 812] width 901 height 20
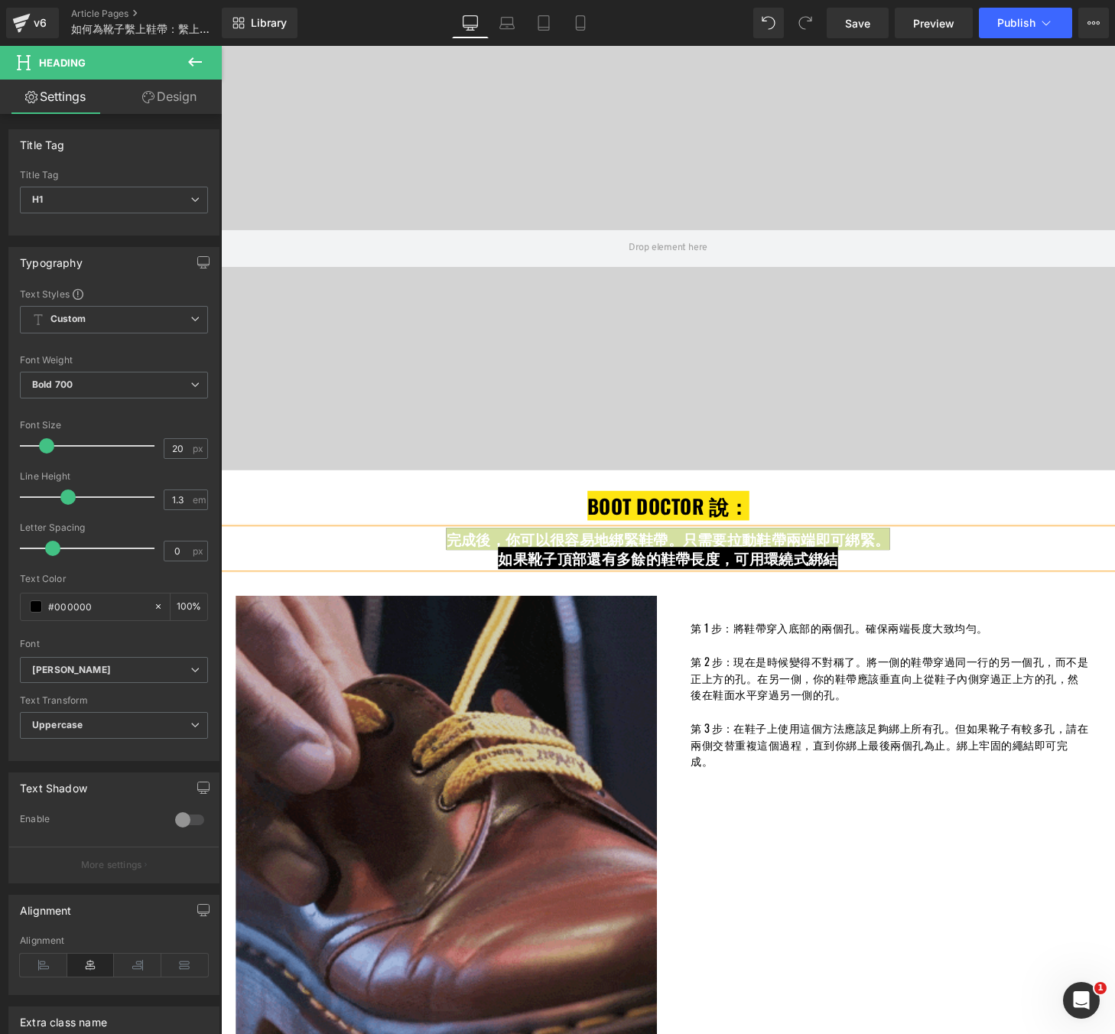
scroll to position [2750, 0]
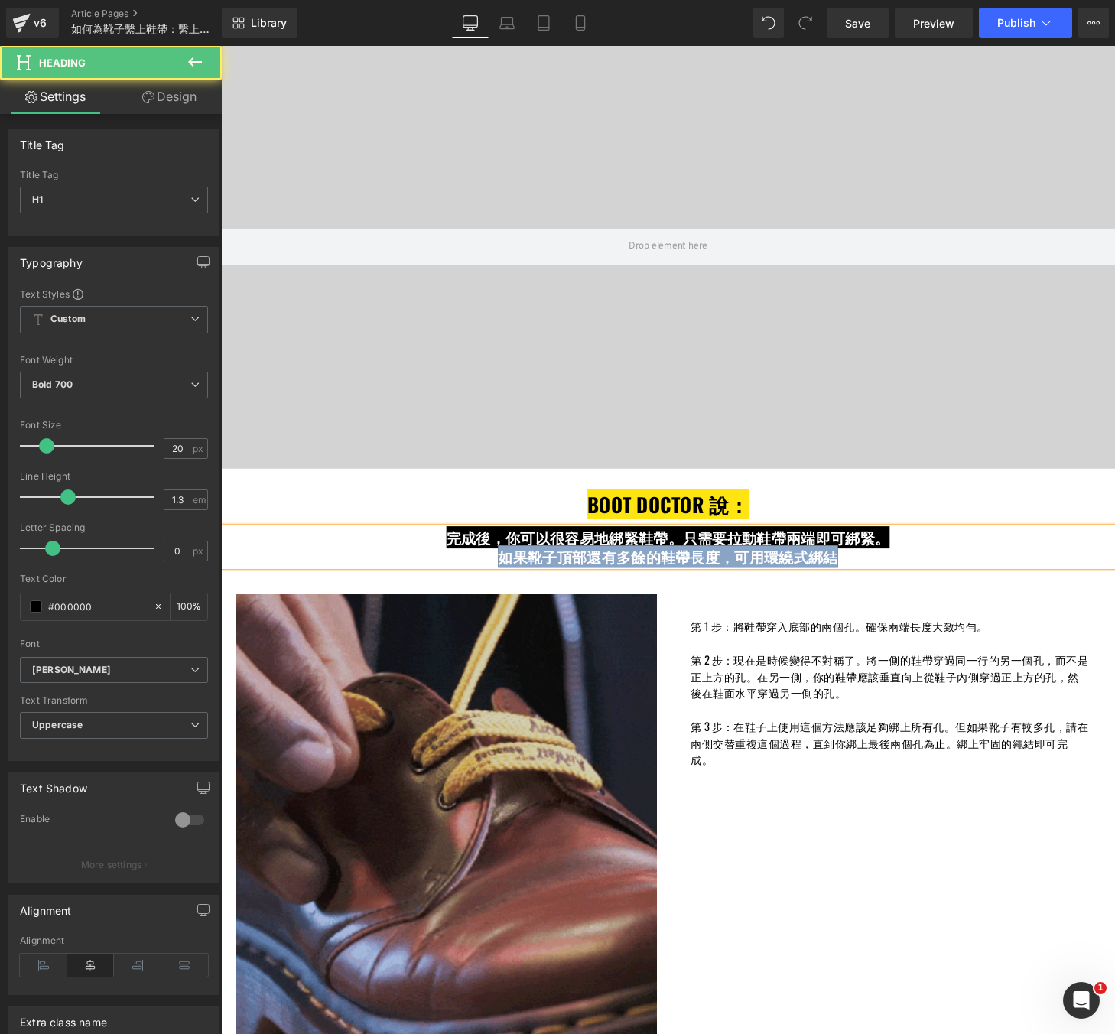
drag, startPoint x: 856, startPoint y: 578, endPoint x: 509, endPoint y: 577, distance: 347.2
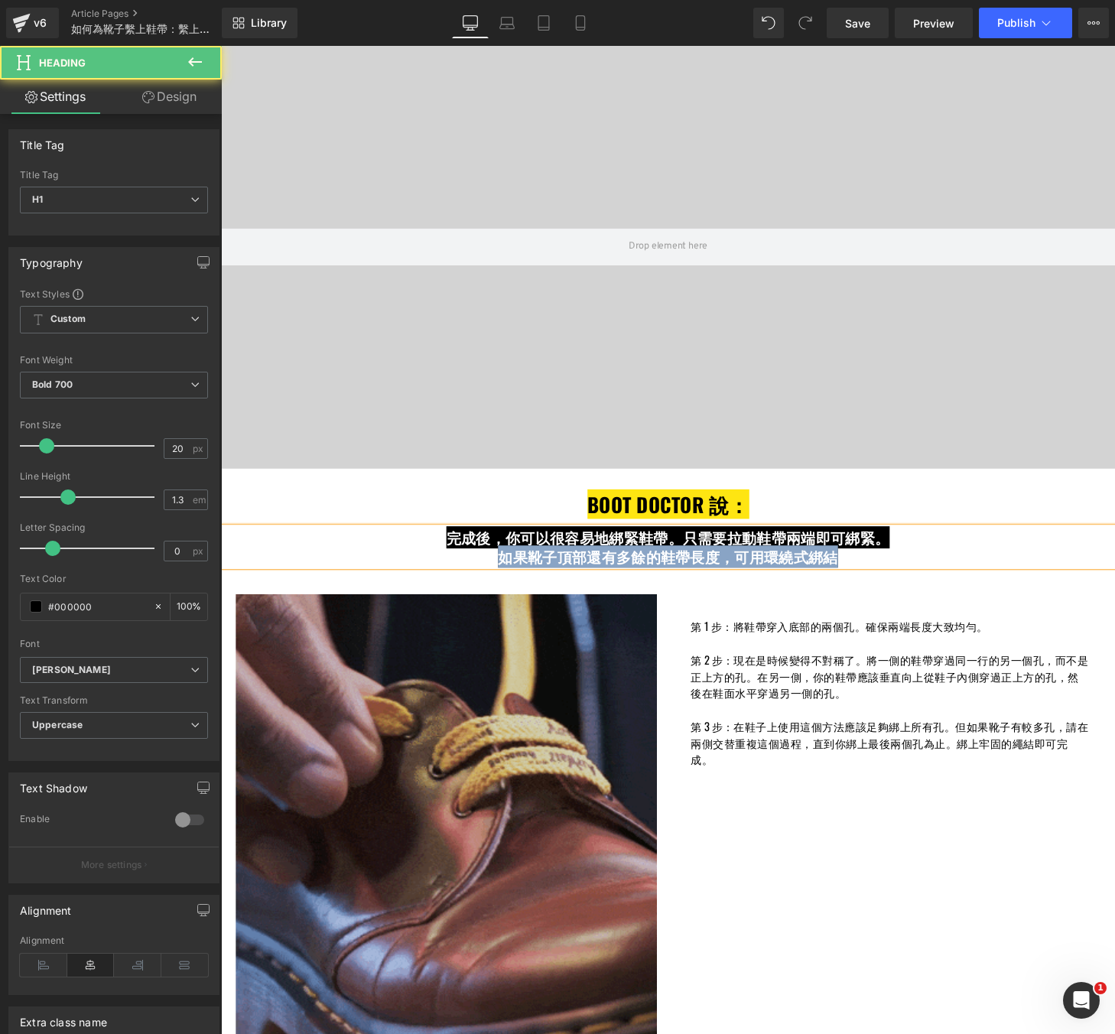
click at [509, 577] on span "如果靴子頂部還有多餘的鞋帶長度，可用環繞式綁結" at bounding box center [684, 574] width 352 height 23
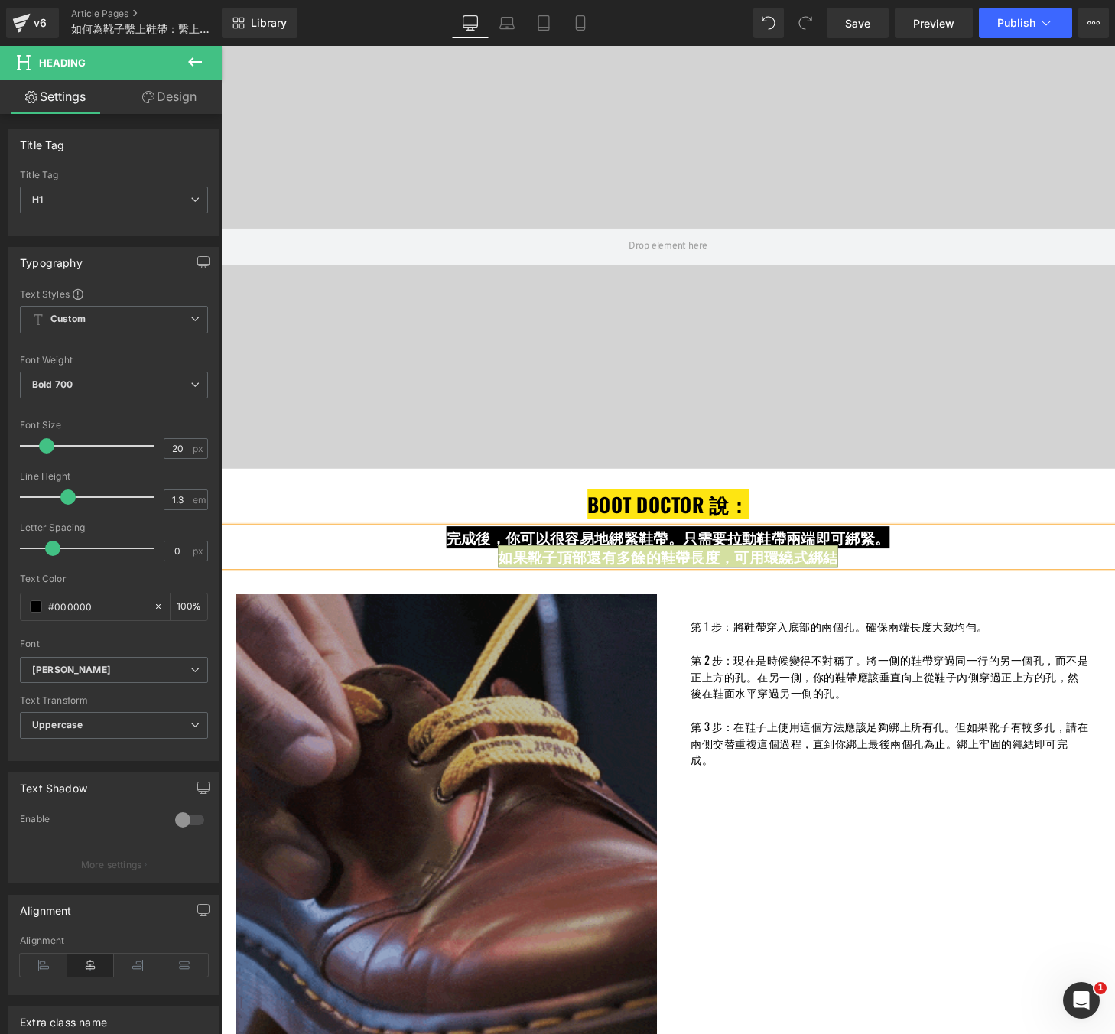
scroll to position [2890, 0]
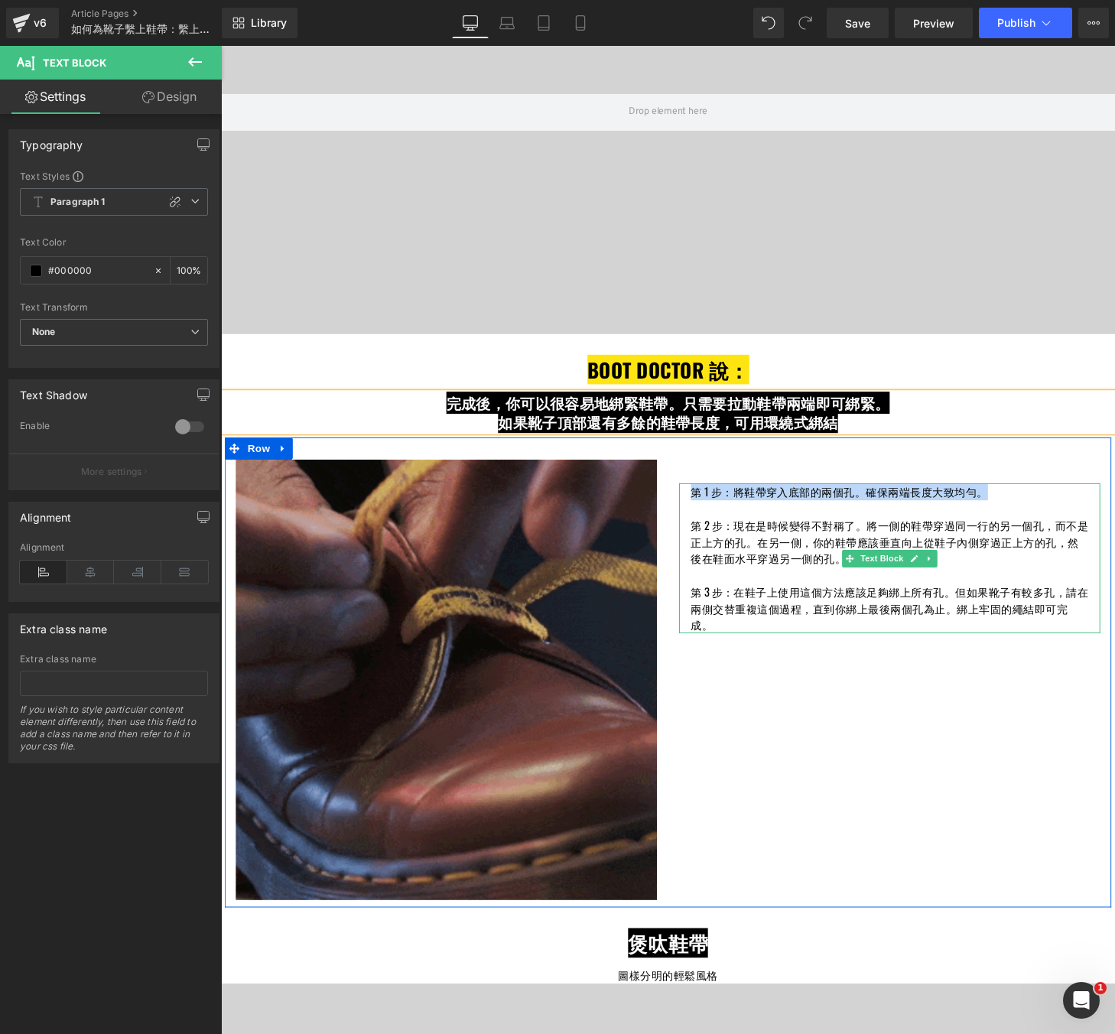
drag, startPoint x: 1016, startPoint y: 508, endPoint x: 707, endPoint y: 515, distance: 309.1
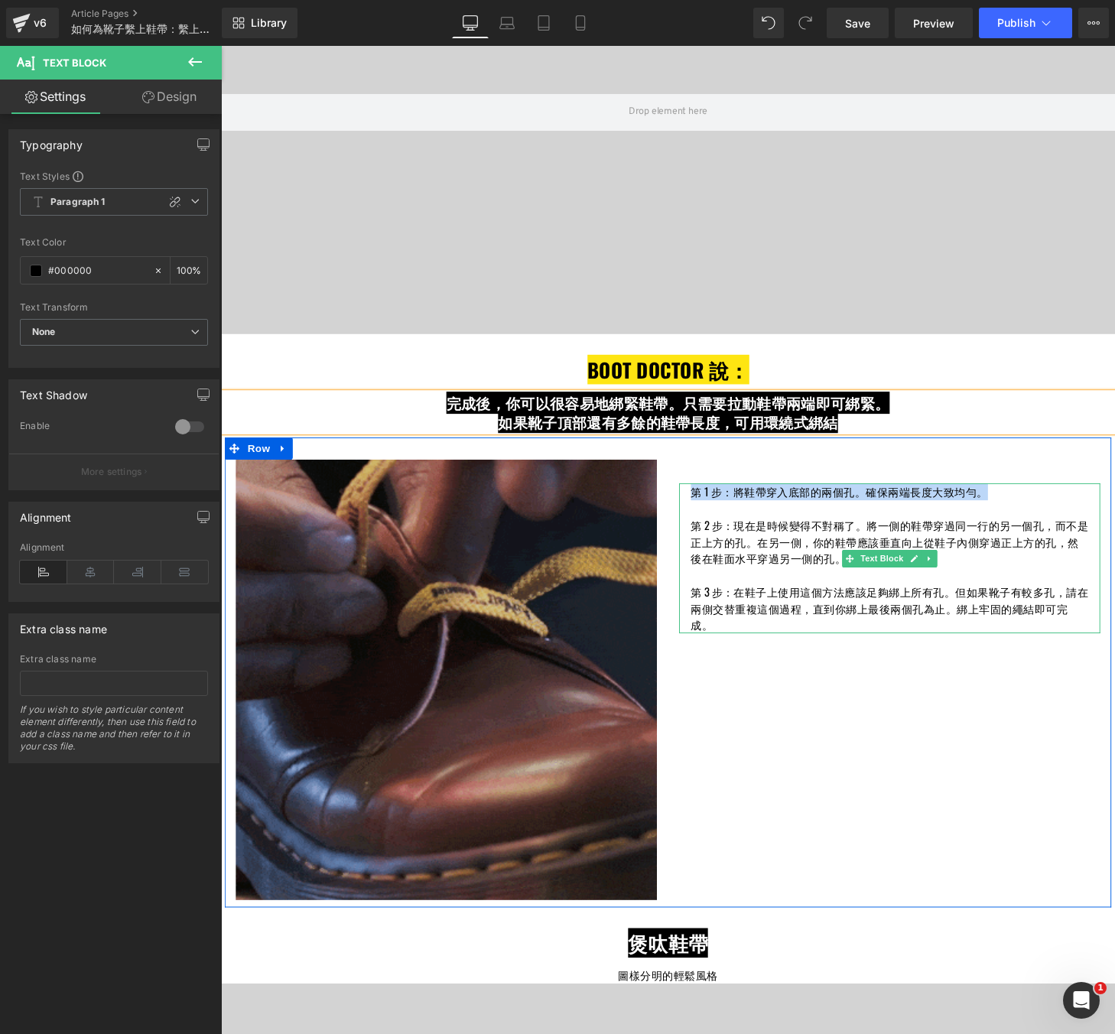
click at [707, 515] on p "第 1 步：將鞋帶穿入底部的兩個孔。確保兩端長度大致均勻。" at bounding box center [912, 508] width 411 height 18
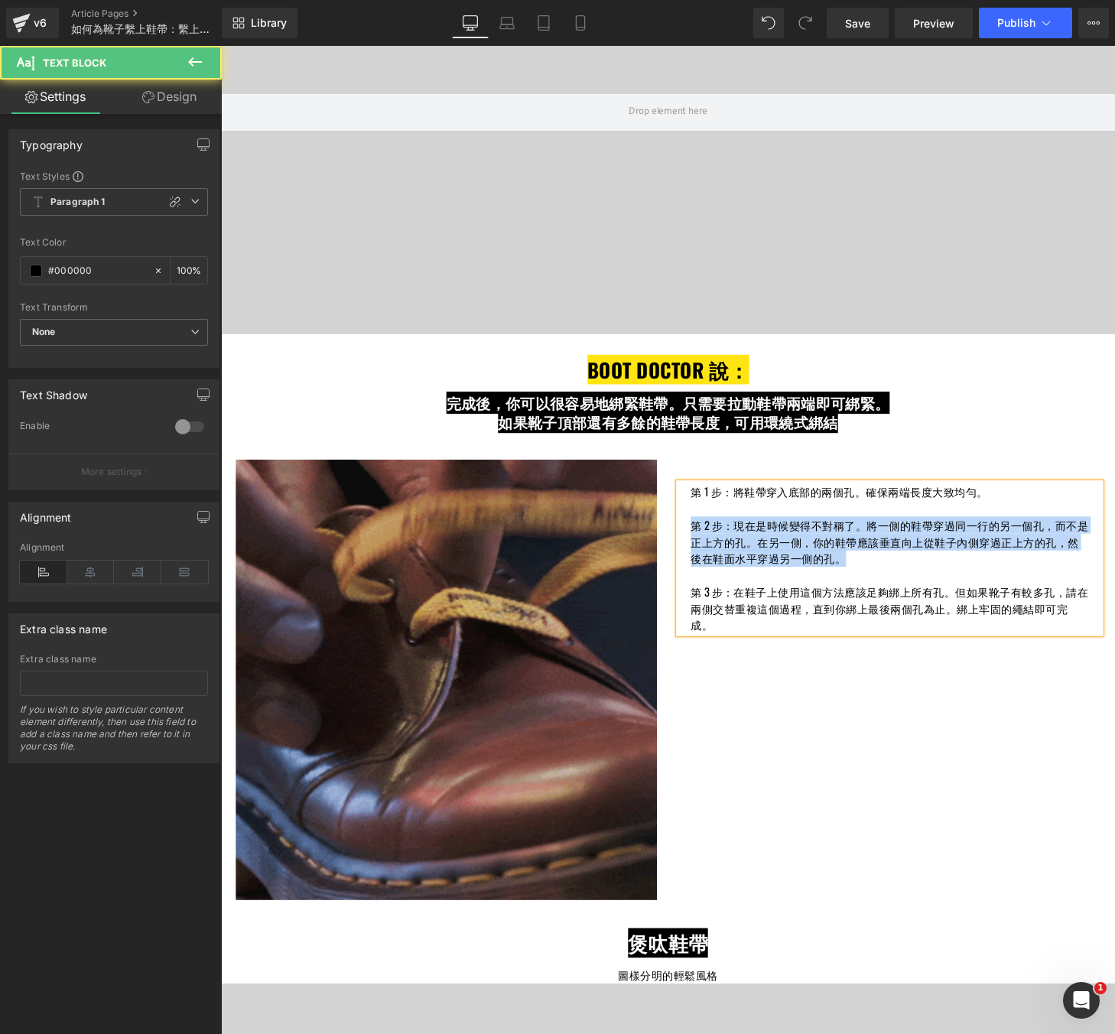
drag, startPoint x: 879, startPoint y: 578, endPoint x: 703, endPoint y: 541, distance: 179.7
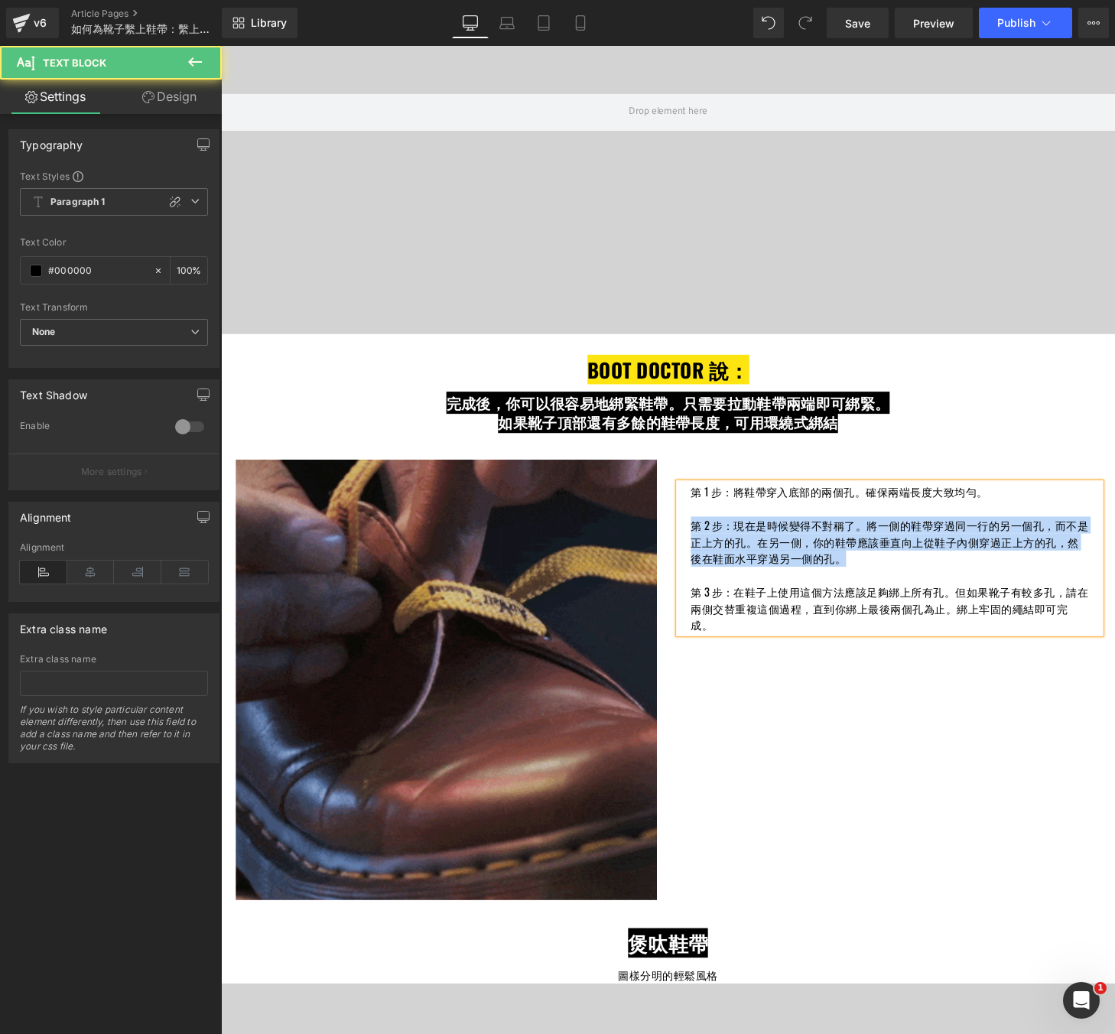
click at [703, 541] on div "第 1 步：將鞋帶穿入底部的兩個孔。確保兩端長度大致均勻。 第 2 步：現在是時候變得不對稱了。將一側的鞋帶穿過同一行的另一個孔，而不是正上方的孔。在另一側，…" at bounding box center [913, 576] width 436 height 155
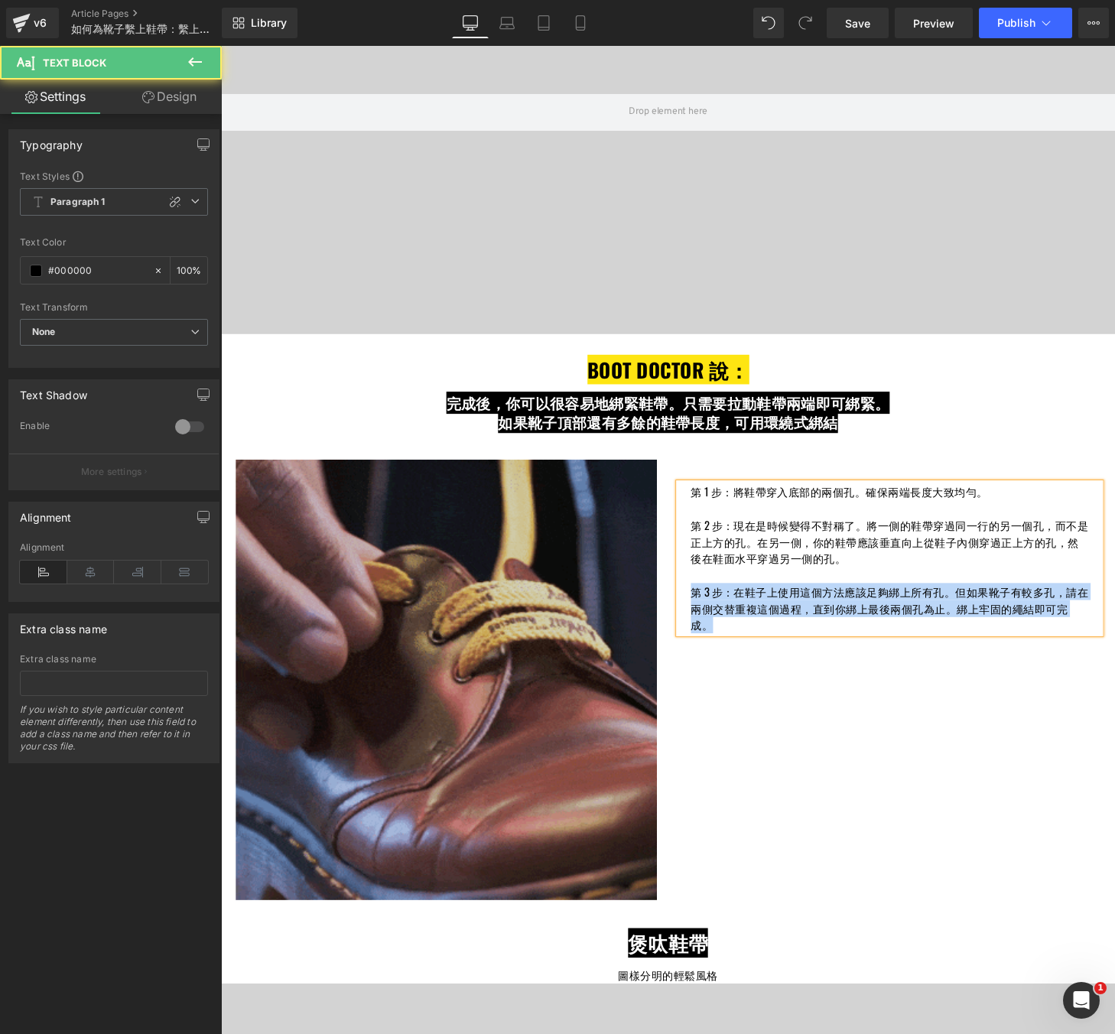
drag, startPoint x: 735, startPoint y: 654, endPoint x: 706, endPoint y: 613, distance: 49.9
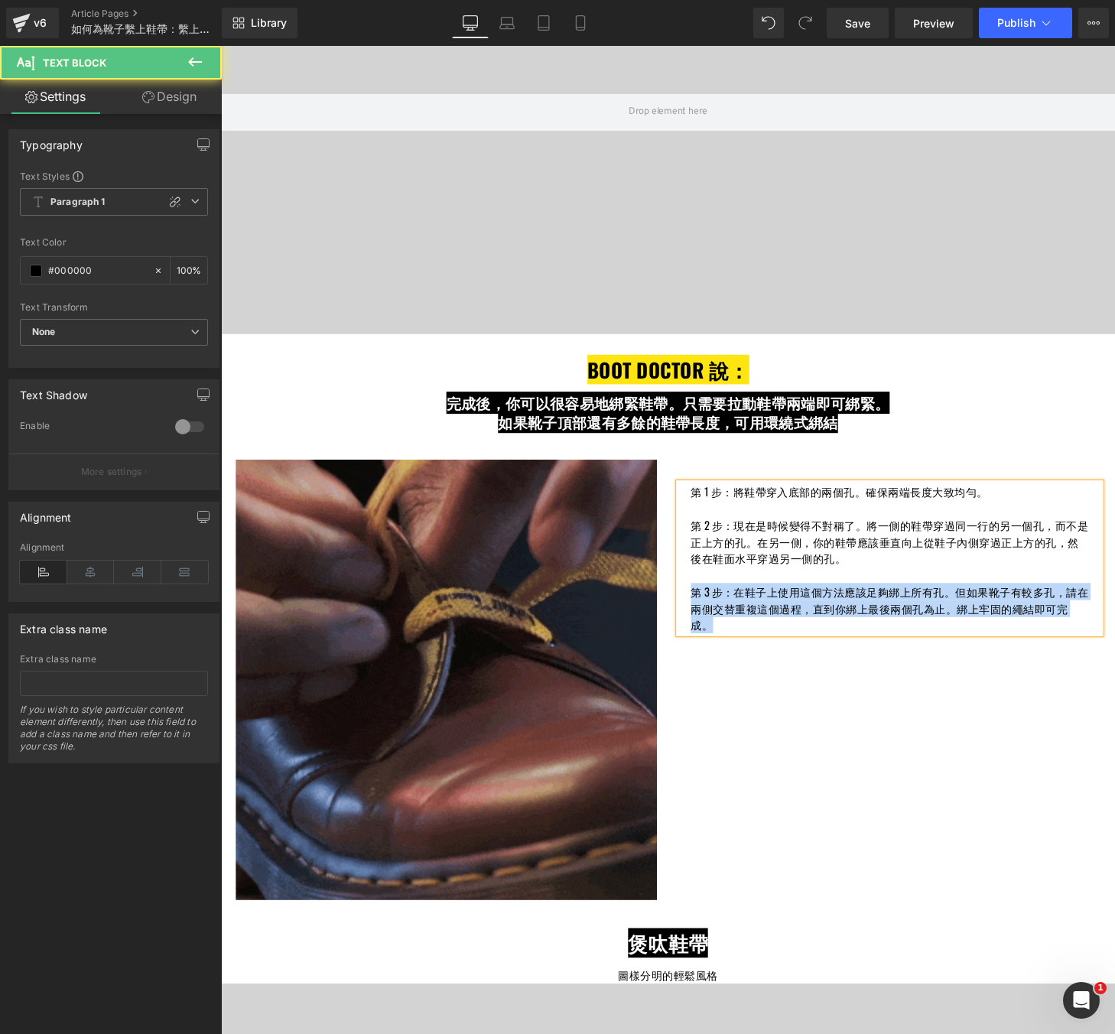
click at [706, 613] on div "第 1 步：將鞋帶穿入底部的兩個孔。確保兩端長度大致均勻。 第 2 步：現在是時候變得不對稱了。將一側的鞋帶穿過同一行的另一個孔，而不是正上方的孔。在另一側，…" at bounding box center [913, 576] width 436 height 155
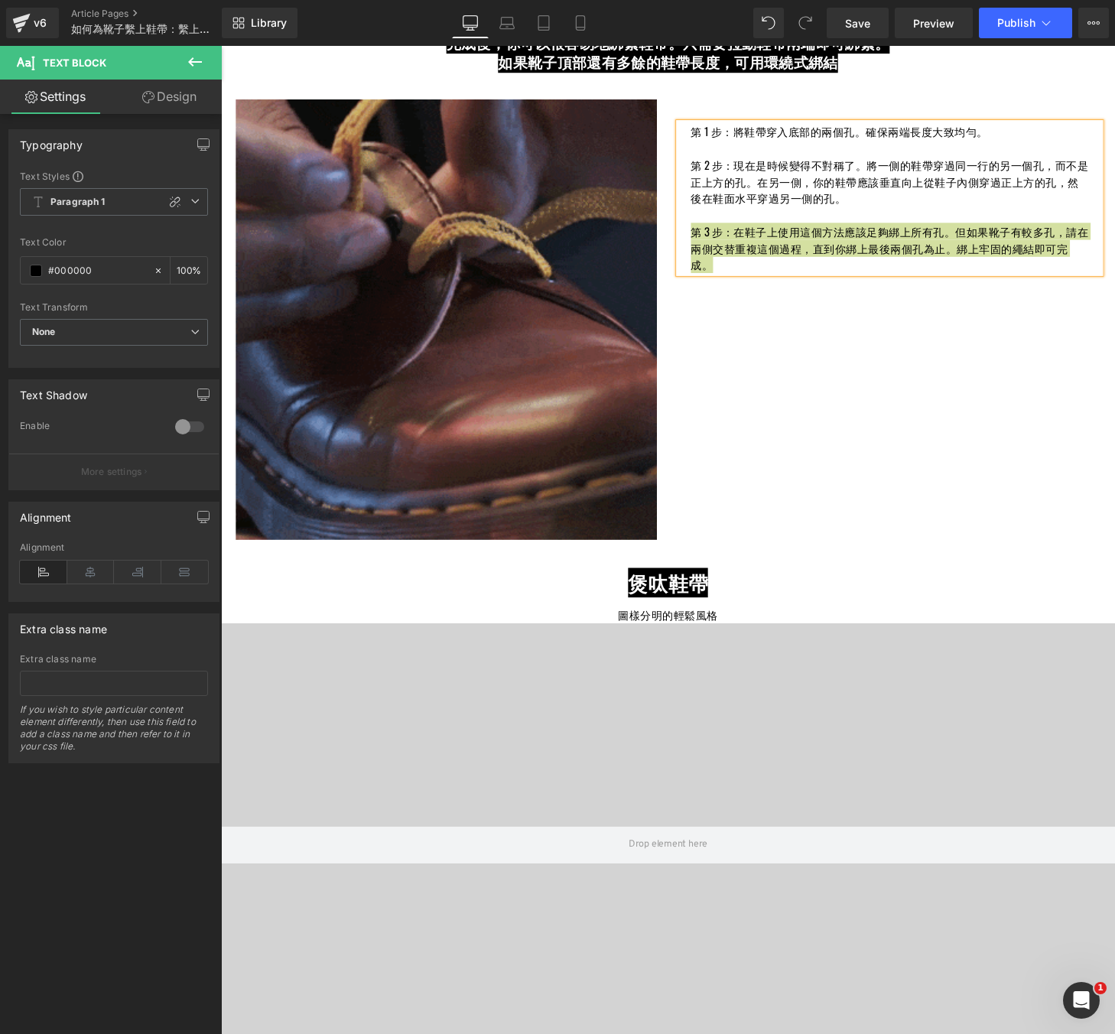
scroll to position [3265, 0]
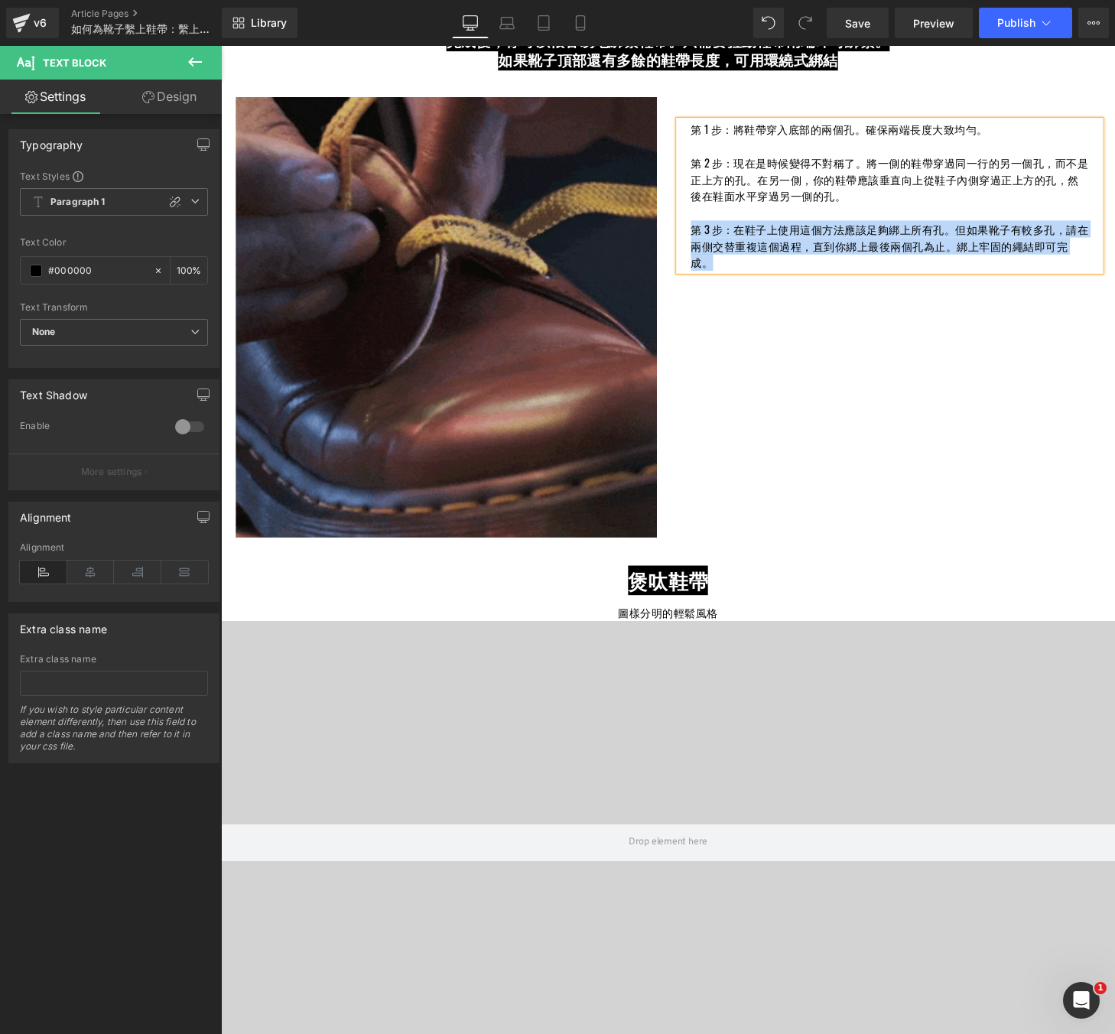
drag, startPoint x: 724, startPoint y: 605, endPoint x: 724, endPoint y: 616, distance: 10.7
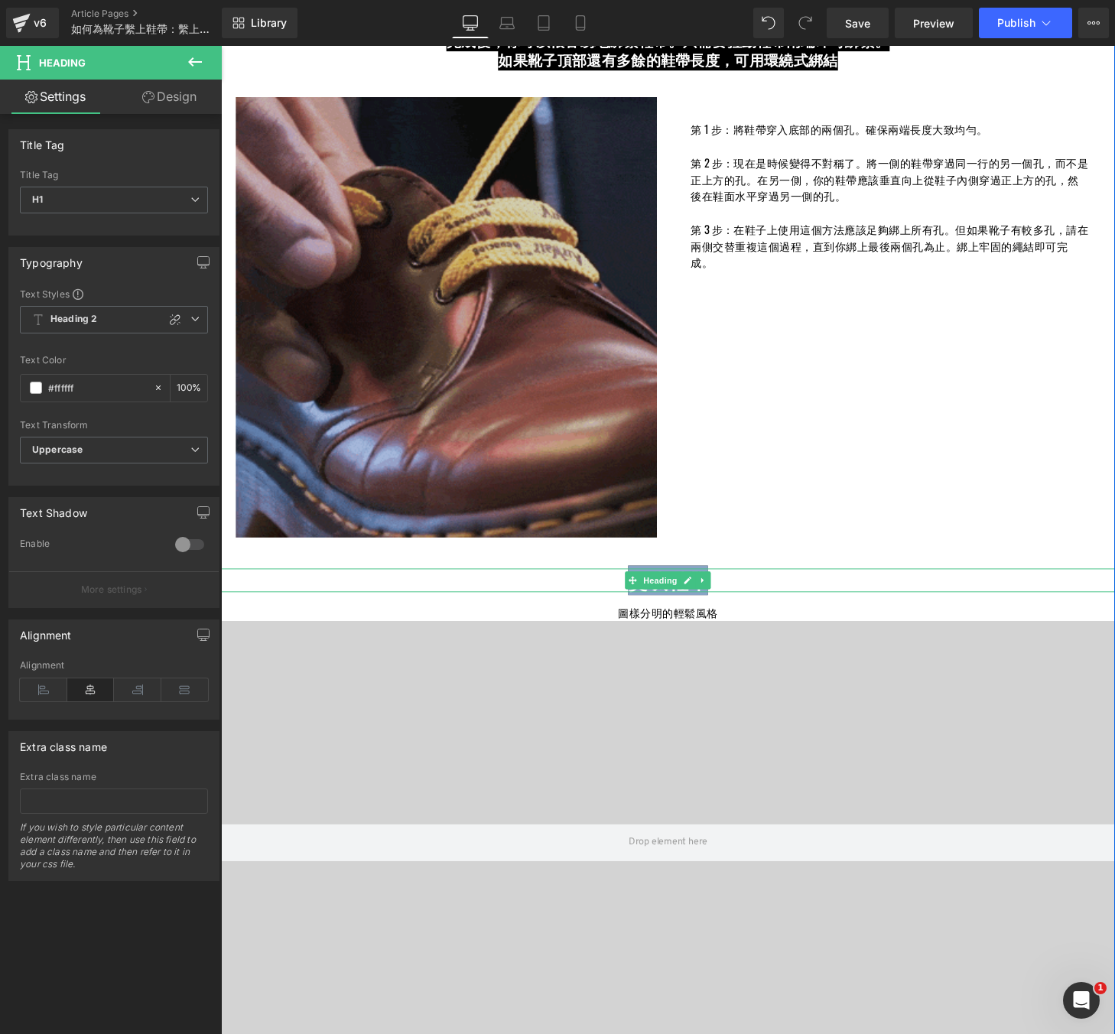
drag, startPoint x: 734, startPoint y: 599, endPoint x: 635, endPoint y: 599, distance: 99.4
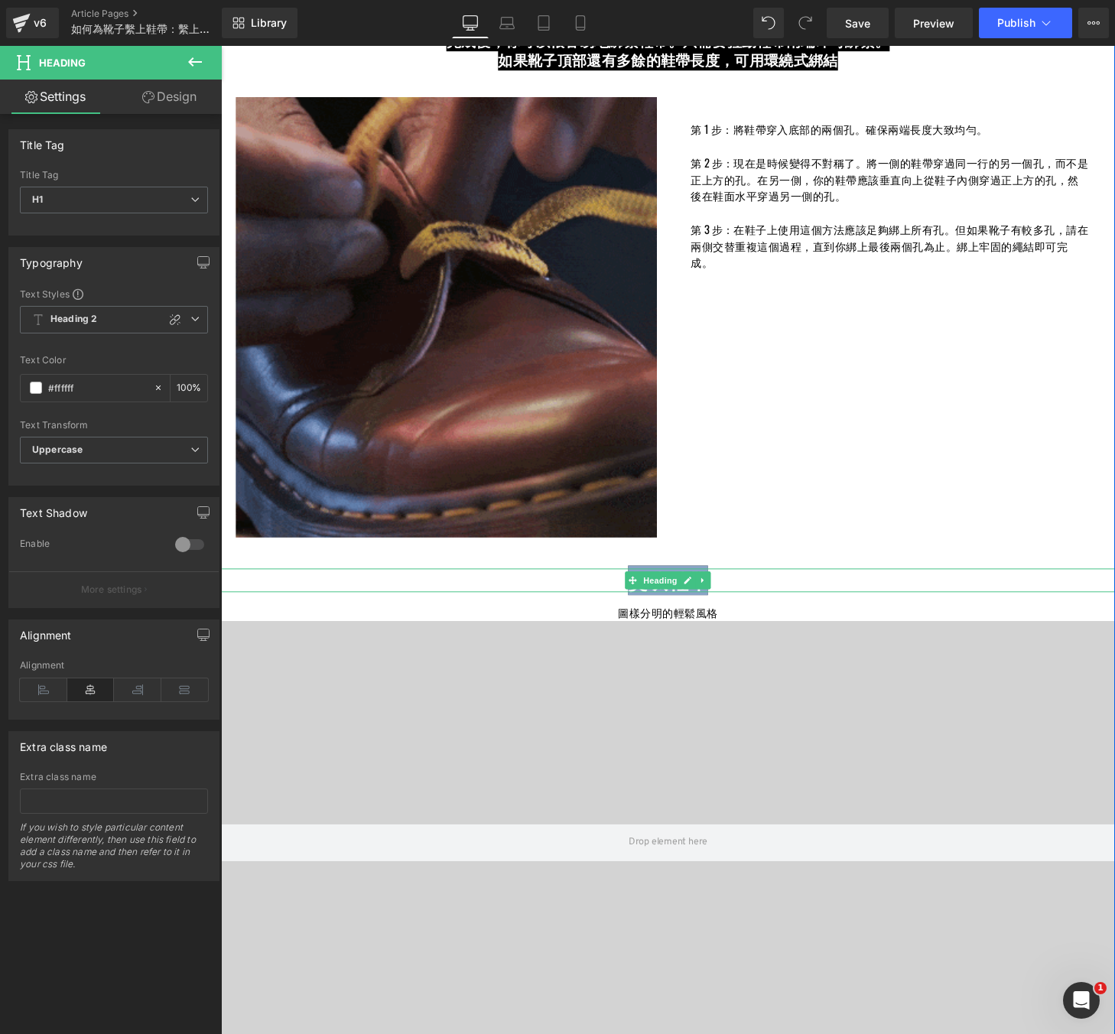
click at [635, 599] on h1 "煲呔鞋帶" at bounding box center [683, 599] width 925 height 24
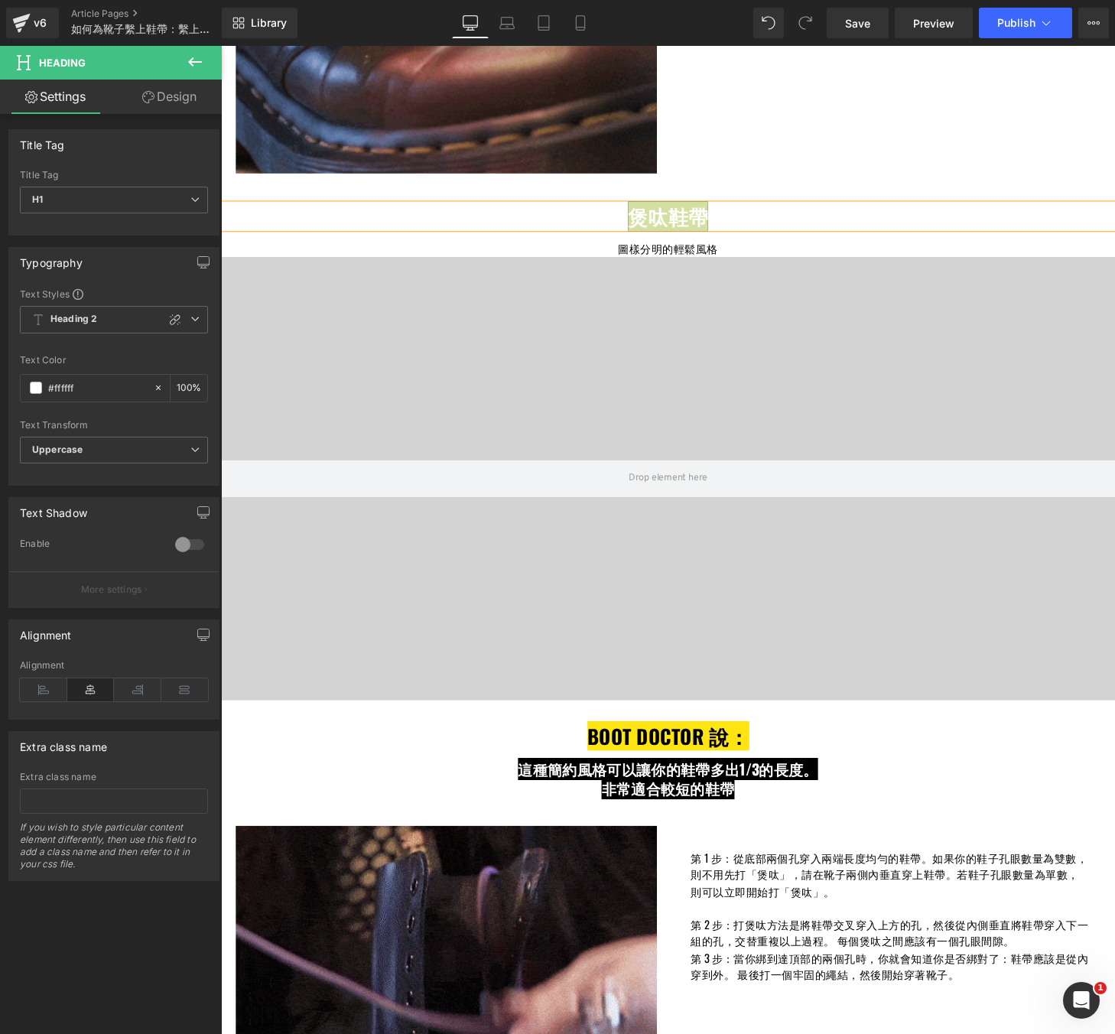
scroll to position [3642, 0]
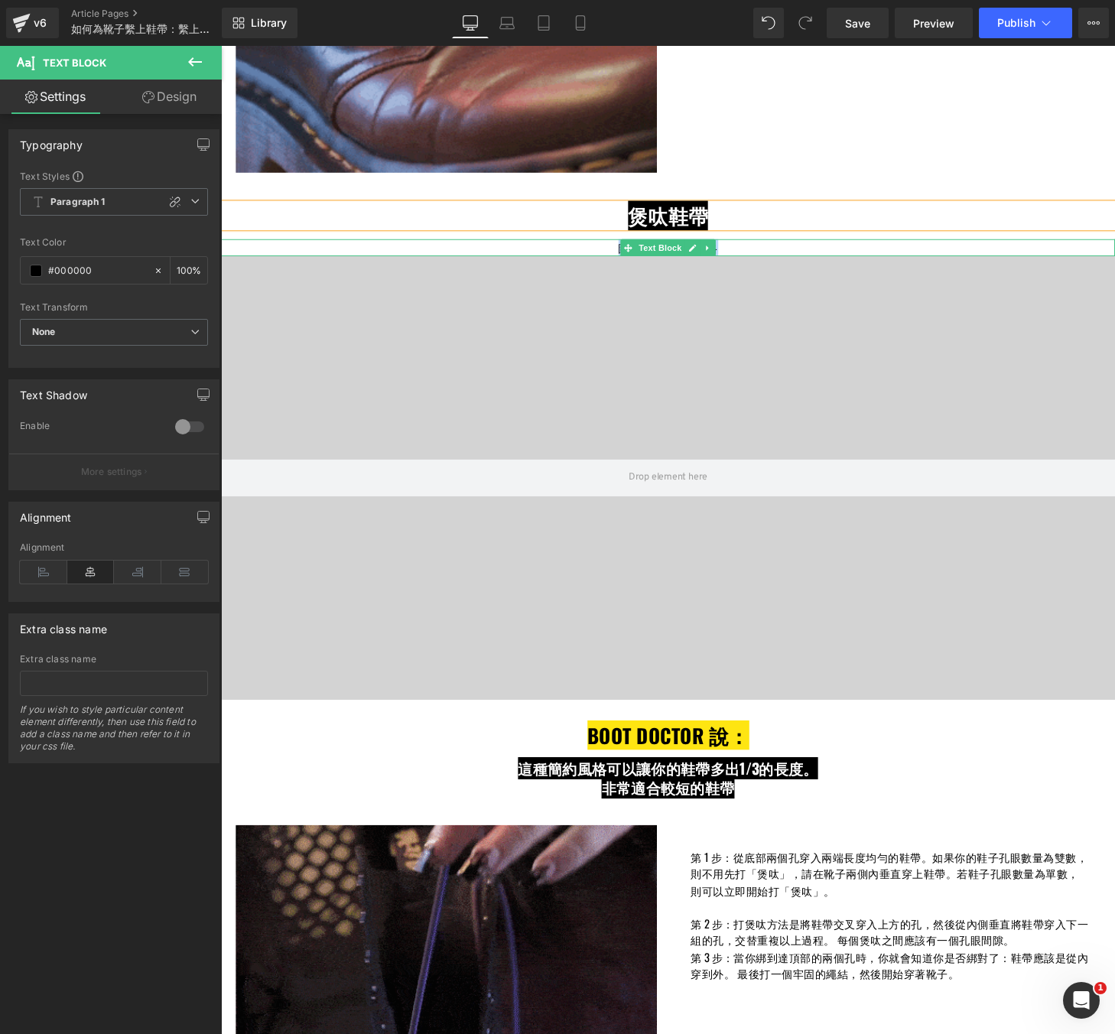
drag, startPoint x: 734, startPoint y: 254, endPoint x: 626, endPoint y: 254, distance: 108.6
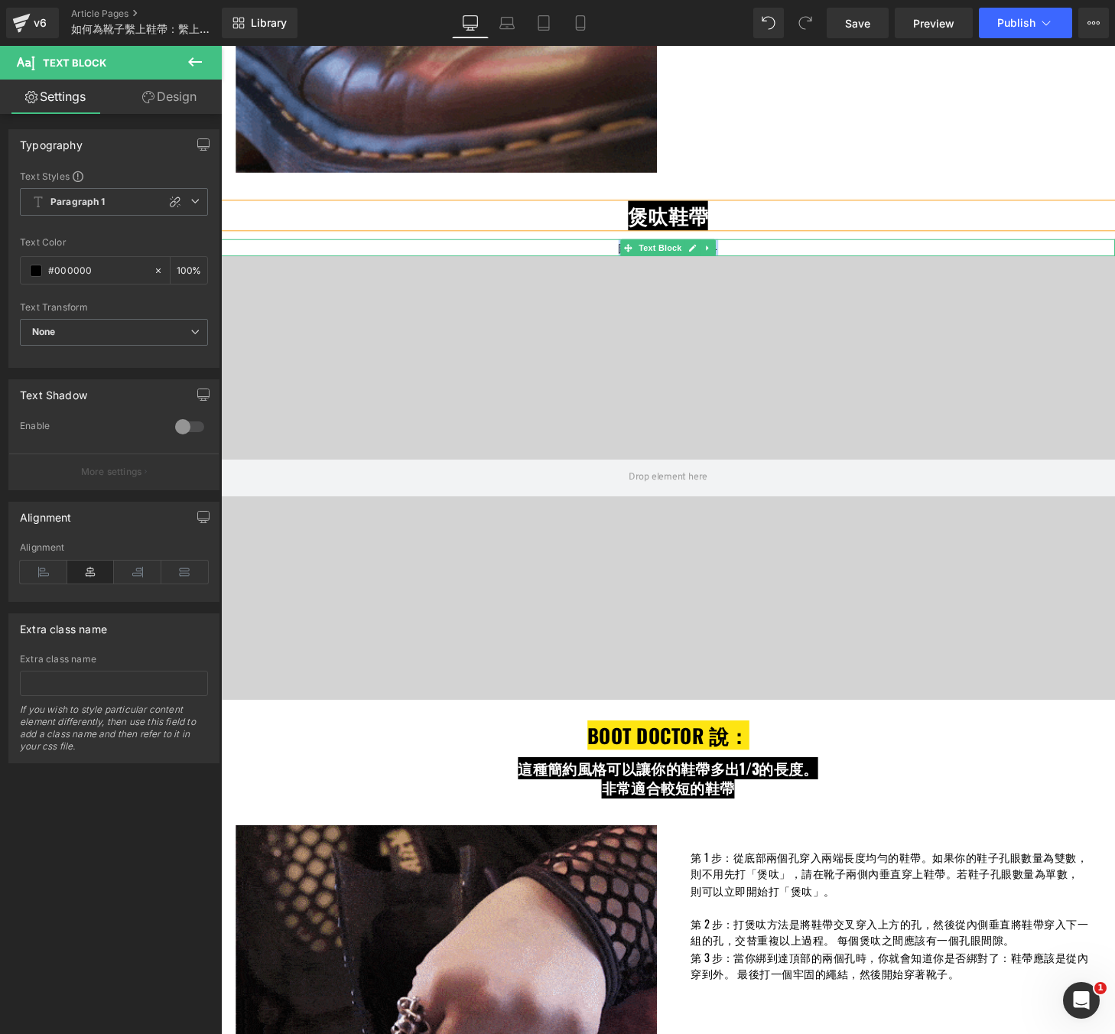
click at [626, 254] on p "圖樣分明的輕鬆風格" at bounding box center [683, 255] width 925 height 18
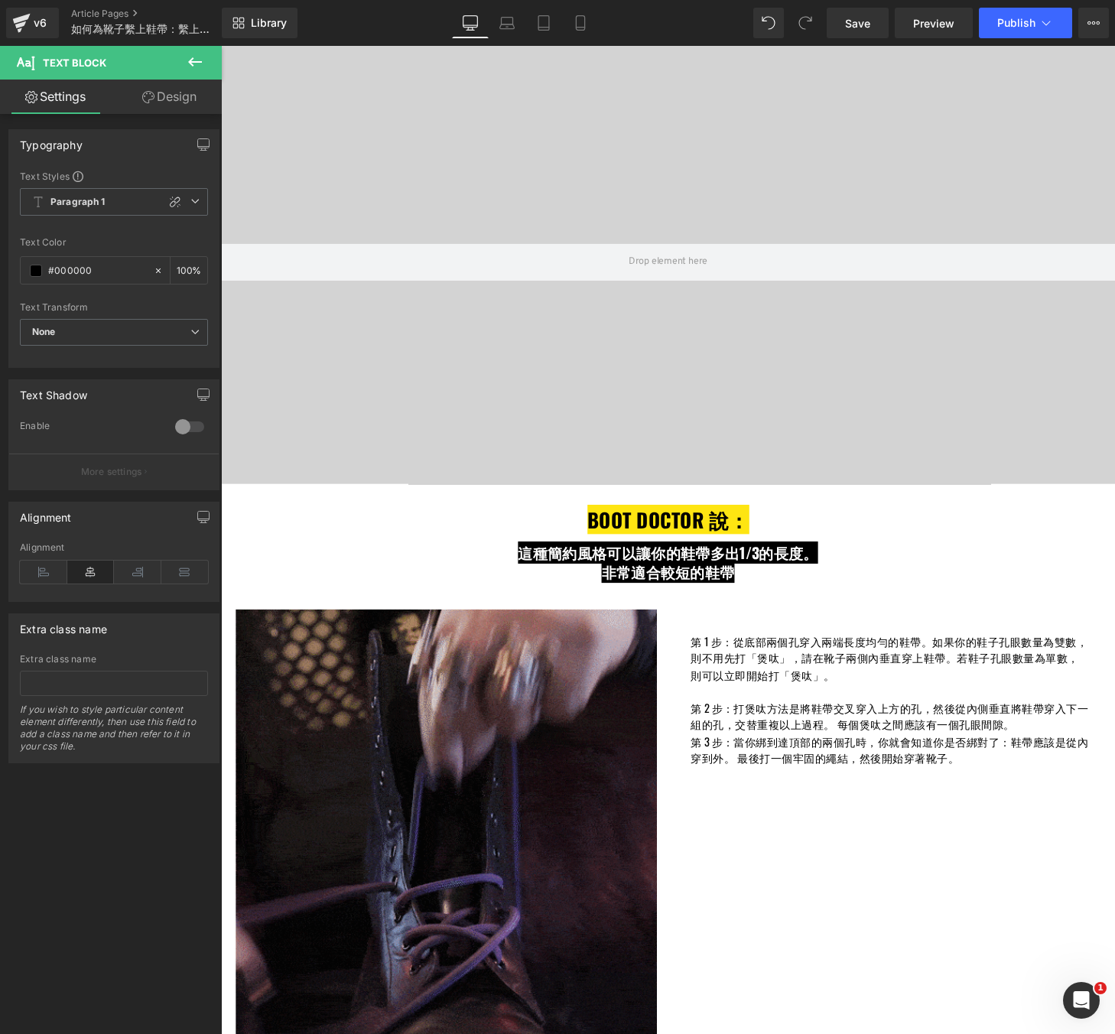
scroll to position [3879, 0]
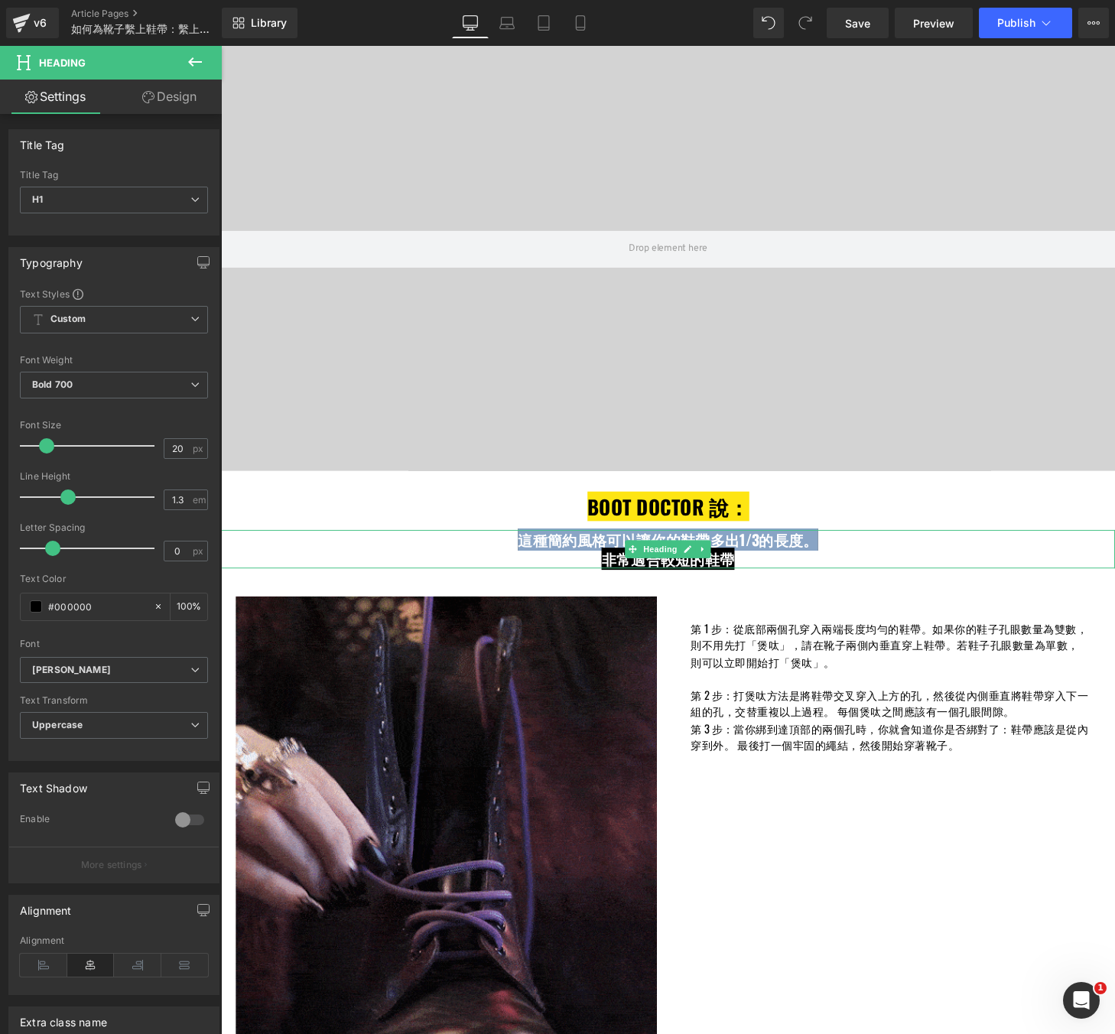
drag, startPoint x: 836, startPoint y: 554, endPoint x: 529, endPoint y: 561, distance: 306.8
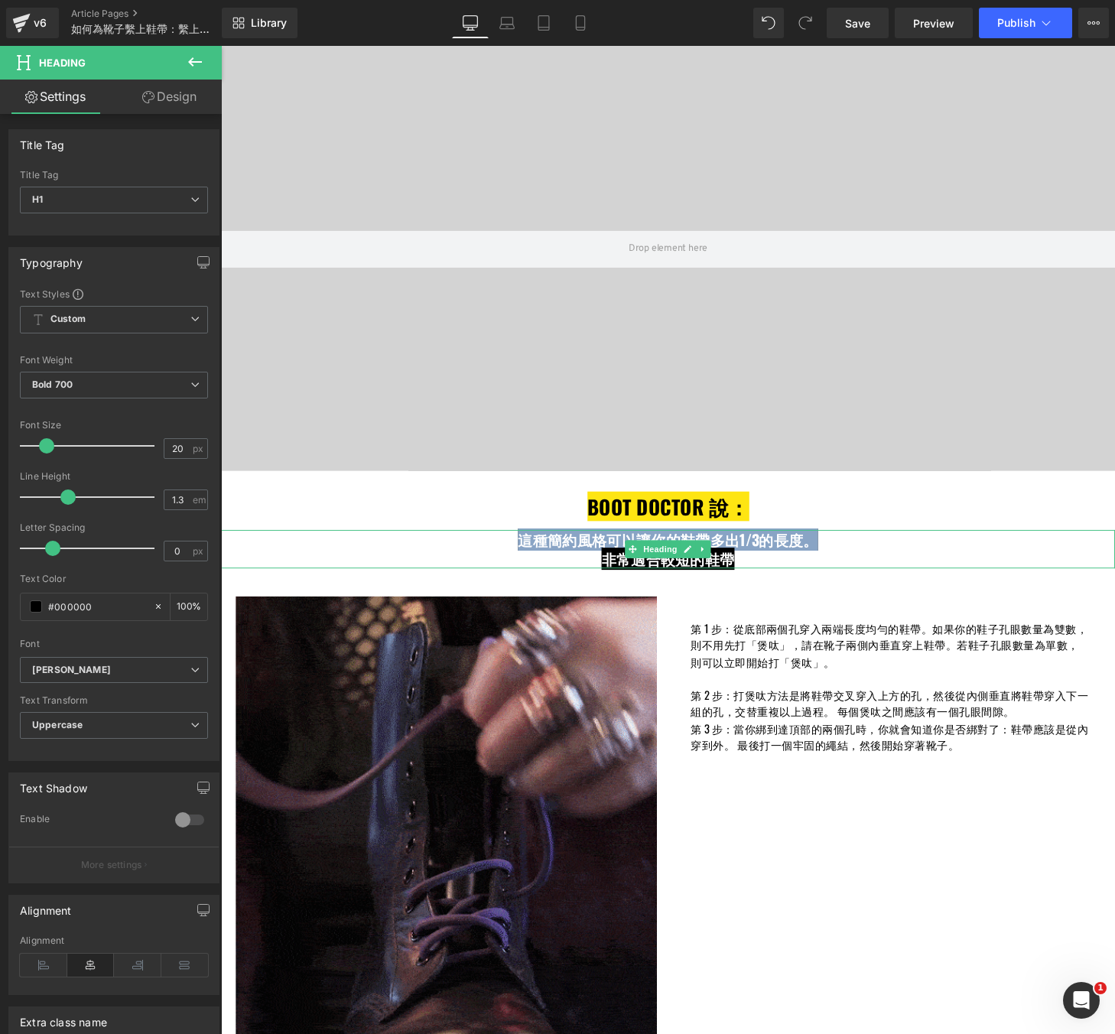
click at [529, 561] on span "這種簡約風格可以讓你的鞋帶多出1/3的長度。" at bounding box center [683, 556] width 311 height 23
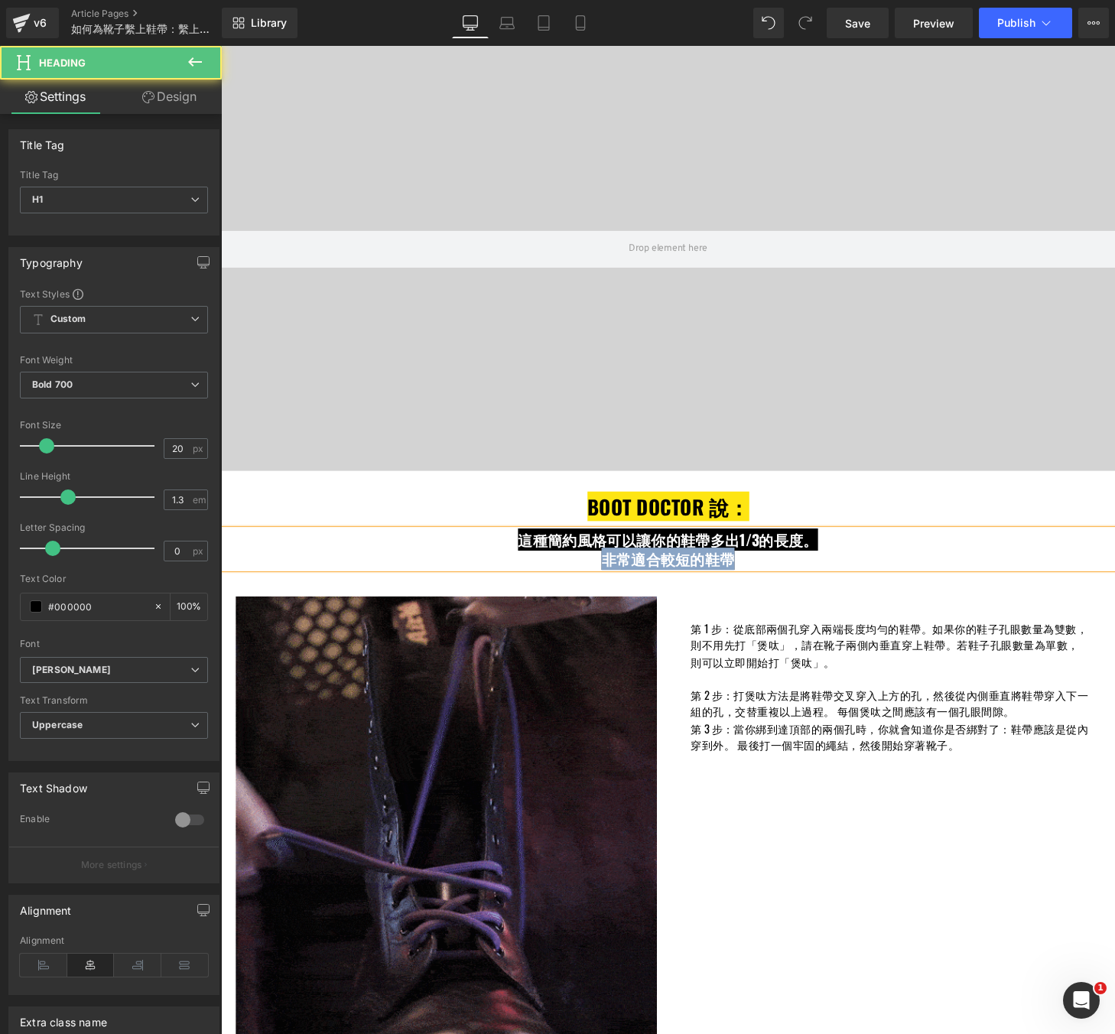
drag, startPoint x: 747, startPoint y: 578, endPoint x: 598, endPoint y: 584, distance: 149.3
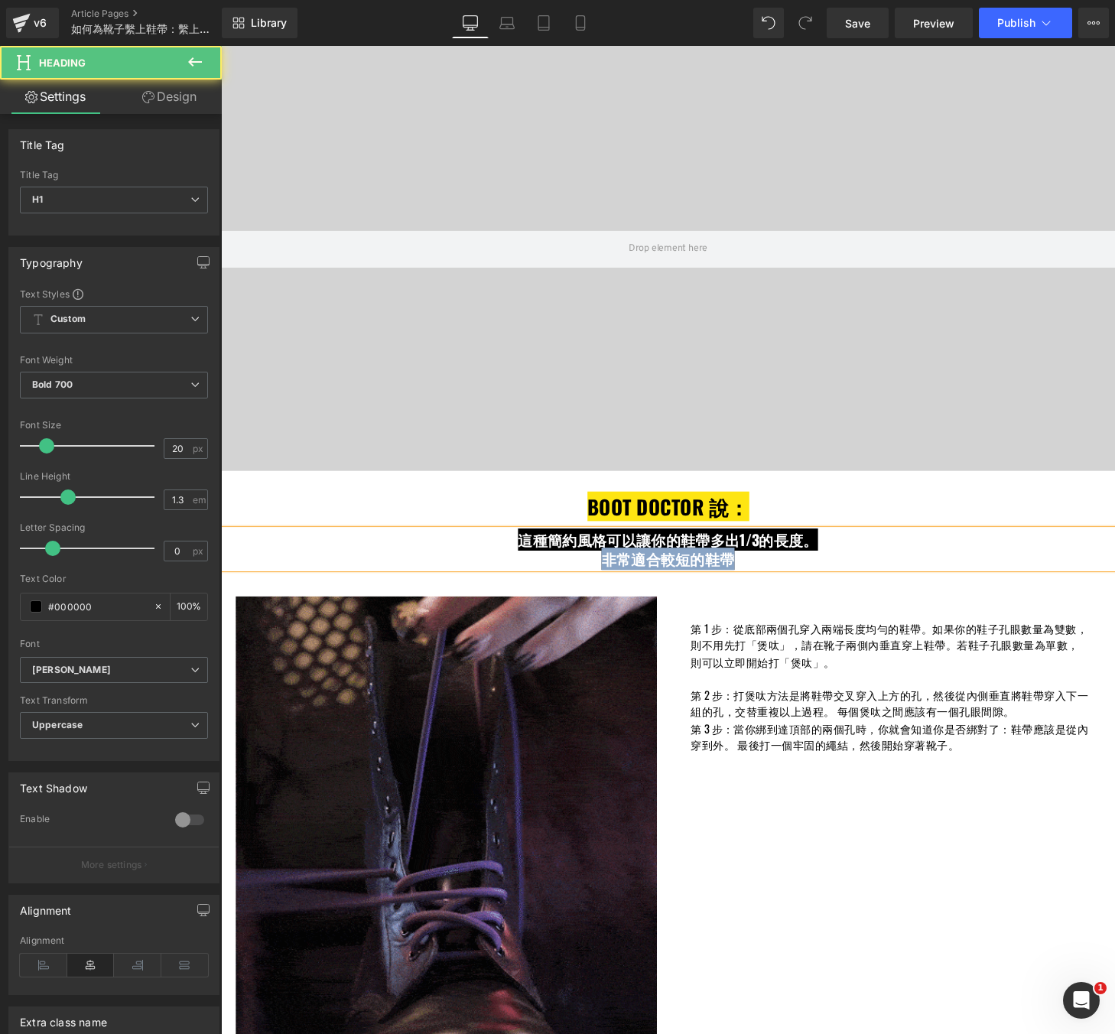
click at [598, 584] on h1 "非常適合較短的鞋帶" at bounding box center [683, 577] width 925 height 20
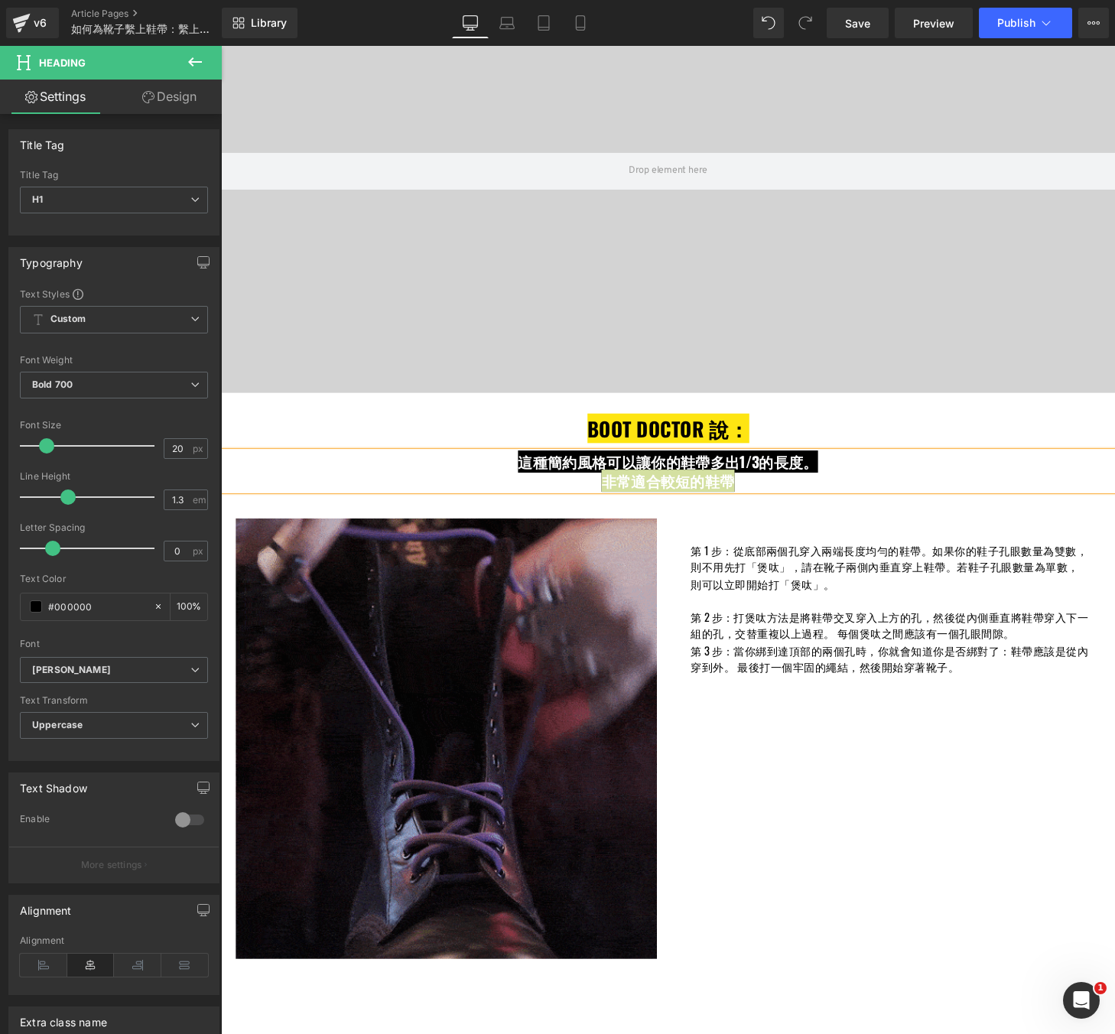
scroll to position [4005, 0]
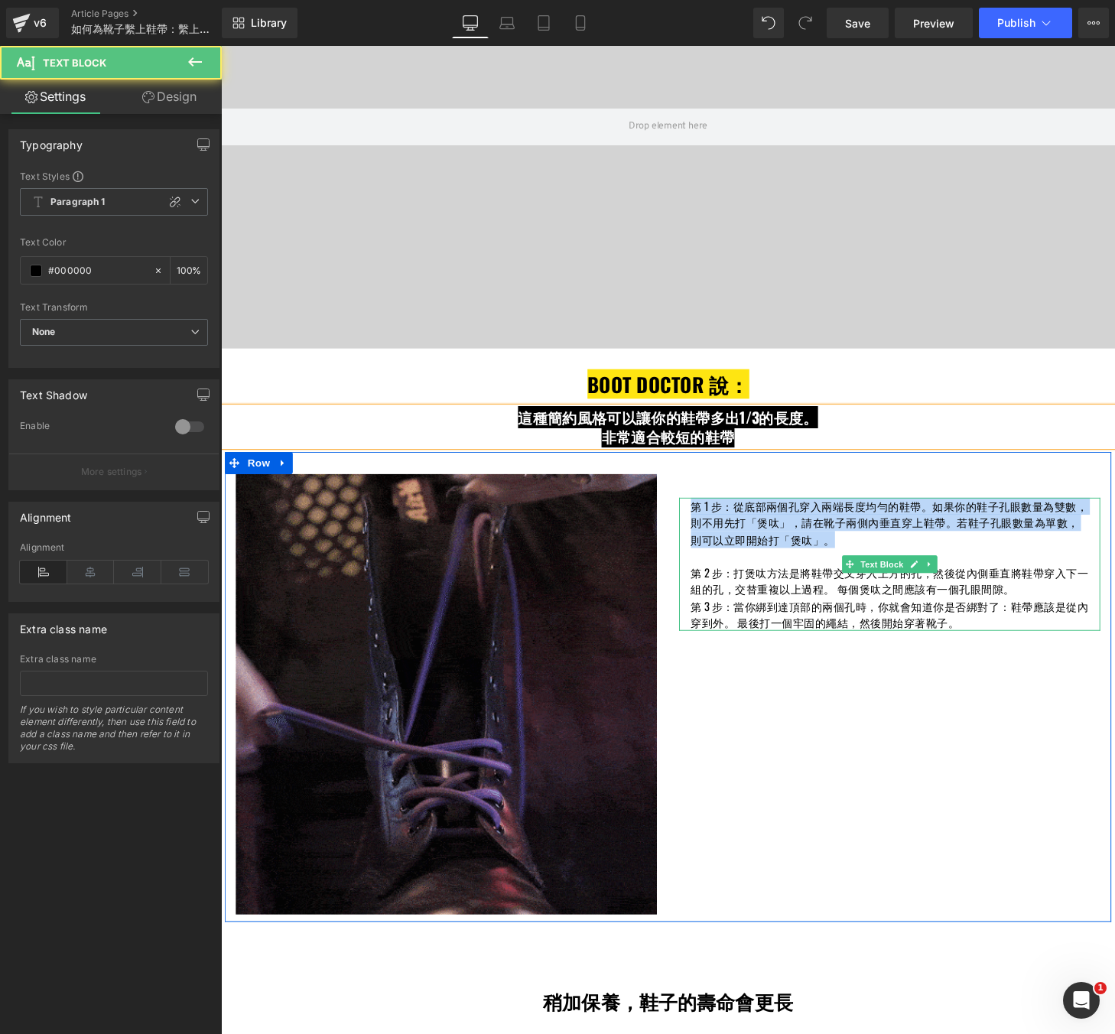
drag, startPoint x: 839, startPoint y: 560, endPoint x: 709, endPoint y: 528, distance: 133.7
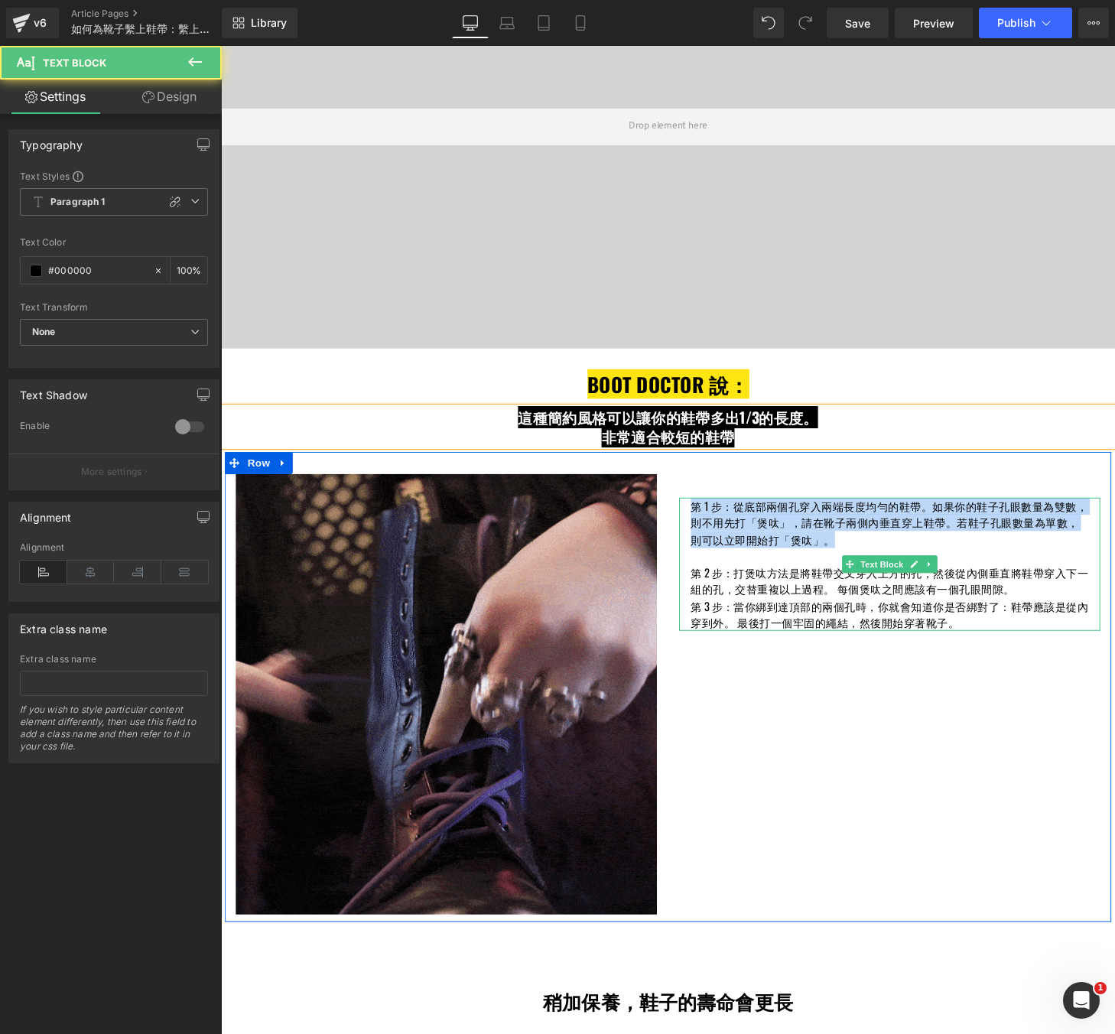
click at [709, 528] on p "第 1 步：從底部兩個孔穿入兩端長度均勻的鞋帶。如果你的鞋子孔眼數量為雙數，則不用先打「煲呔」，請在靴子兩側內垂直穿上鞋帶。若鞋子孔眼數量為單數，則可以立即開…" at bounding box center [912, 540] width 411 height 52
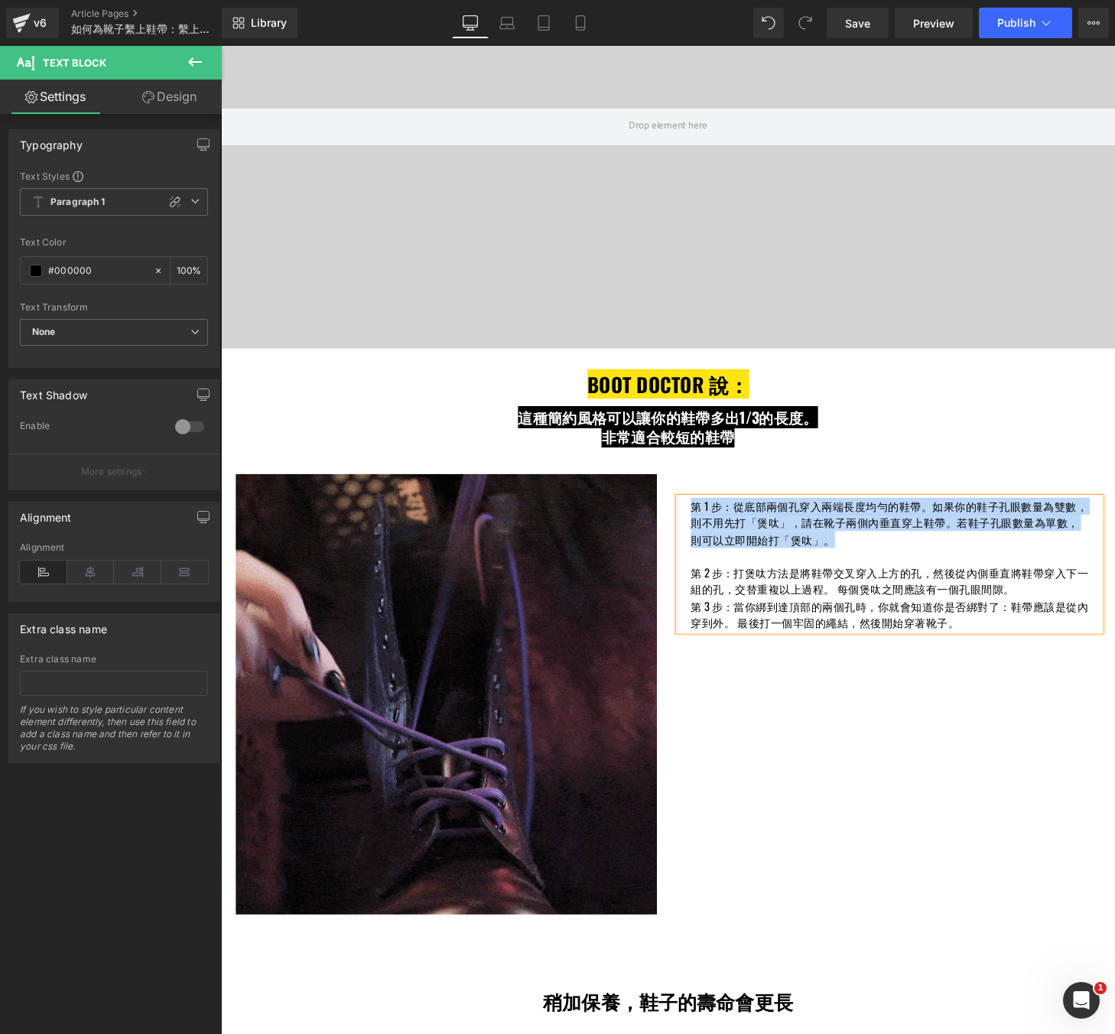
drag, startPoint x: 1006, startPoint y: 642, endPoint x: 710, endPoint y: 599, distance: 299.2
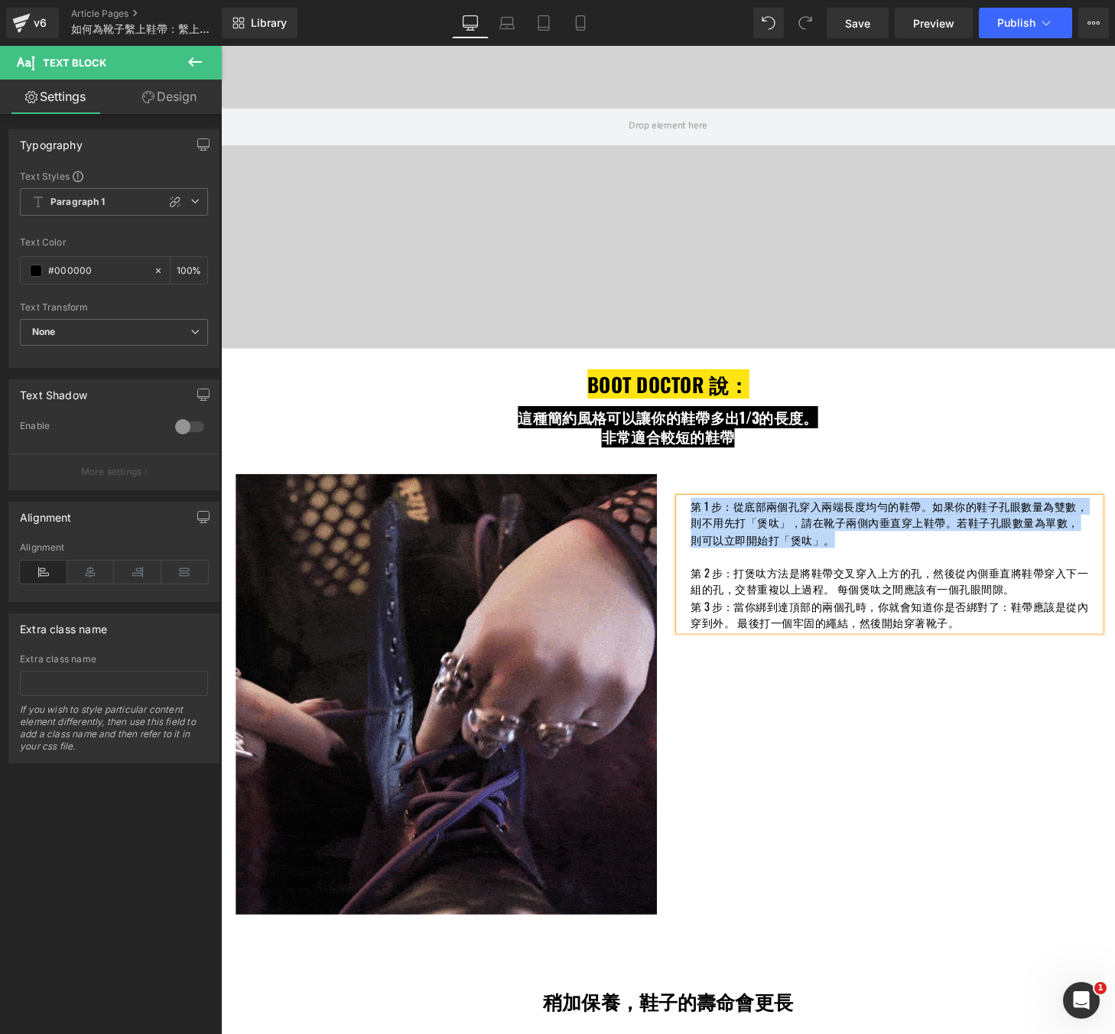
click at [710, 599] on div "第 1 步：從底部兩個孔穿入兩端長度均勻的鞋帶。如果你的鞋子孔眼數量為雙數，則不用先打「煲呔」，請在靴子兩側內垂直穿上鞋帶。若鞋子孔眼數量為單數，則可以立即開…" at bounding box center [913, 583] width 436 height 138
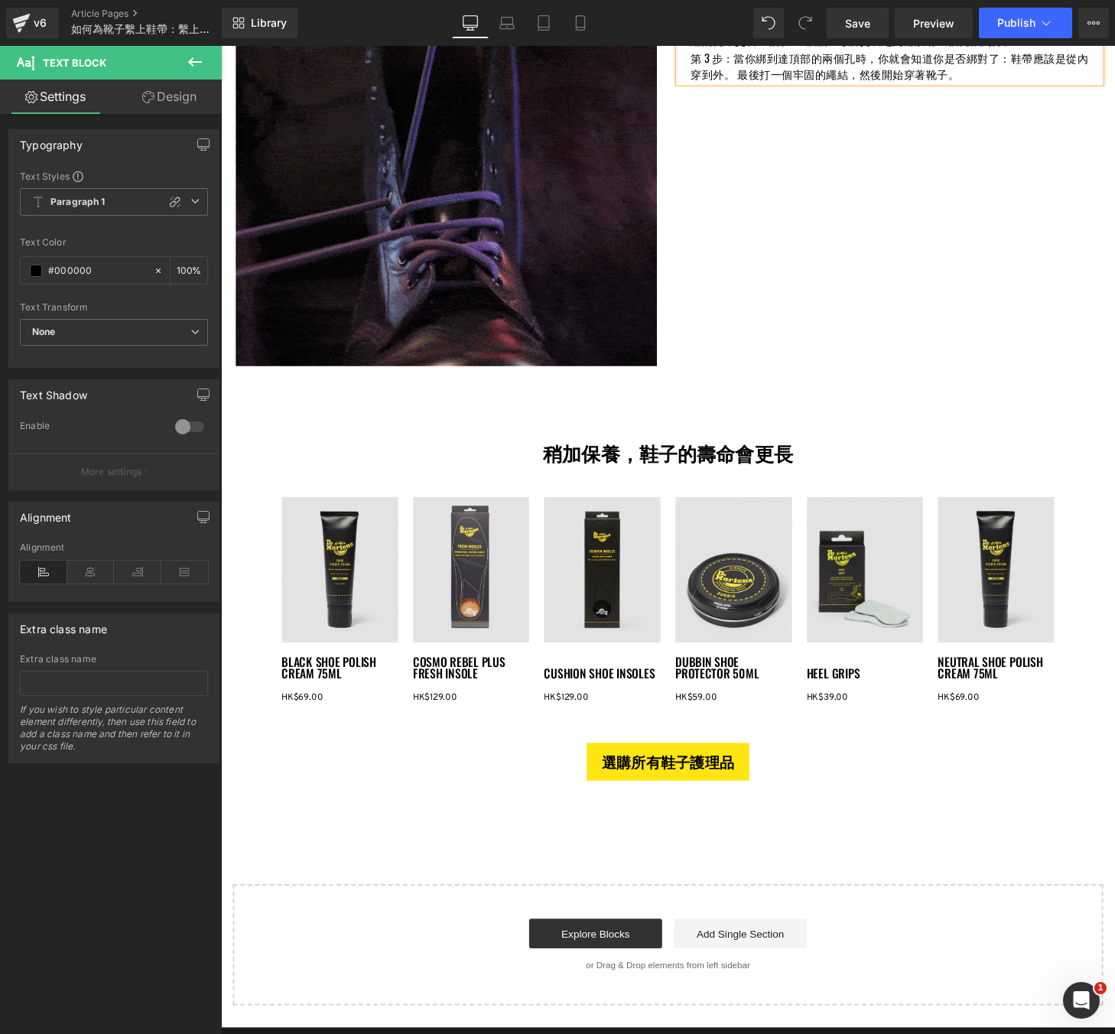
scroll to position [4575, 0]
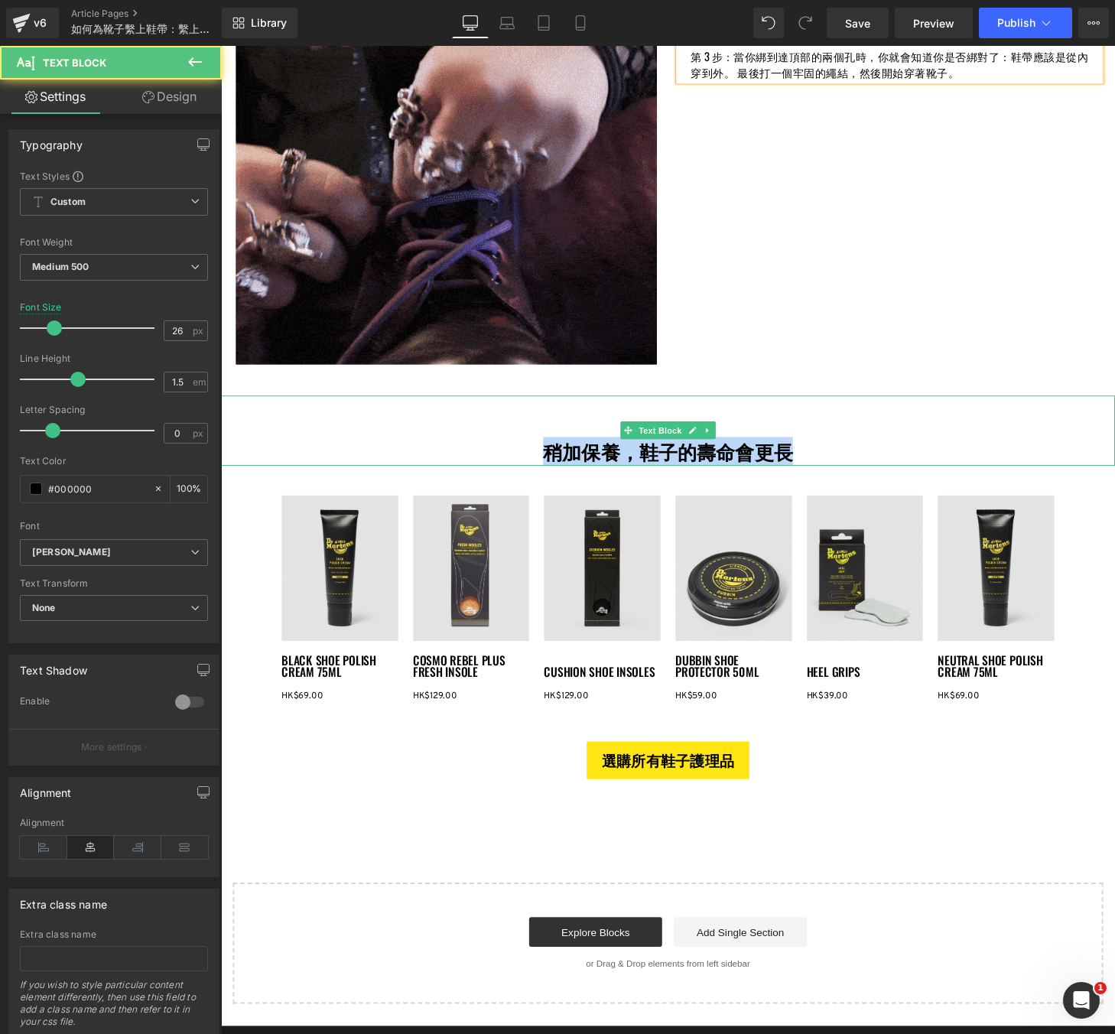
drag, startPoint x: 812, startPoint y: 470, endPoint x: 514, endPoint y: 470, distance: 298.3
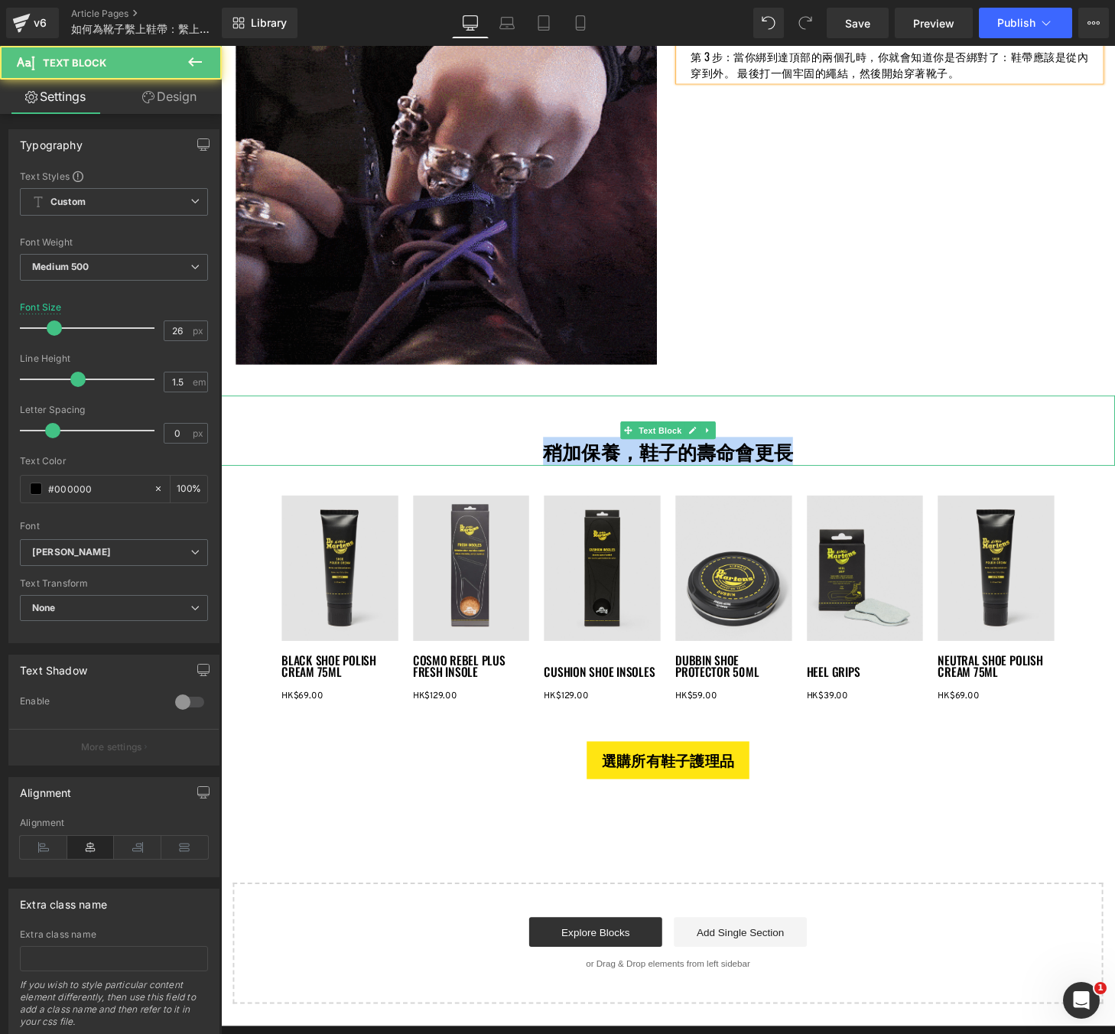
click at [514, 470] on p "稍加保養，鞋子的壽命會更長" at bounding box center [683, 465] width 815 height 30
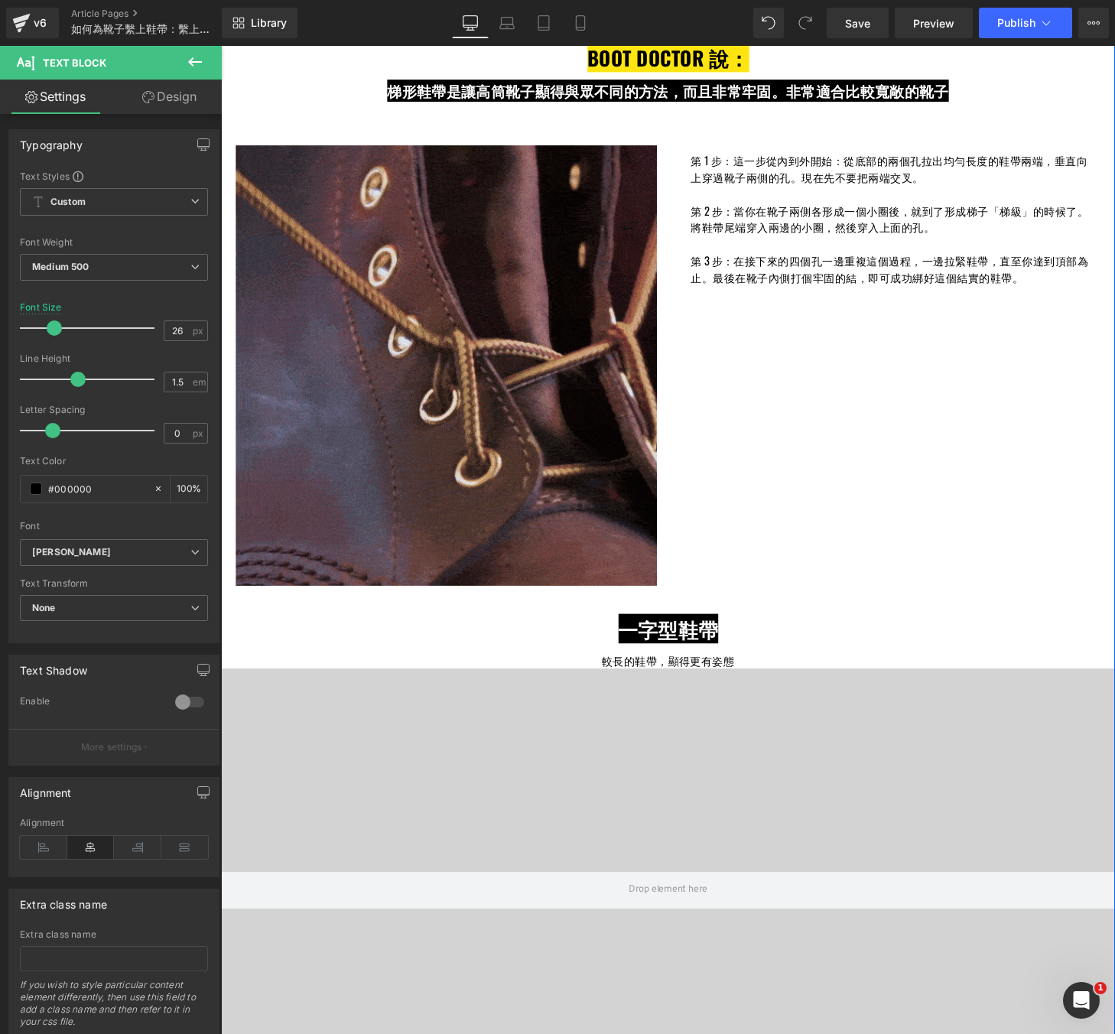
scroll to position [1601, 0]
